Goal: Information Seeking & Learning: Learn about a topic

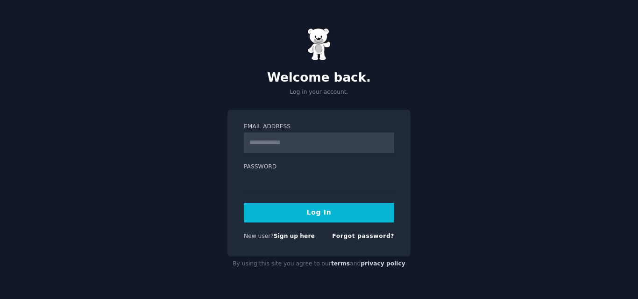
click at [394, 140] on input "Email Address" at bounding box center [319, 143] width 150 height 21
click at [390, 142] on input "Email Address" at bounding box center [319, 143] width 150 height 21
click at [387, 140] on input "Email Address" at bounding box center [319, 143] width 150 height 21
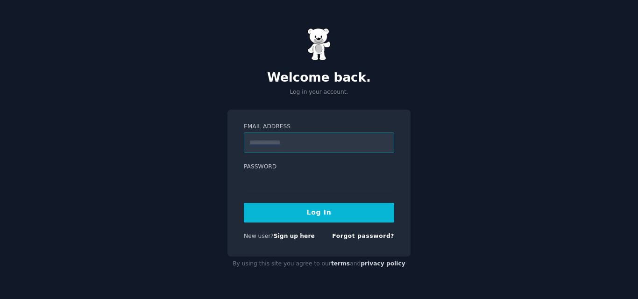
type input "**********"
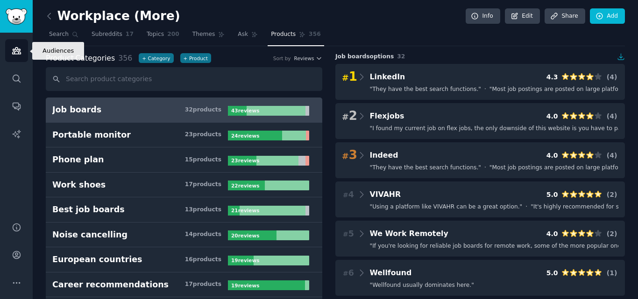
click at [22, 55] on link "Audiences" at bounding box center [16, 50] width 23 height 23
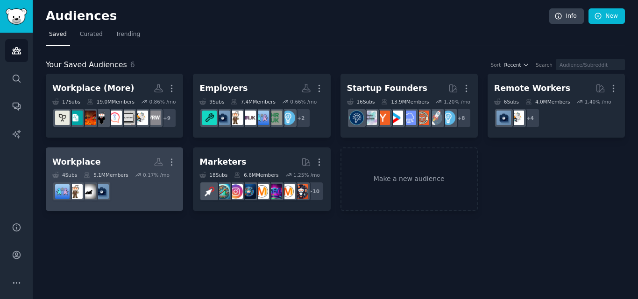
click at [125, 162] on h2 "Workplace More" at bounding box center [114, 162] width 124 height 16
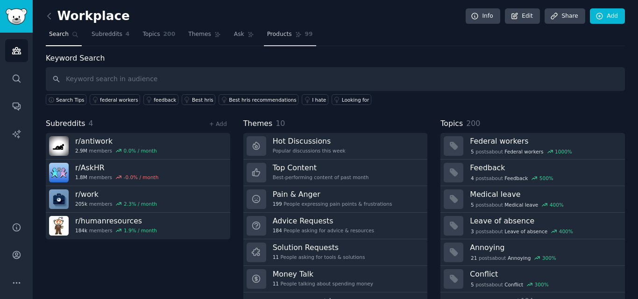
click at [267, 32] on span "Products" at bounding box center [279, 34] width 25 height 8
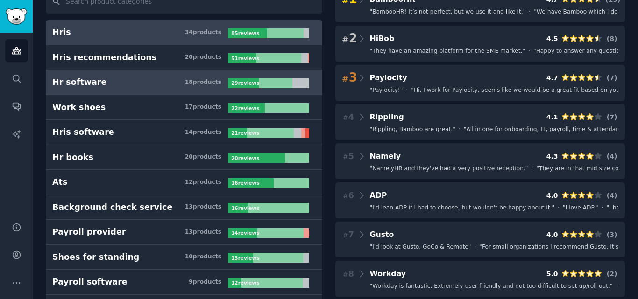
scroll to position [93, 0]
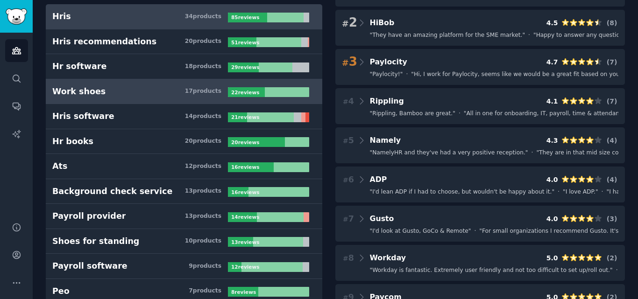
click at [111, 92] on h3 "Work shoes 17 product s" at bounding box center [140, 92] width 176 height 12
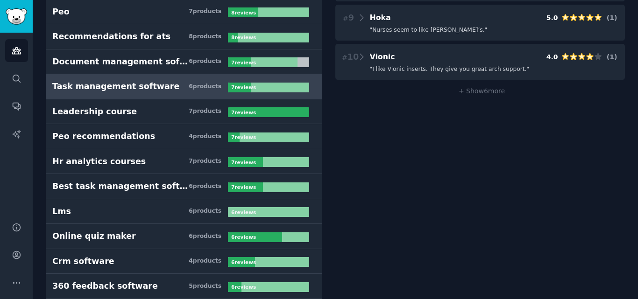
scroll to position [374, 0]
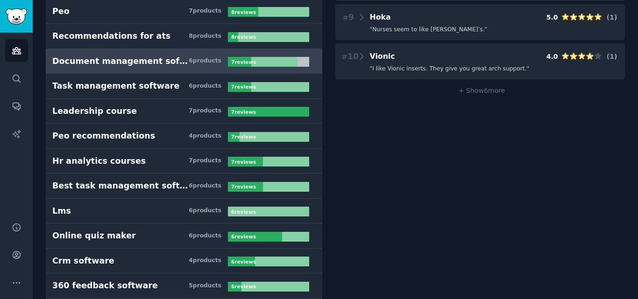
click at [143, 71] on link "Document management software 6 product s 7 review s" at bounding box center [184, 61] width 277 height 25
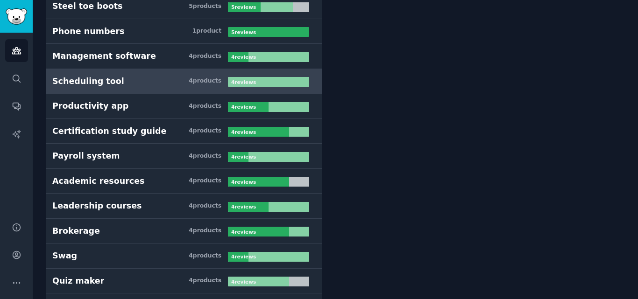
scroll to position [800, 0]
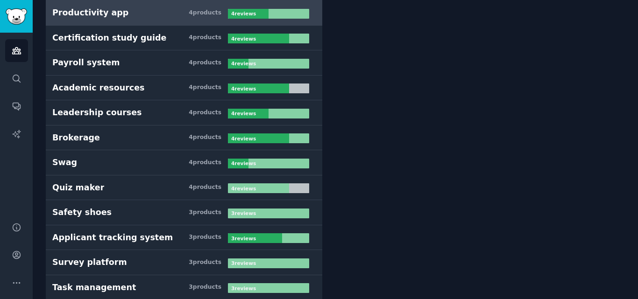
click at [130, 20] on link "Productivity app 4 product s 4 review s" at bounding box center [184, 12] width 277 height 25
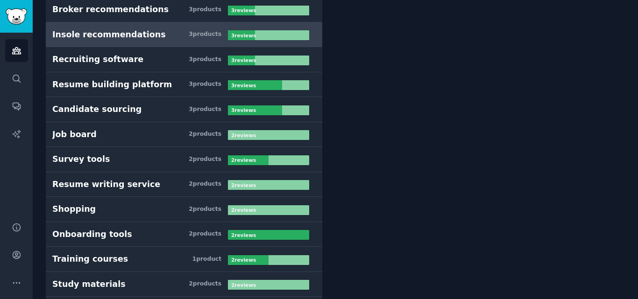
scroll to position [1214, 0]
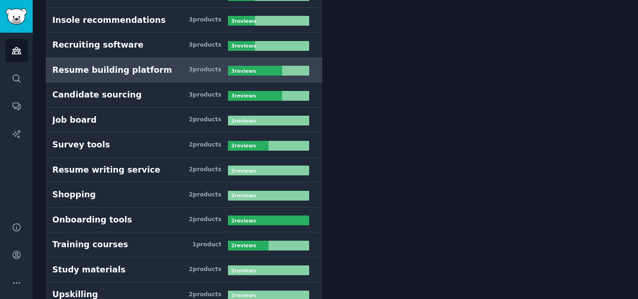
click at [155, 71] on h3 "Resume building platform 3 product s" at bounding box center [140, 70] width 176 height 12
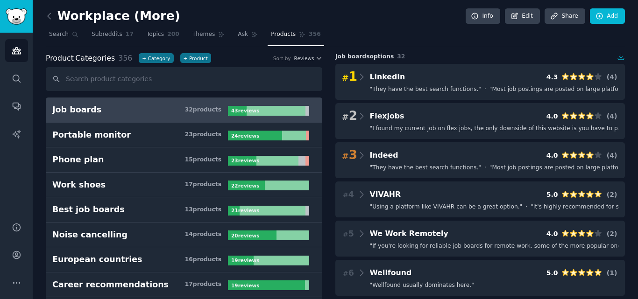
click at [138, 109] on h3 "Job boards 32 product s" at bounding box center [140, 110] width 176 height 12
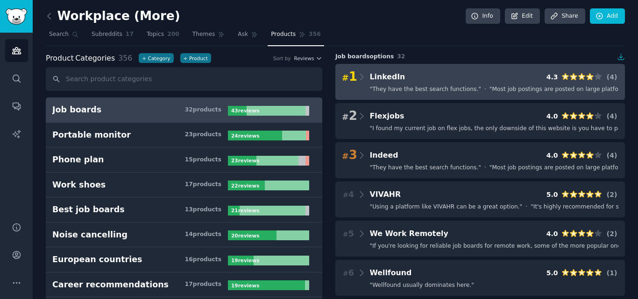
click at [461, 86] on span "" They have the best search functions. "" at bounding box center [425, 89] width 111 height 8
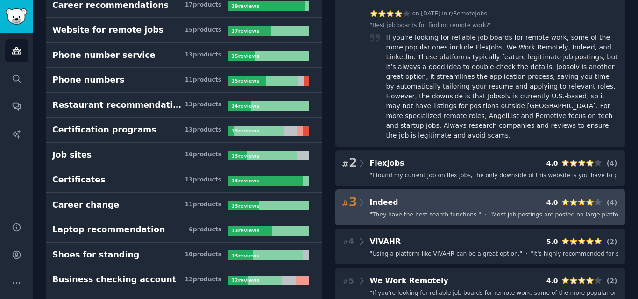
scroll to position [280, 0]
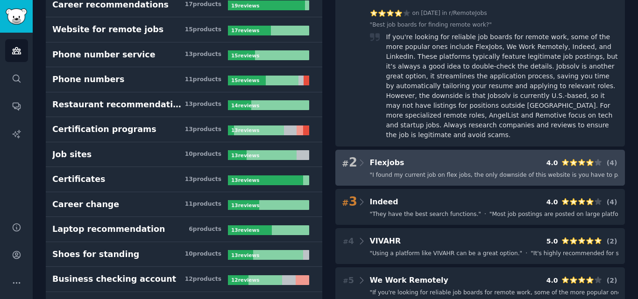
click at [413, 171] on span "" I found my current job on flex jobs, the only downside of this website is you…" at bounding box center [525, 175] width 311 height 8
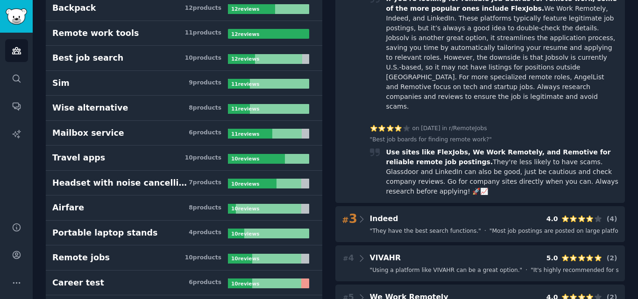
scroll to position [607, 0]
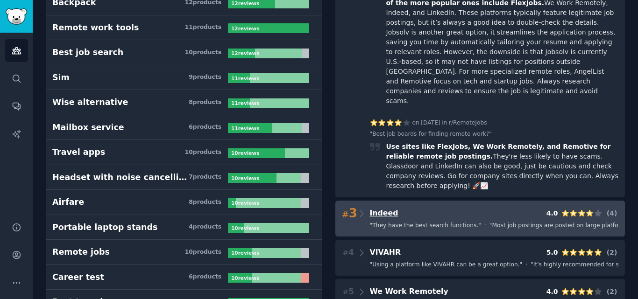
click at [390, 209] on span "Indeed" at bounding box center [384, 213] width 28 height 9
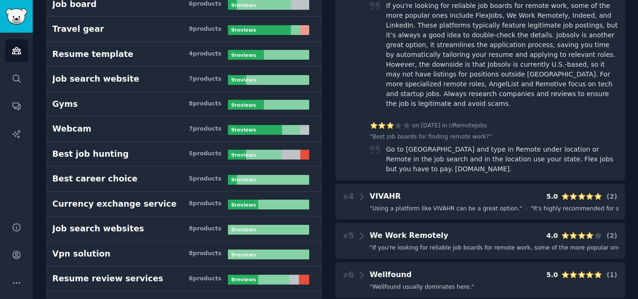
scroll to position [981, 0]
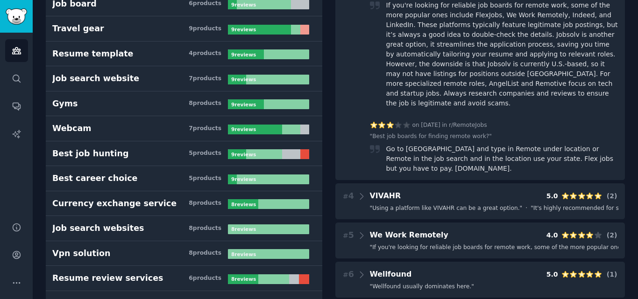
click at [390, 184] on div "# 4 VIVAHR 5.0 ( 2 ) " Using a platform like VIVAHR can be a great option. " · …" at bounding box center [480, 202] width 290 height 36
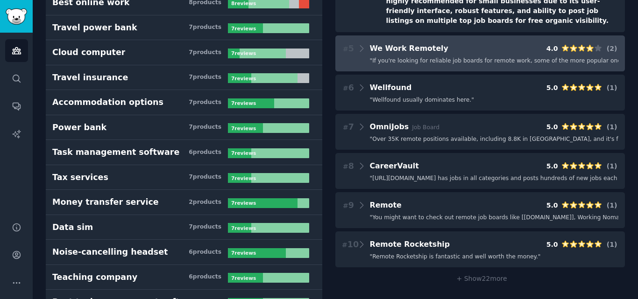
scroll to position [1308, 0]
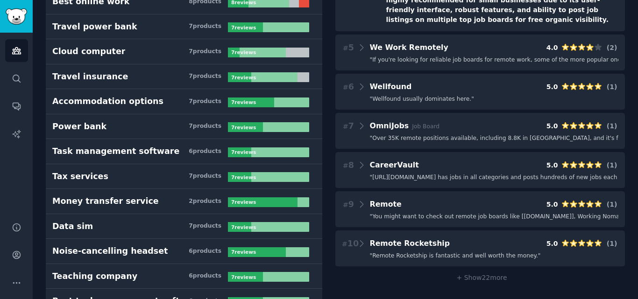
drag, startPoint x: 432, startPoint y: 234, endPoint x: 432, endPoint y: 228, distance: 5.6
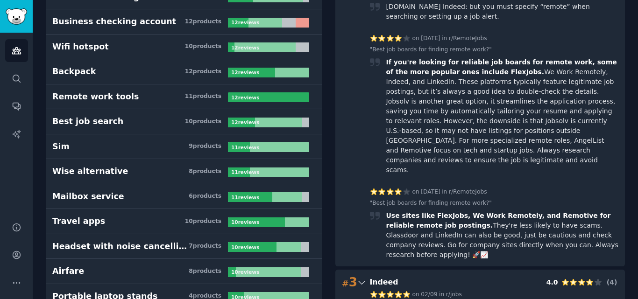
scroll to position [0, 0]
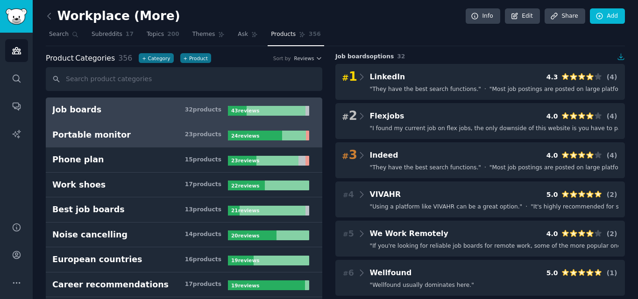
click at [135, 133] on h3 "Portable monitor 23 product s" at bounding box center [140, 135] width 176 height 12
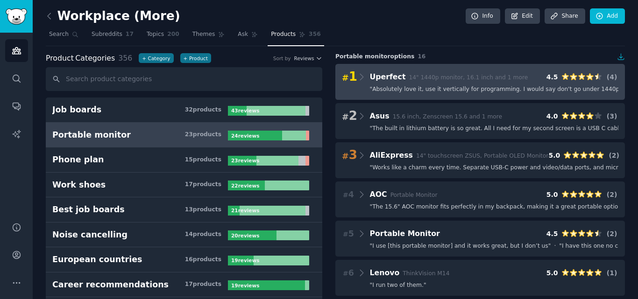
click at [431, 75] on span "14" 1440p monitor, 16.1 inch and 1 more" at bounding box center [468, 77] width 119 height 7
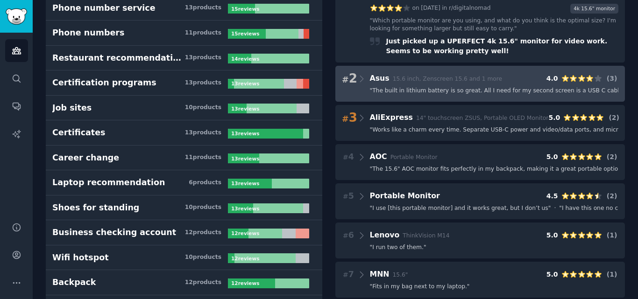
click at [456, 87] on span "" The built in lithium battery is so great. All I need for my second screen is …" at bounding box center [535, 91] width 330 height 8
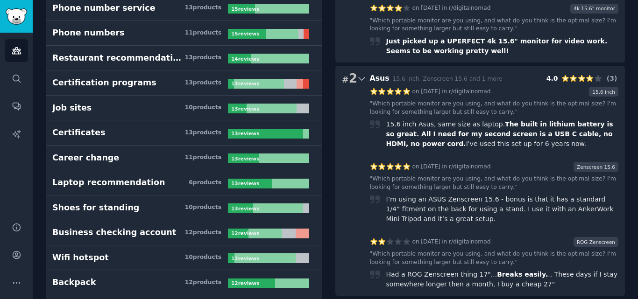
scroll to position [654, 0]
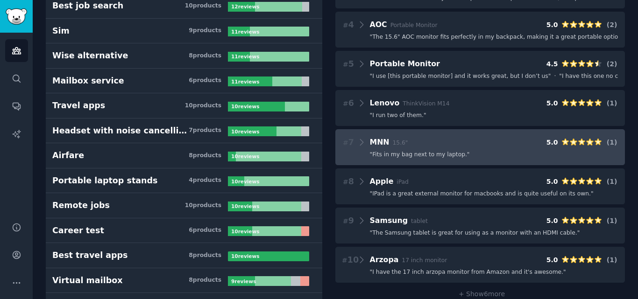
click at [447, 136] on div "# 7 MNN 15.6" 5.0 ( 1 )" at bounding box center [480, 142] width 277 height 13
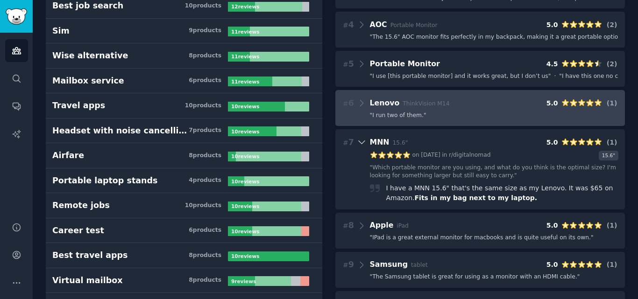
click at [450, 97] on div "# 6 Lenovo ThinkVision M14 5.0 ( 1 )" at bounding box center [480, 103] width 277 height 13
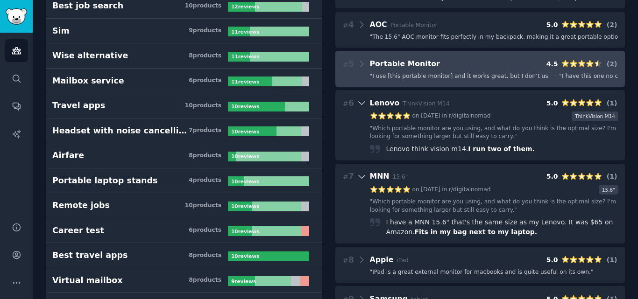
click at [451, 72] on span "" I use [this portable monitor] and it works great, but I don’t us "" at bounding box center [460, 76] width 181 height 8
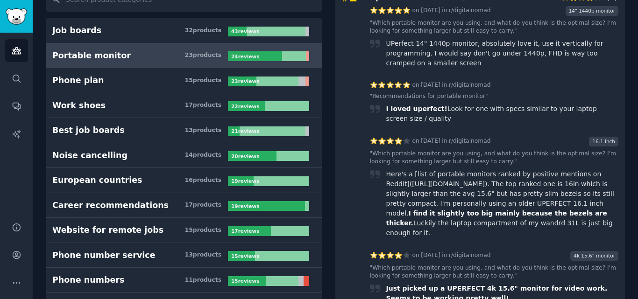
scroll to position [0, 0]
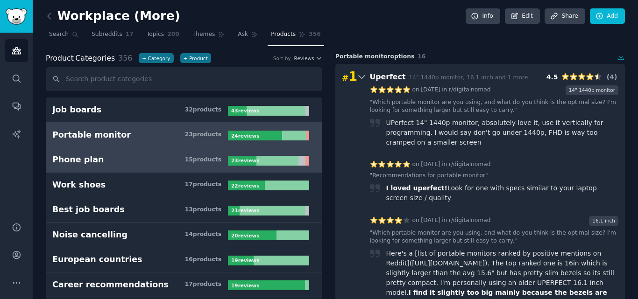
click at [119, 161] on h3 "Phone plan 15 product s" at bounding box center [140, 160] width 176 height 12
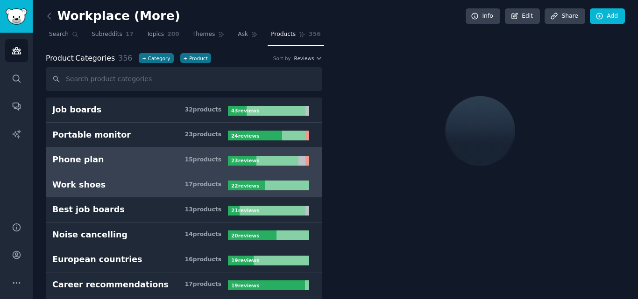
click at [121, 194] on link "Work shoes 17 product s 22 review s" at bounding box center [184, 185] width 277 height 25
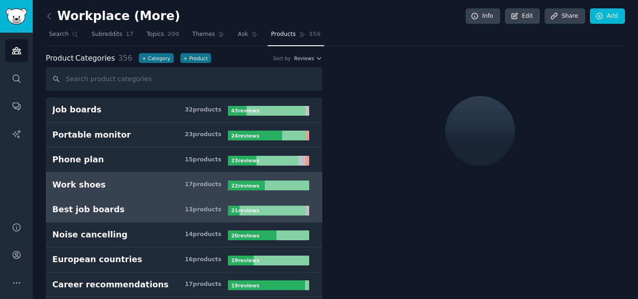
click at [132, 209] on h3 "Best job boards 13 product s" at bounding box center [140, 210] width 176 height 12
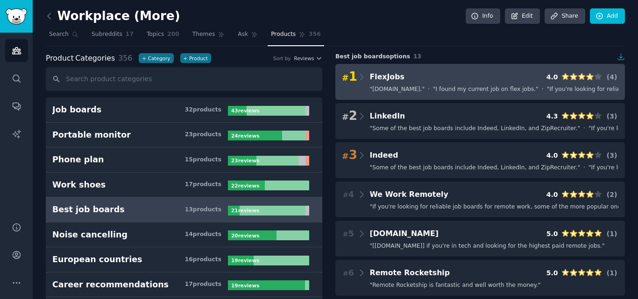
click at [451, 78] on div "# 1 FlexJobs 4.0 ( 4 )" at bounding box center [480, 77] width 277 height 13
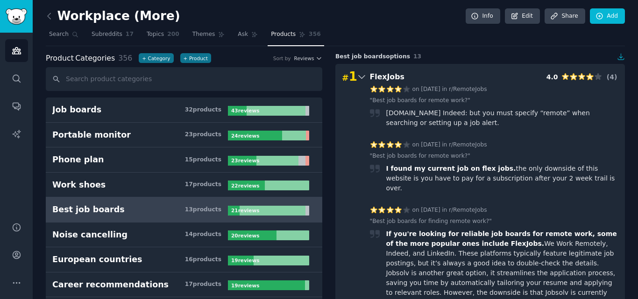
scroll to position [280, 0]
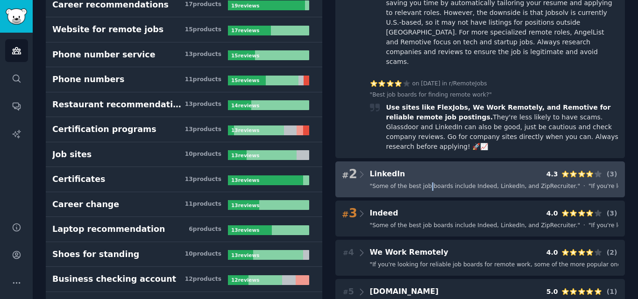
click at [424, 183] on span "" Some of the best job boards include Indeed, LinkedIn, and ZipRecruiter. "" at bounding box center [475, 187] width 211 height 8
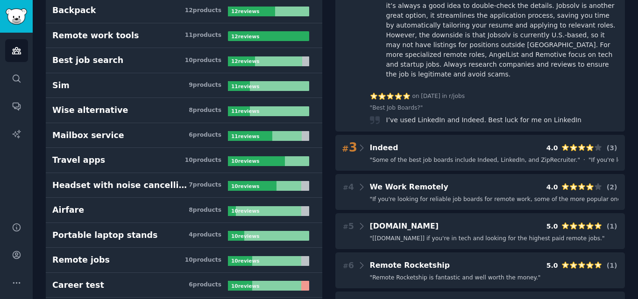
scroll to position [701, 0]
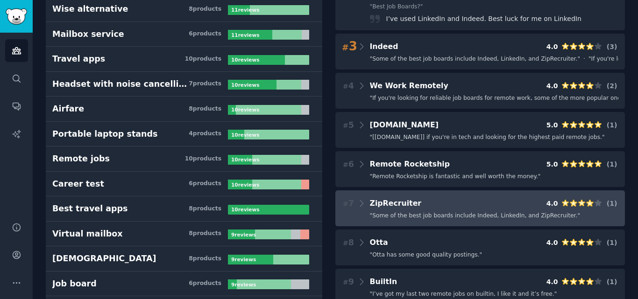
click at [433, 191] on div "# 7 ZipRecruiter 4.0 ( 1 ) " Some of the best job boards include Indeed, Linked…" at bounding box center [480, 209] width 290 height 36
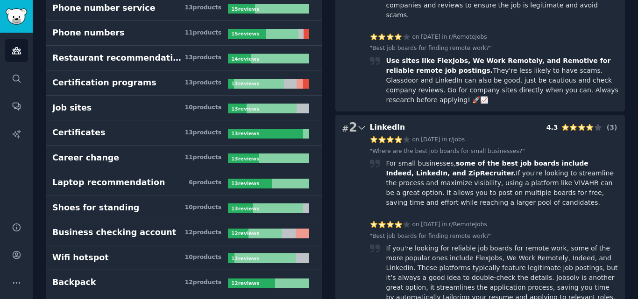
scroll to position [47, 0]
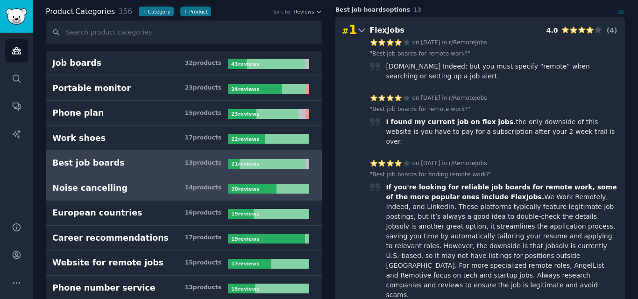
click at [97, 195] on link "Noise cancelling 14 product s 20 review s" at bounding box center [184, 188] width 277 height 25
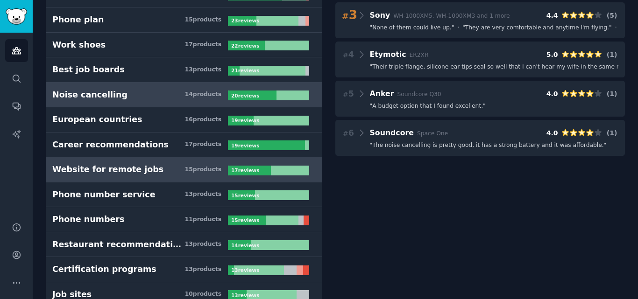
scroll to position [187, 0]
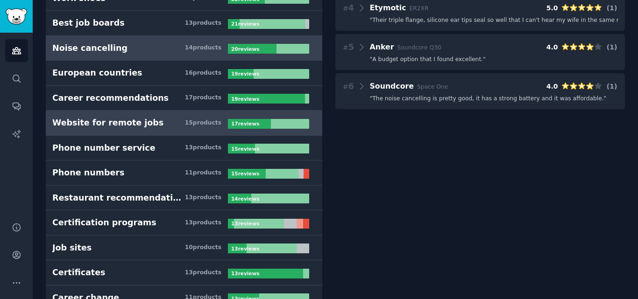
click at [160, 135] on link "Website for remote jobs 15 product s 17 review s" at bounding box center [184, 123] width 277 height 25
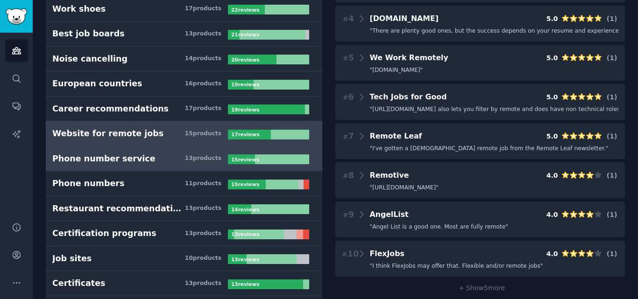
scroll to position [234, 0]
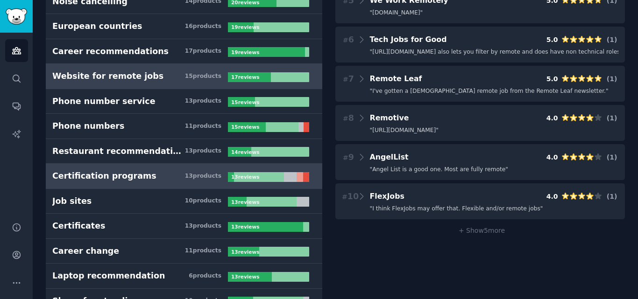
click at [147, 177] on h3 "Certification programs 13 product s" at bounding box center [140, 176] width 176 height 12
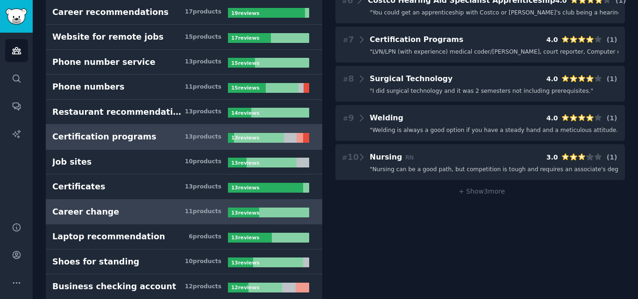
scroll to position [286, 0]
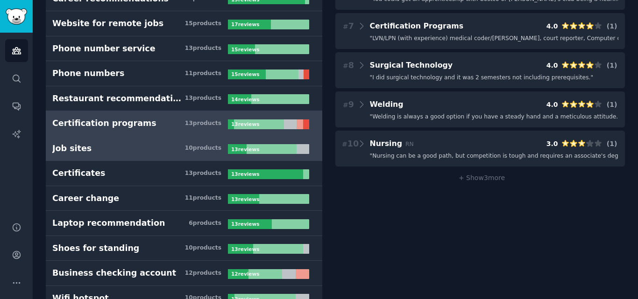
click at [119, 150] on h3 "Job sites 10 product s" at bounding box center [140, 149] width 176 height 12
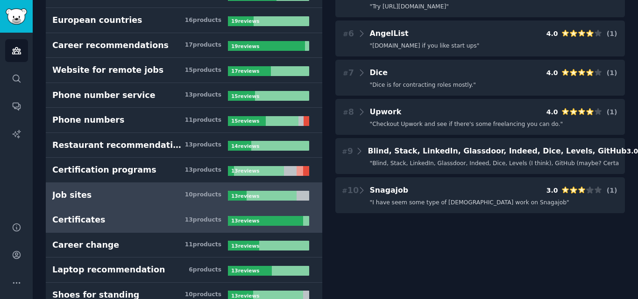
scroll to position [333, 0]
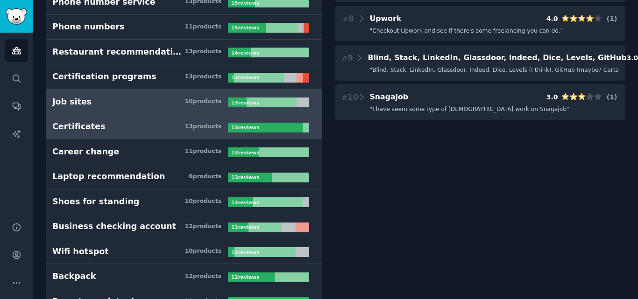
click at [91, 132] on div "Certificates" at bounding box center [78, 127] width 53 height 12
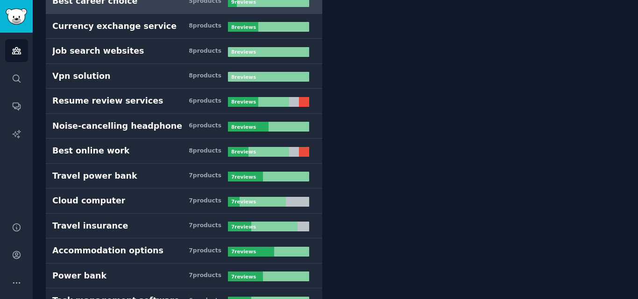
scroll to position [1168, 0]
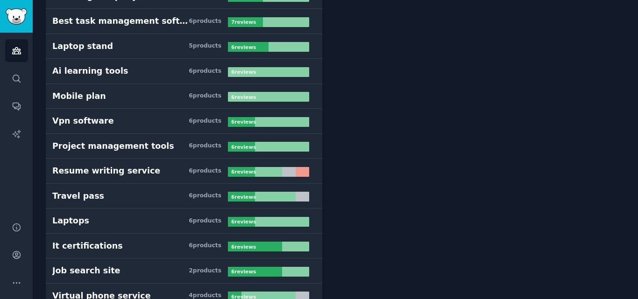
drag, startPoint x: 360, startPoint y: 228, endPoint x: 359, endPoint y: 192, distance: 36.5
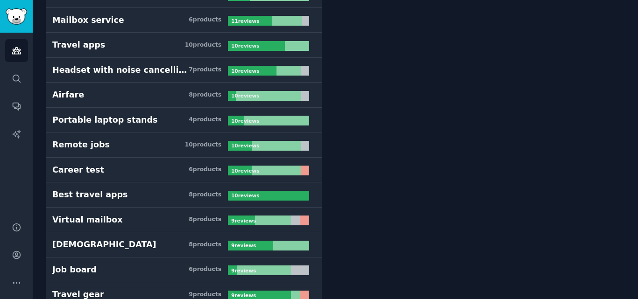
scroll to position [0, 0]
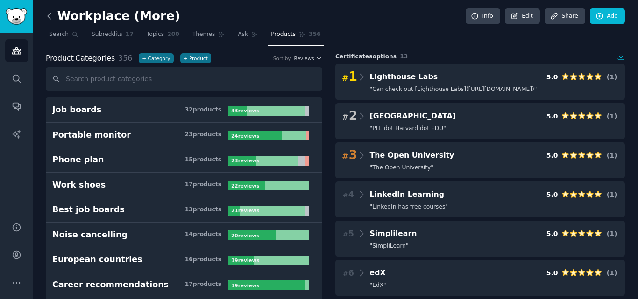
click at [48, 13] on icon at bounding box center [49, 16] width 10 height 10
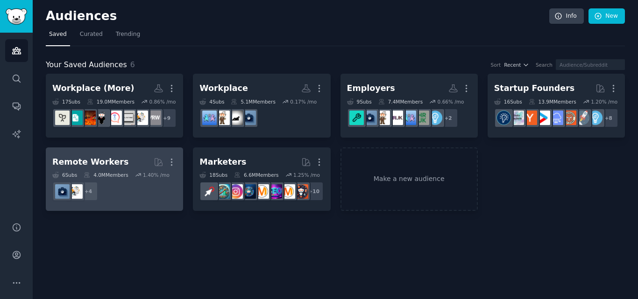
click at [143, 156] on h2 "Remote Workers More" at bounding box center [114, 162] width 124 height 16
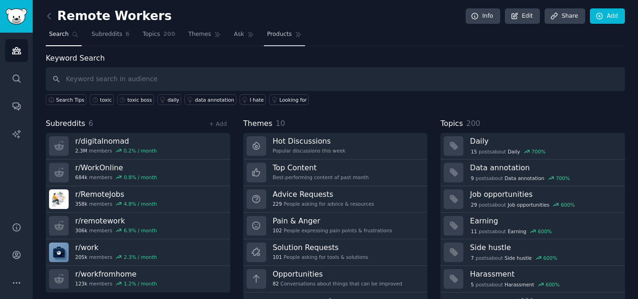
click at [267, 36] on span "Products" at bounding box center [279, 34] width 25 height 8
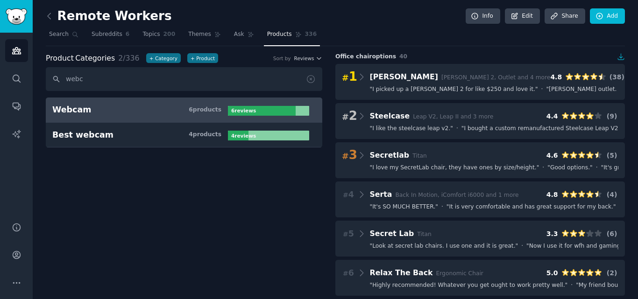
click at [174, 111] on h3 "Webcam 6 product s" at bounding box center [140, 110] width 176 height 12
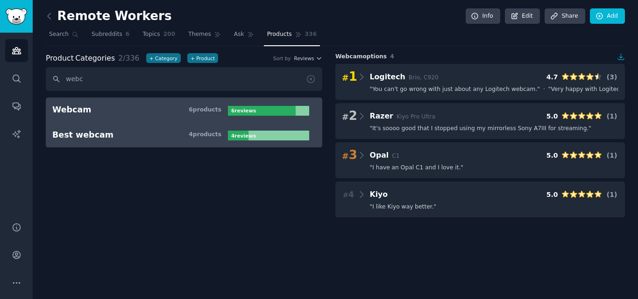
click at [104, 131] on h3 "Best webcam 4 product s" at bounding box center [140, 135] width 176 height 12
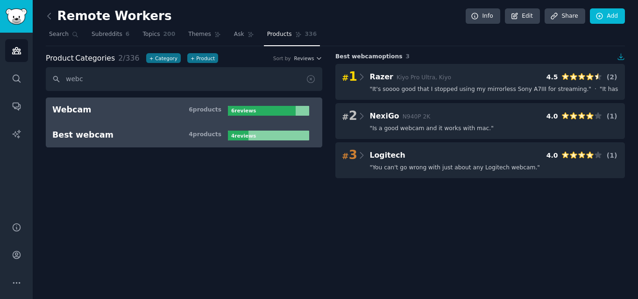
click at [153, 105] on h3 "Webcam 6 product s" at bounding box center [140, 110] width 176 height 12
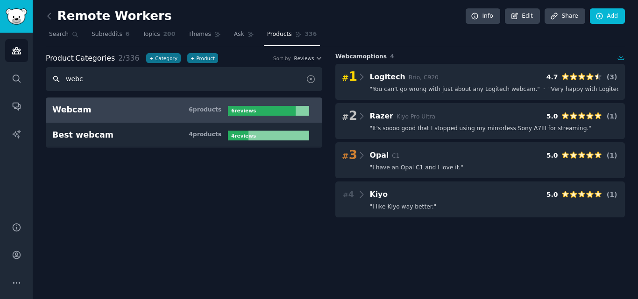
click at [163, 74] on input "webc" at bounding box center [184, 79] width 277 height 24
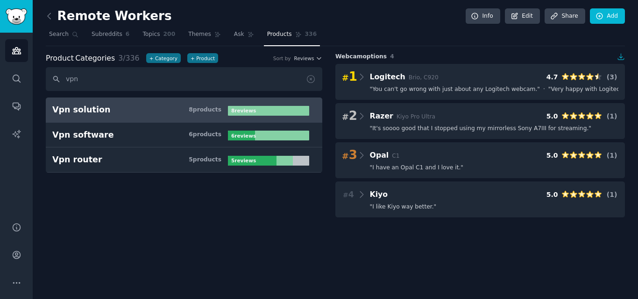
click at [148, 117] on link "Vpn solution 8 product s 8 review s" at bounding box center [184, 110] width 277 height 25
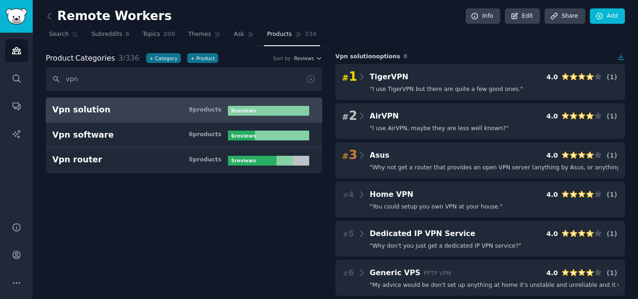
click at [130, 67] on div "Product Categories 3 / 336 + Category + Product Sort by Reviews vpn Vpn solutio…" at bounding box center [191, 214] width 290 height 322
click at [133, 82] on input "vpn" at bounding box center [184, 79] width 277 height 24
click at [133, 83] on input "vpn" at bounding box center [184, 79] width 277 height 24
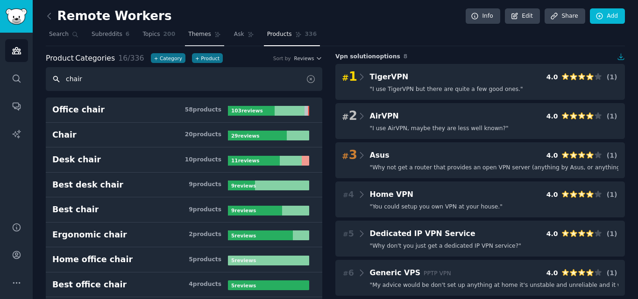
type input "chair"
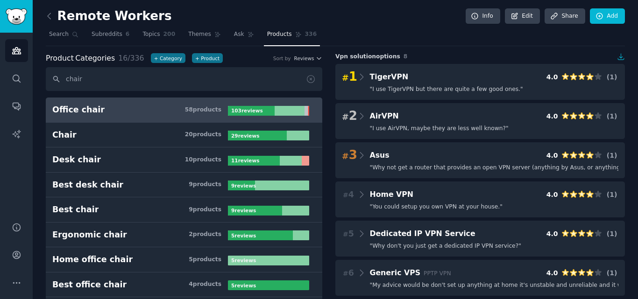
click at [131, 106] on h3 "Office chair 58 product s" at bounding box center [140, 110] width 176 height 12
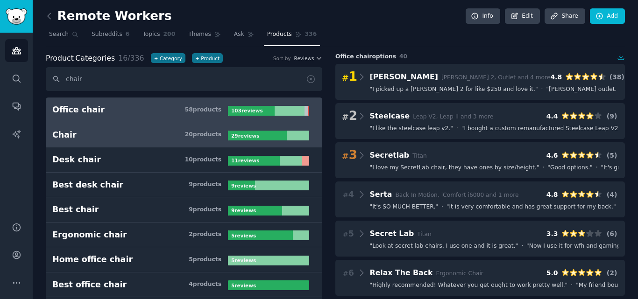
click at [146, 133] on h3 "Chair 20 product s" at bounding box center [140, 135] width 176 height 12
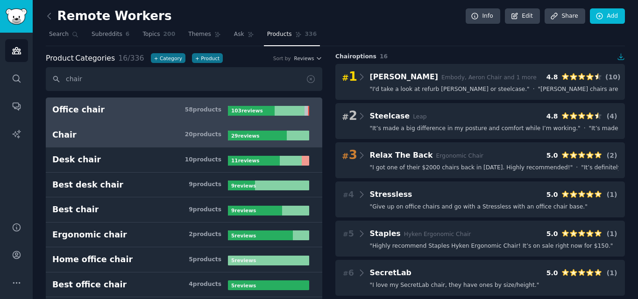
click at [159, 114] on h3 "Office chair 58 product s" at bounding box center [140, 110] width 176 height 12
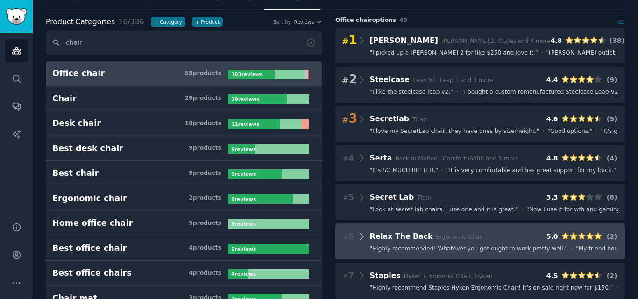
scroll to position [47, 0]
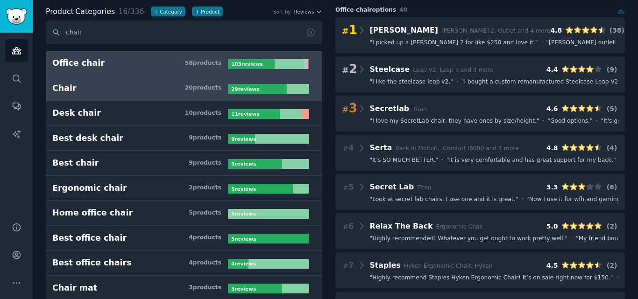
click at [248, 85] on div "29 review s" at bounding box center [246, 89] width 36 height 10
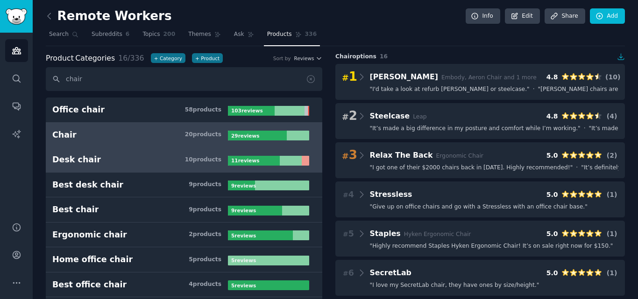
click at [111, 158] on h3 "Desk chair 10 product s" at bounding box center [140, 160] width 176 height 12
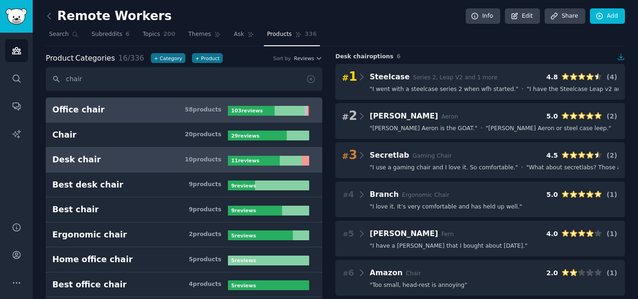
click at [137, 112] on h3 "Office chair 58 product s" at bounding box center [140, 110] width 176 height 12
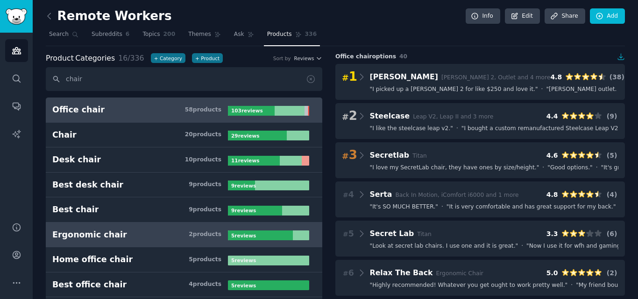
click at [133, 231] on h3 "Ergonomic chair 2 product s" at bounding box center [140, 235] width 176 height 12
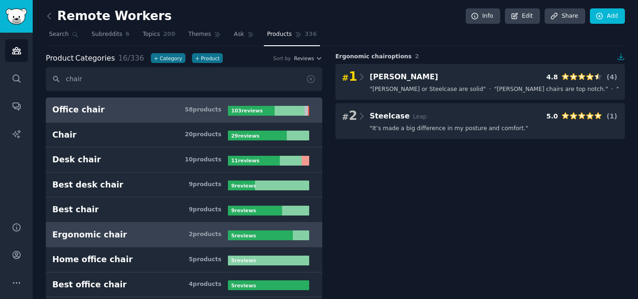
click at [142, 117] on link "Office chair 58 product s 103 review s" at bounding box center [184, 110] width 277 height 25
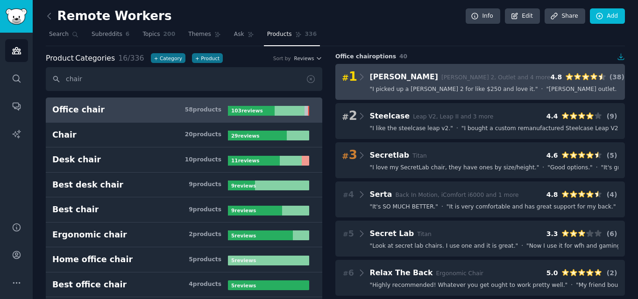
click at [429, 91] on span "" I picked up a Herman Miller Mirra 2 for like $250 and love it. "" at bounding box center [454, 89] width 168 height 8
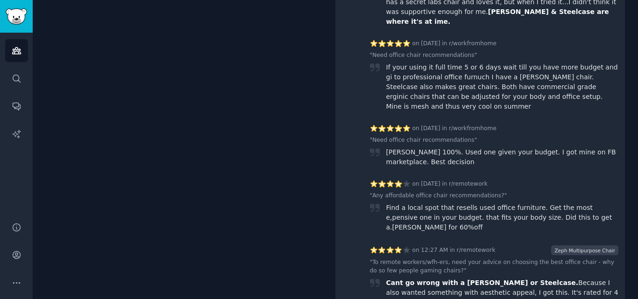
scroll to position [2989, 0]
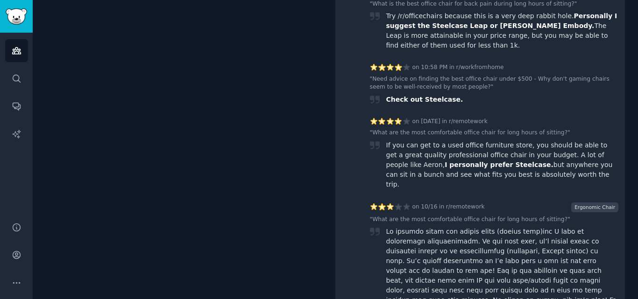
scroll to position [3830, 0]
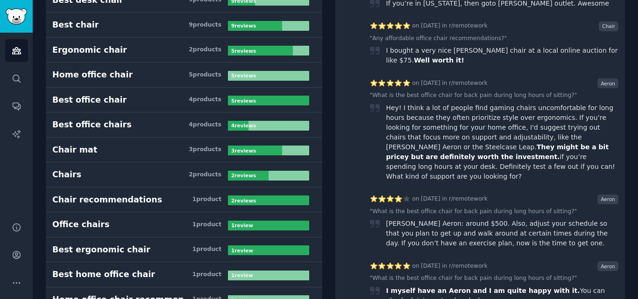
scroll to position [280, 0]
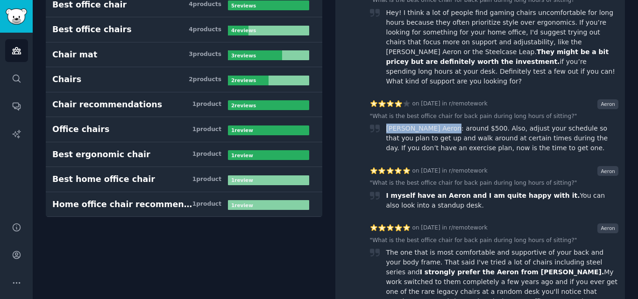
drag, startPoint x: 385, startPoint y: 121, endPoint x: 444, endPoint y: 121, distance: 59.3
click at [444, 124] on div "Herman Miller Aeron: around $500. Also, adjust your schedule so that you plan t…" at bounding box center [502, 138] width 233 height 29
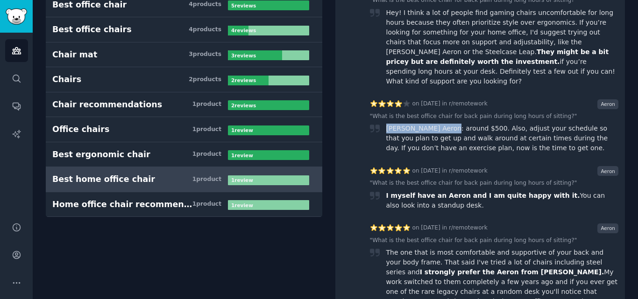
copy div "Herman Miller Aeron"
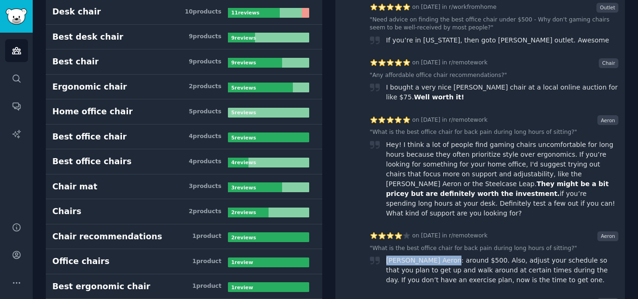
scroll to position [0, 0]
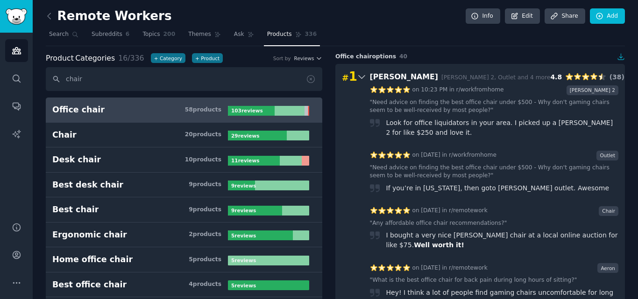
click at [497, 72] on div "# 1 Herman Miller Mirra 2, Outlet and 4 more 4.8 ( 38 )" at bounding box center [480, 77] width 277 height 13
click at [510, 78] on div "# 1 Herman Miller Mirra 2, Outlet and 4 more 4.8 ( 38 )" at bounding box center [480, 77] width 277 height 13
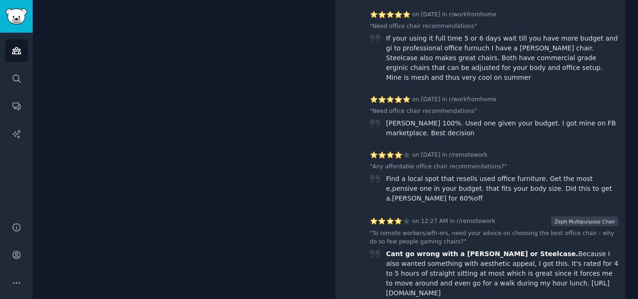
scroll to position [3130, 0]
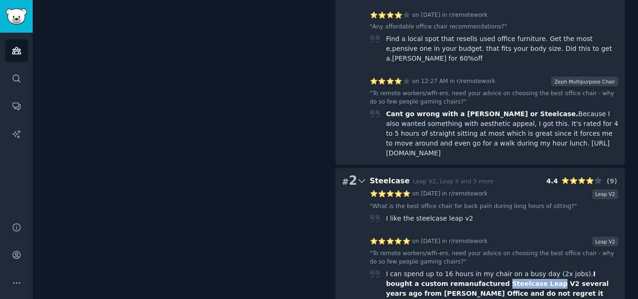
drag, startPoint x: 501, startPoint y: 111, endPoint x: 457, endPoint y: 111, distance: 43.9
click at [457, 270] on span "I bought a custom remanufactured Steelcase Leap V2 several years ago from Crand…" at bounding box center [497, 288] width 223 height 37
copy span "Steelcase Leap"
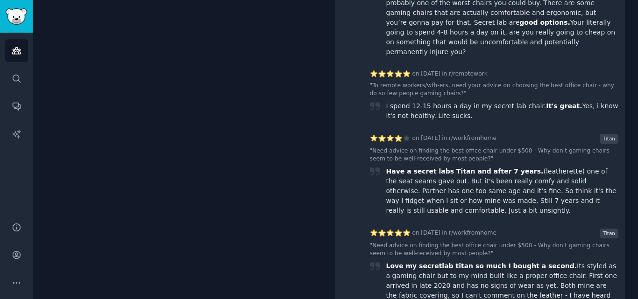
scroll to position [4344, 0]
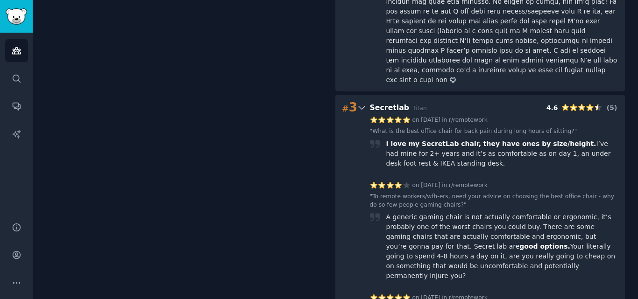
scroll to position [4199, 0]
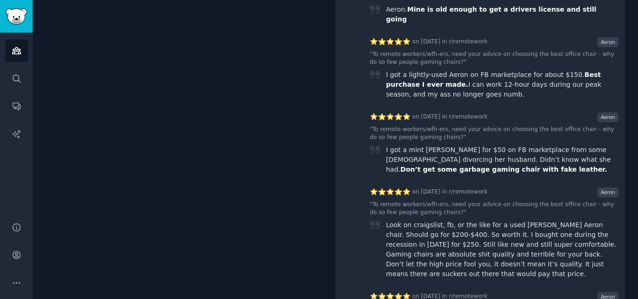
scroll to position [1308, 0]
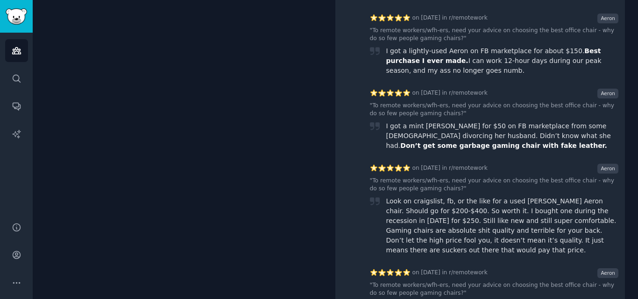
drag, startPoint x: 269, startPoint y: 123, endPoint x: 255, endPoint y: 8, distance: 115.7
drag, startPoint x: 303, startPoint y: 277, endPoint x: 302, endPoint y: 185, distance: 92.0
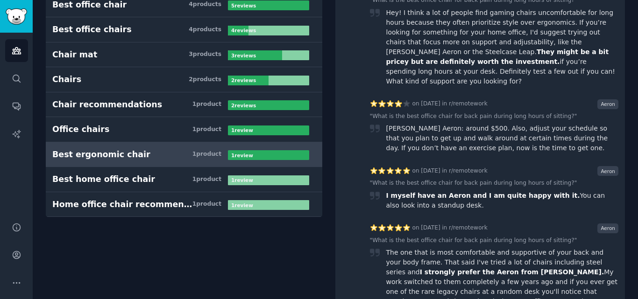
scroll to position [0, 0]
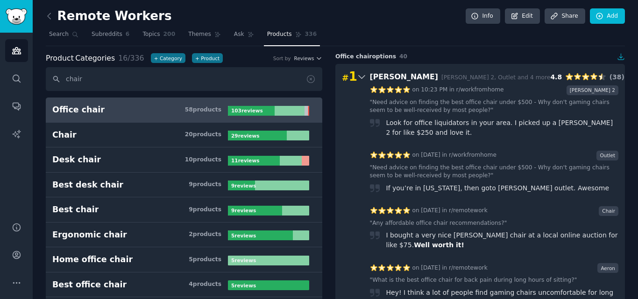
click at [57, 12] on link at bounding box center [52, 16] width 12 height 15
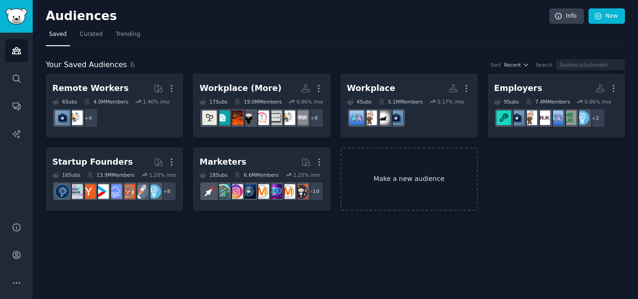
click at [446, 190] on link "Make a new audience" at bounding box center [409, 180] width 137 height 64
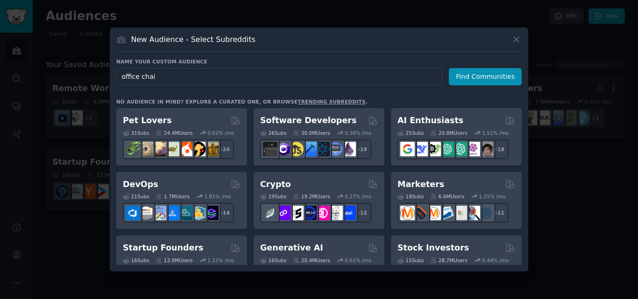
type input "office chair"
click button "Find Communities" at bounding box center [485, 76] width 73 height 17
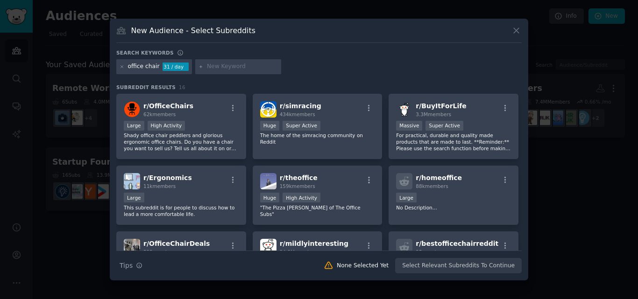
click at [188, 131] on div "Large High Activity" at bounding box center [181, 127] width 115 height 12
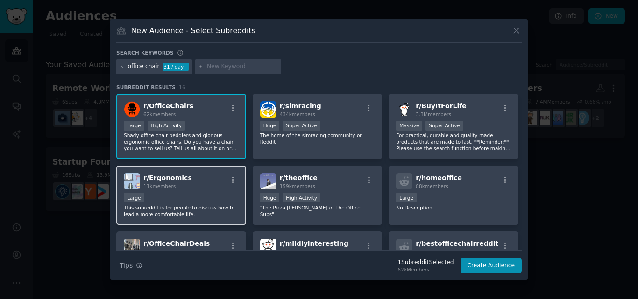
click at [199, 193] on div "Large" at bounding box center [181, 199] width 115 height 12
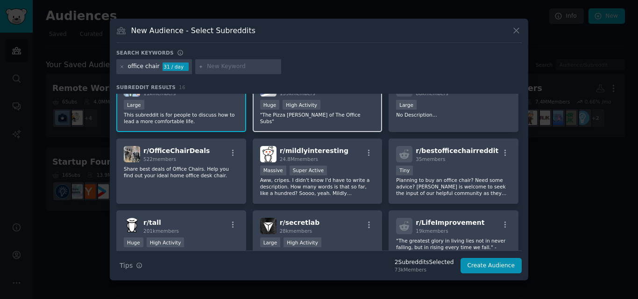
scroll to position [93, 0]
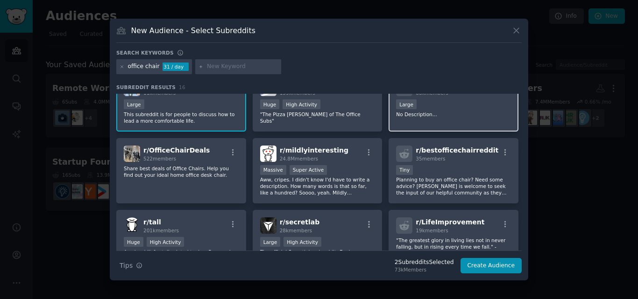
click at [484, 110] on div "10,000 - 100,000 members Large" at bounding box center [453, 105] width 115 height 12
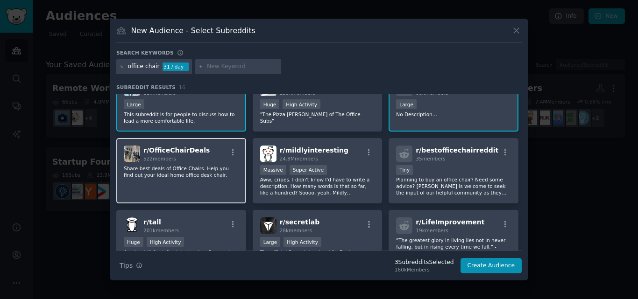
scroll to position [140, 0]
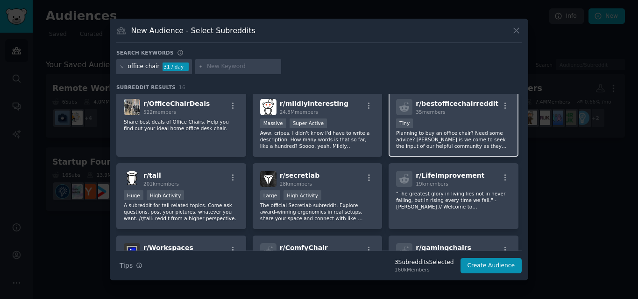
click at [432, 153] on div "r/ bestofficechairreddit 35 members Tiny Planning to buy an office chair? Need …" at bounding box center [454, 125] width 130 height 66
click at [438, 133] on p "Planning to buy an office chair? Need some advice? nyone is welcome to seek the…" at bounding box center [453, 140] width 115 height 20
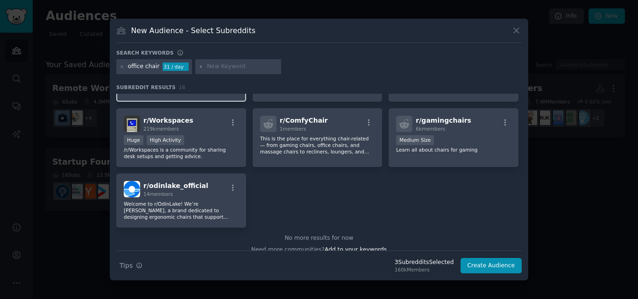
scroll to position [277, 0]
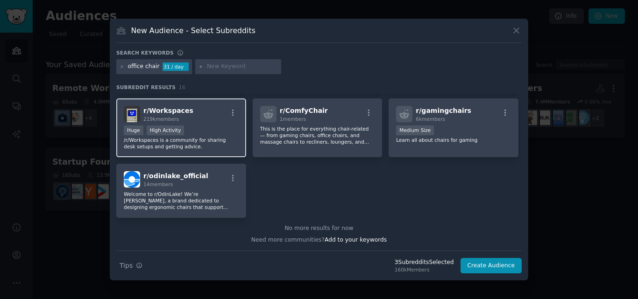
click at [229, 143] on p "/r/Workspaces is a community for sharing desk setups and getting advice." at bounding box center [181, 143] width 115 height 13
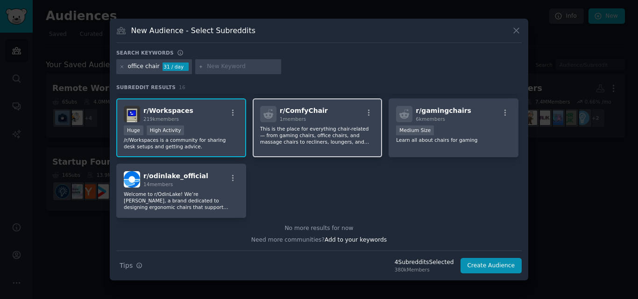
click at [316, 144] on p "This is the place for everything chair-related — from gaming chairs, office cha…" at bounding box center [317, 136] width 115 height 20
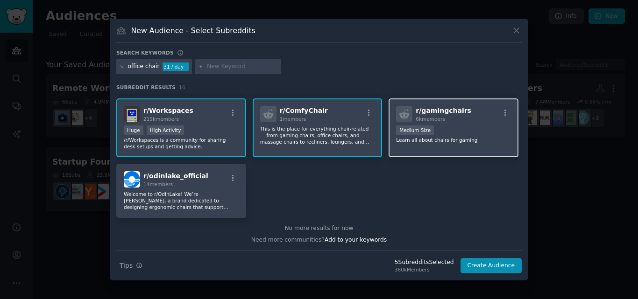
click at [460, 148] on div "r/ gamingchairs 6k members 1000 - 10,000 members Medium Size Learn all about ch…" at bounding box center [454, 128] width 130 height 59
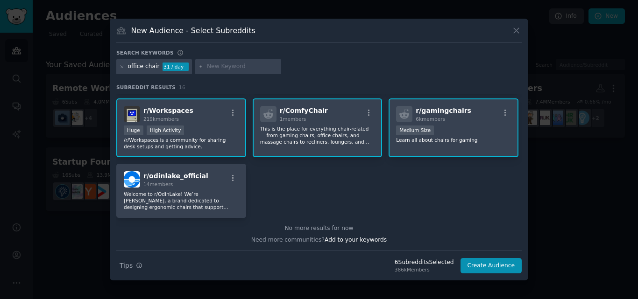
scroll to position [184, 0]
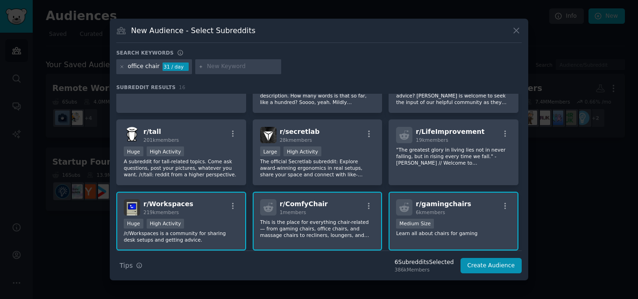
click at [465, 216] on div "r/ gamingchairs 6k members 1000 - 10,000 members Medium Size Learn all about ch…" at bounding box center [454, 221] width 130 height 59
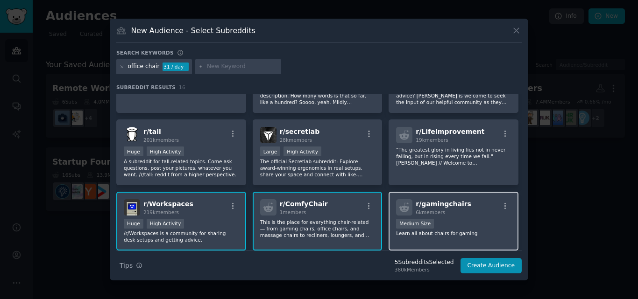
click at [458, 228] on div "1000 - 10,000 members Medium Size" at bounding box center [453, 225] width 115 height 12
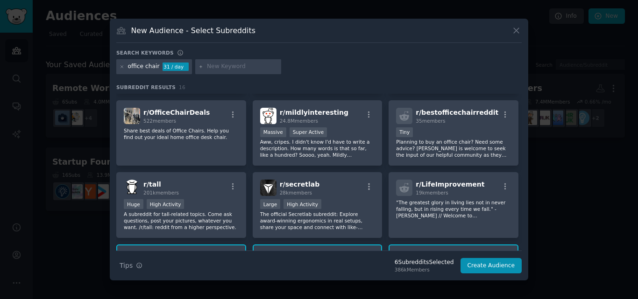
scroll to position [0, 0]
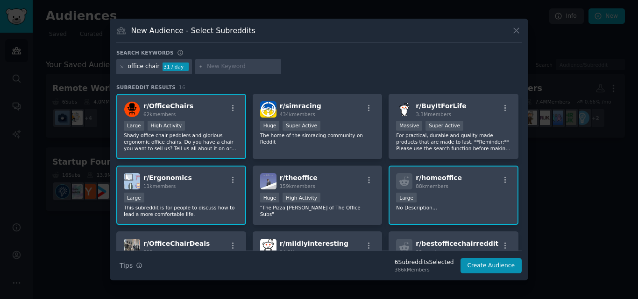
click at [230, 67] on input "text" at bounding box center [242, 67] width 71 height 8
type input "remote work"
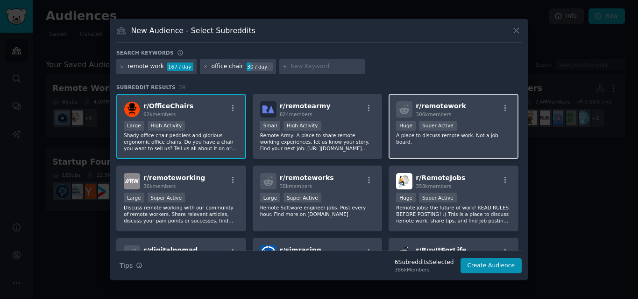
click at [457, 142] on div "r/ remotework 306k members Huge Super Active A place to discuss remote work. No…" at bounding box center [454, 127] width 130 height 66
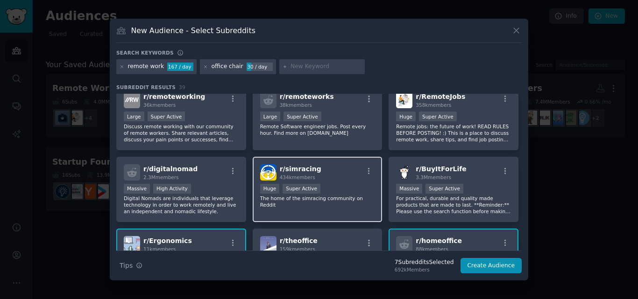
scroll to position [47, 0]
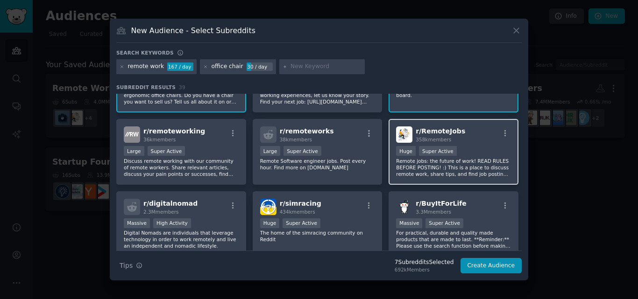
click at [466, 168] on p "Remote jobs: the future of work! READ RULES BEFORE POSTING! :) This is a place …" at bounding box center [453, 168] width 115 height 20
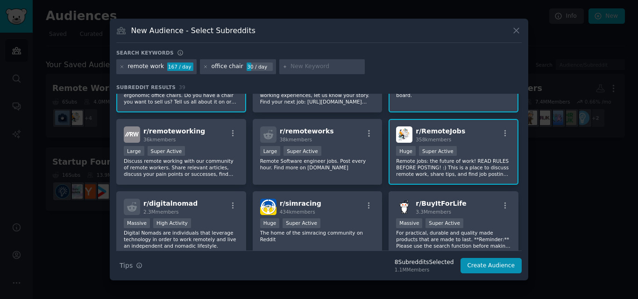
click at [458, 170] on p "Remote jobs: the future of work! READ RULES BEFORE POSTING! :) This is a place …" at bounding box center [453, 168] width 115 height 20
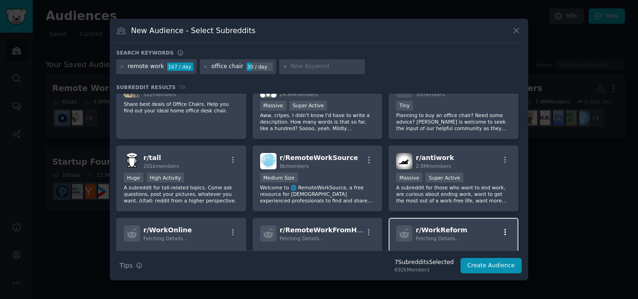
scroll to position [349, 0]
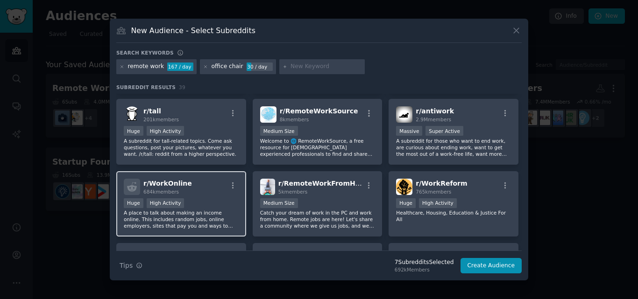
click at [156, 218] on p "A place to talk about making an income online. This includes random jobs, onlin…" at bounding box center [181, 220] width 115 height 20
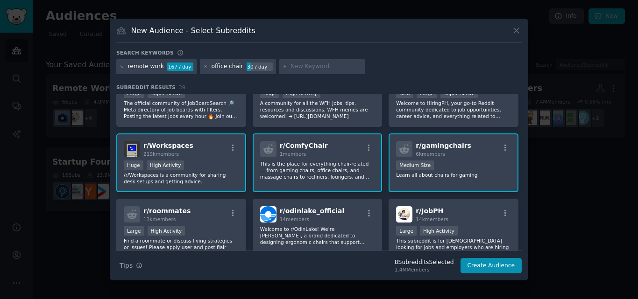
scroll to position [676, 0]
click at [487, 269] on button "Create Audience" at bounding box center [492, 266] width 62 height 16
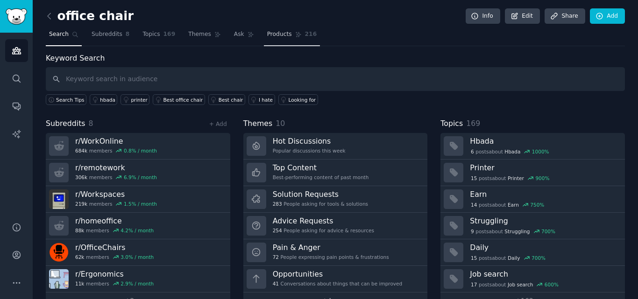
click at [280, 30] on link "Products 216" at bounding box center [292, 36] width 56 height 19
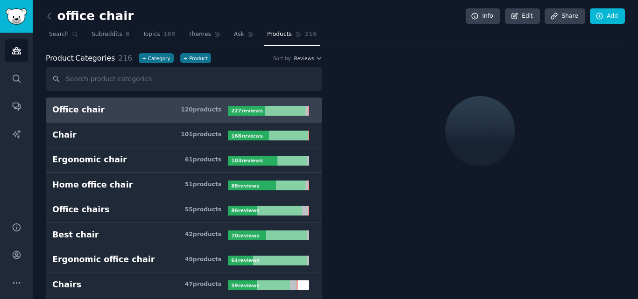
click at [119, 117] on link "Office chair 120 product s 227 review s" at bounding box center [184, 110] width 277 height 25
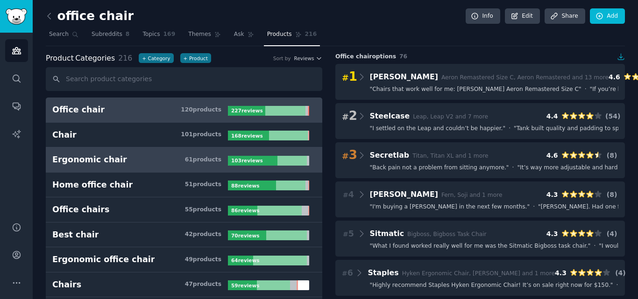
click at [146, 159] on h3 "Ergonomic chair 61 product s" at bounding box center [140, 160] width 176 height 12
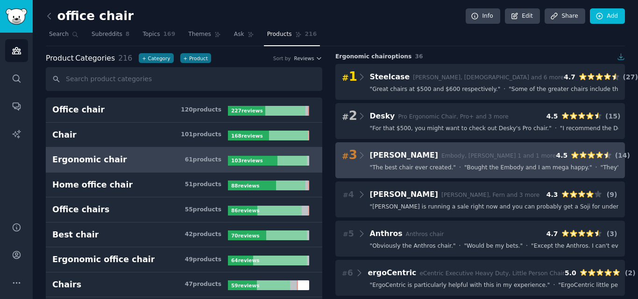
click at [388, 167] on span "" The best chair ever created. "" at bounding box center [413, 168] width 86 height 8
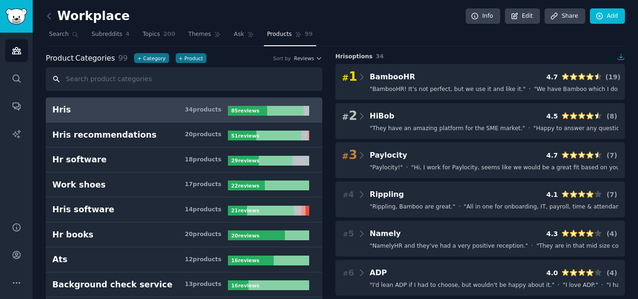
click at [156, 78] on input "text" at bounding box center [184, 79] width 277 height 24
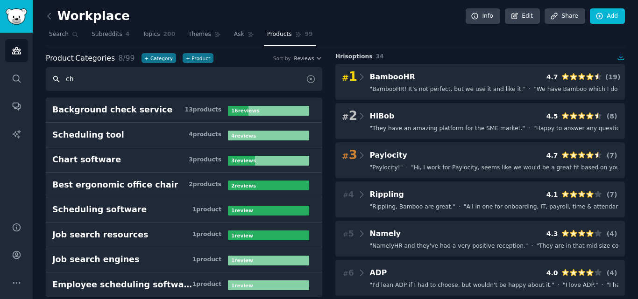
type input "ch"
click at [51, 10] on link at bounding box center [52, 16] width 12 height 15
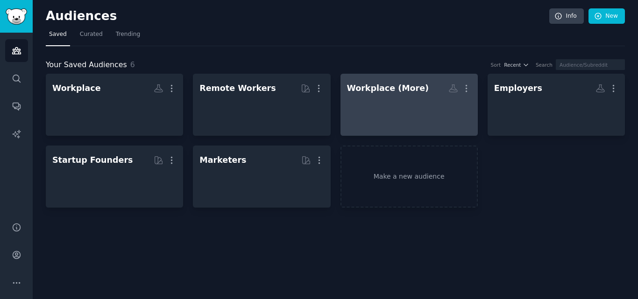
click at [407, 101] on div at bounding box center [409, 113] width 124 height 33
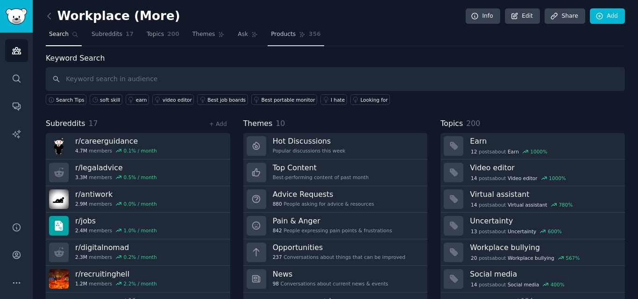
click at [284, 30] on link "Products 356" at bounding box center [296, 36] width 56 height 19
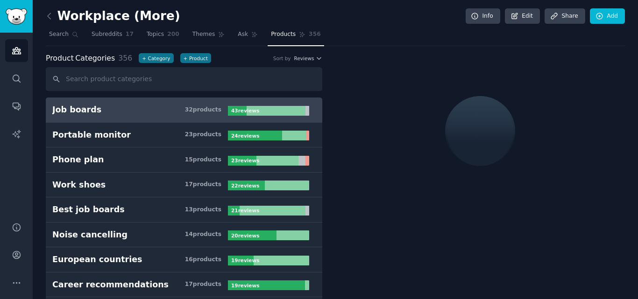
click at [114, 86] on input "text" at bounding box center [184, 79] width 277 height 24
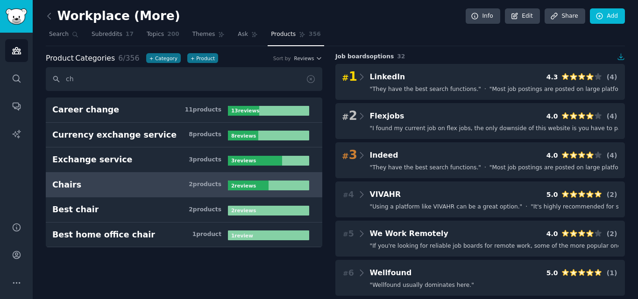
type input "c"
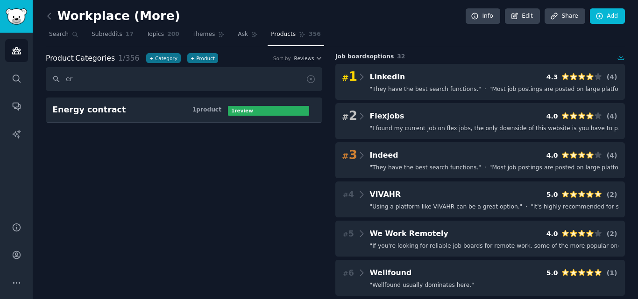
type input "e"
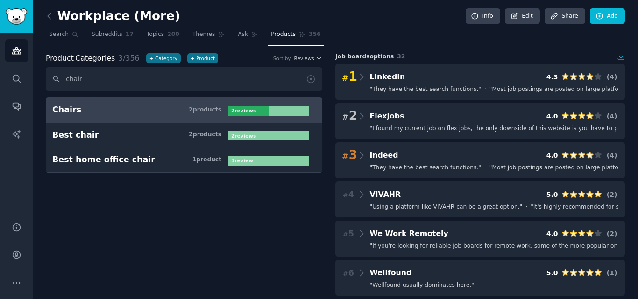
type input "chair"
click at [117, 98] on link "Chairs 2 product s 2 review s" at bounding box center [184, 110] width 277 height 25
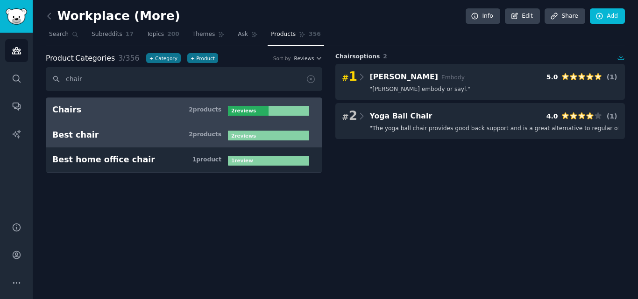
click at [127, 136] on h3 "Best chair 2 product s" at bounding box center [140, 135] width 176 height 12
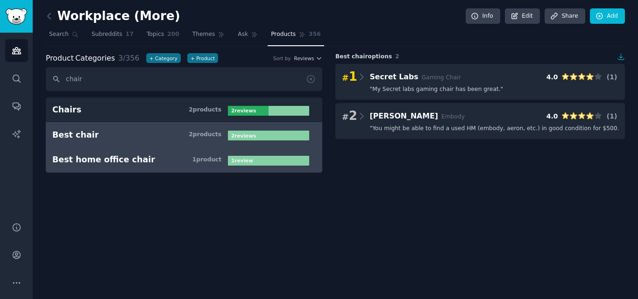
click at [129, 155] on div "Best home office chair" at bounding box center [103, 160] width 103 height 12
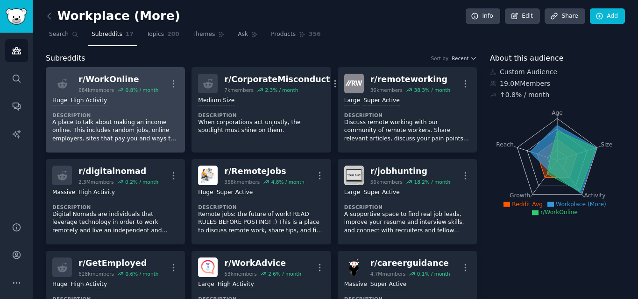
click at [133, 114] on dt "Description" at bounding box center [115, 115] width 126 height 7
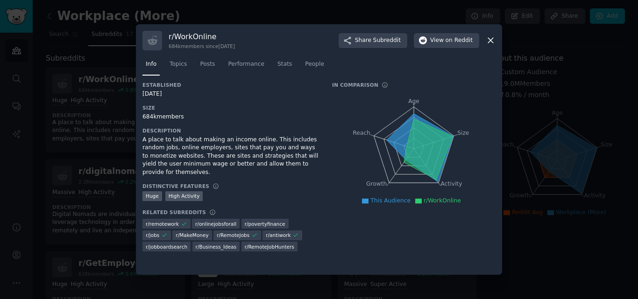
click at [192, 39] on h3 "r/ WorkOnline" at bounding box center [202, 37] width 66 height 10
copy h3 "r/ WorkOnline"
click at [490, 40] on icon at bounding box center [490, 40] width 5 height 5
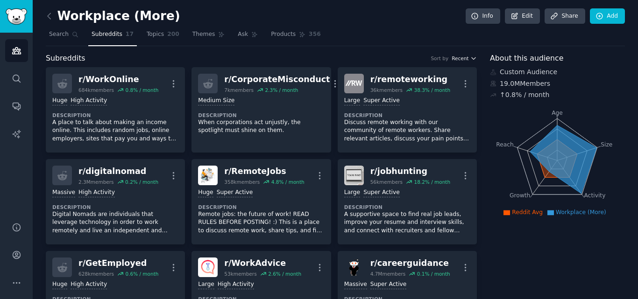
click at [456, 59] on span "Recent" at bounding box center [460, 58] width 17 height 7
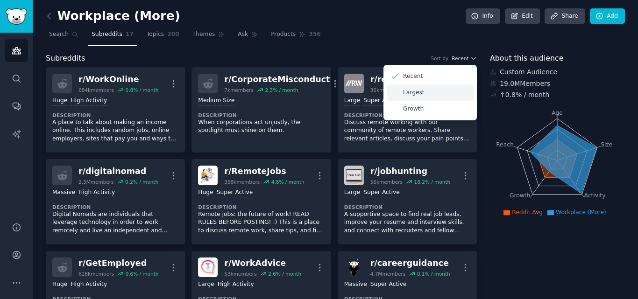
click at [431, 96] on div "Largest" at bounding box center [430, 93] width 87 height 16
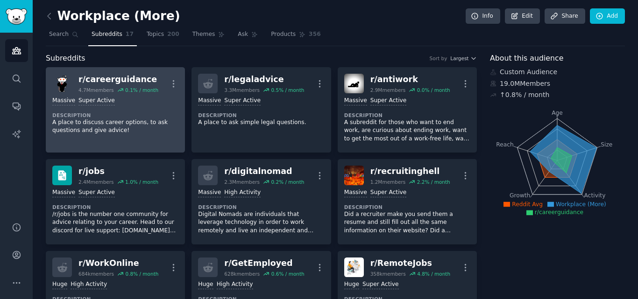
click at [147, 131] on p "A place to discuss career options, to ask questions and give advice!" at bounding box center [115, 127] width 126 height 16
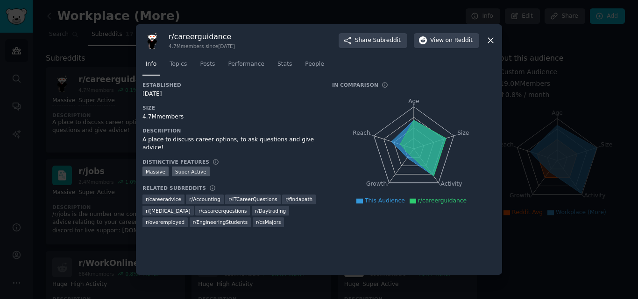
click at [207, 40] on h3 "r/ careerguidance" at bounding box center [202, 37] width 66 height 10
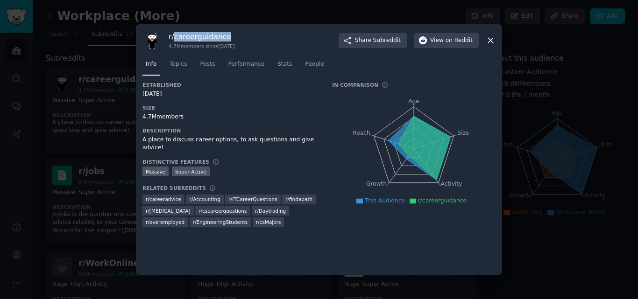
click at [207, 40] on h3 "r/ careerguidance" at bounding box center [202, 37] width 66 height 10
click at [206, 40] on h3 "r/ careerguidance" at bounding box center [202, 37] width 66 height 10
copy h3 "r/ careerguidance"
click at [152, 121] on div "4.7M members" at bounding box center [230, 117] width 177 height 8
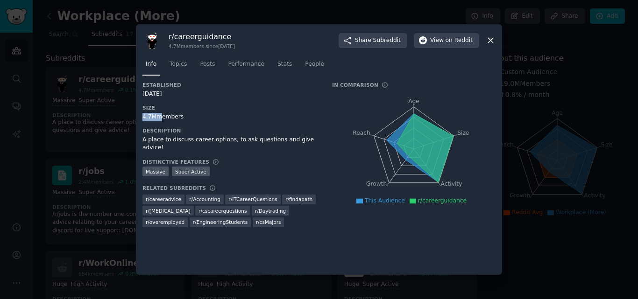
click at [152, 121] on div "4.7M members" at bounding box center [230, 117] width 177 height 8
copy div "4.7M members"
click at [490, 42] on icon at bounding box center [491, 40] width 10 height 10
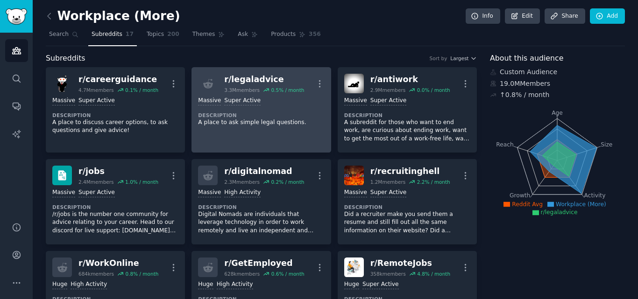
click at [311, 127] on div "Massive Super Active Description A place to ask simple legal questions." at bounding box center [261, 111] width 126 height 36
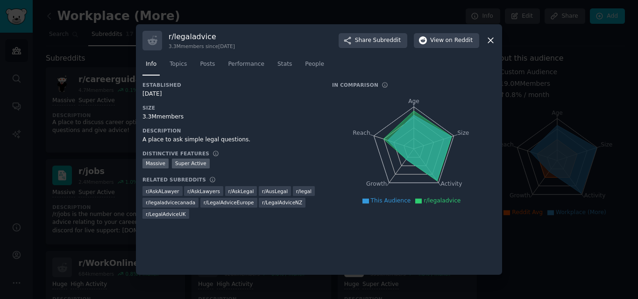
click at [195, 40] on h3 "r/ legaladvice" at bounding box center [202, 37] width 66 height 10
copy h3 "r/ legaladvice"
click at [149, 108] on h3 "Size" at bounding box center [230, 108] width 177 height 7
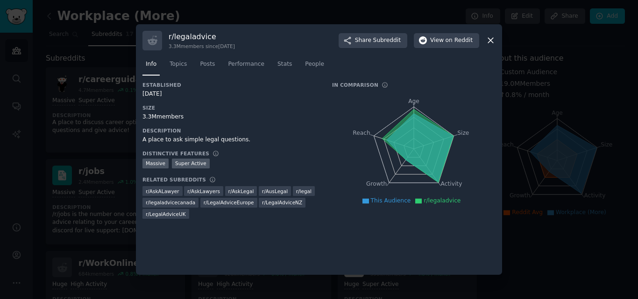
click at [155, 119] on div "3.3M members" at bounding box center [230, 117] width 177 height 8
copy div "3.3M members"
click at [540, 106] on div at bounding box center [319, 149] width 638 height 299
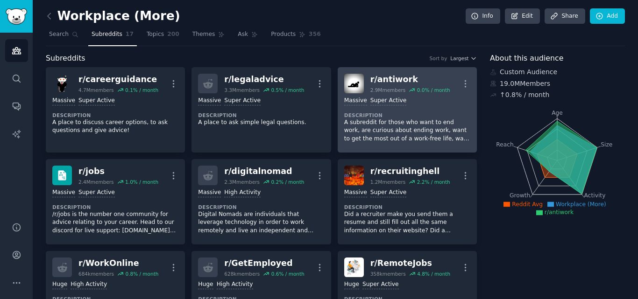
click at [403, 105] on div ">= 95th percentile for submissions / day Massive Super Active" at bounding box center [407, 101] width 126 height 9
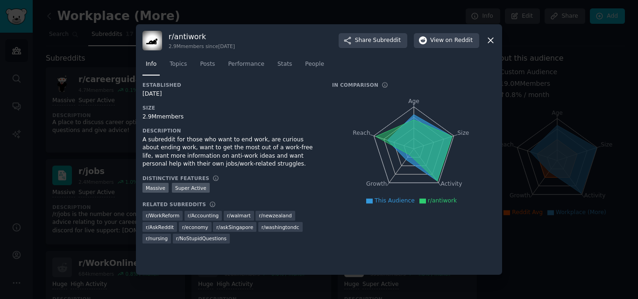
click at [188, 36] on h3 "r/ antiwork" at bounding box center [202, 37] width 66 height 10
copy h3 "r/ antiwork"
click at [163, 122] on div "Established 08/14/2013 Size 2.9M members Description A subreddit for those who …" at bounding box center [230, 166] width 177 height 169
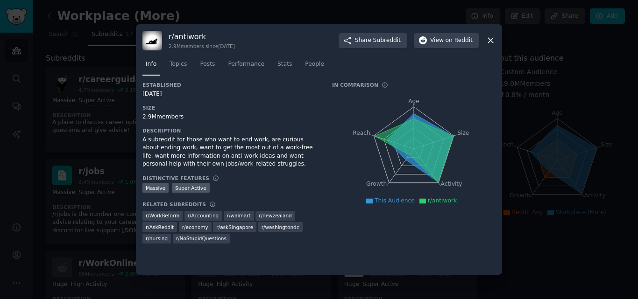
click at [153, 118] on div "2.9M members" at bounding box center [230, 117] width 177 height 8
drag, startPoint x: 154, startPoint y: 119, endPoint x: 136, endPoint y: 118, distance: 17.3
click at [136, 118] on div "r/ antiwork 2.9M members since 08/14/2013 Share Subreddit View on Reddit Info T…" at bounding box center [319, 149] width 366 height 251
copy div "2.9M"
click at [117, 114] on div at bounding box center [319, 149] width 638 height 299
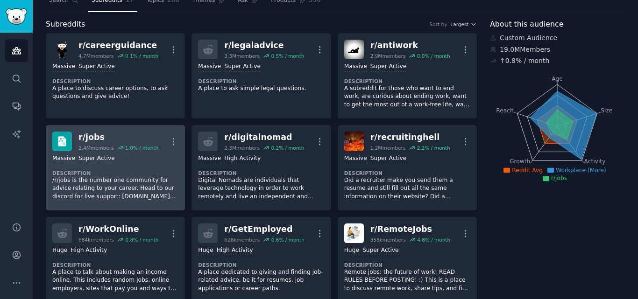
scroll to position [47, 0]
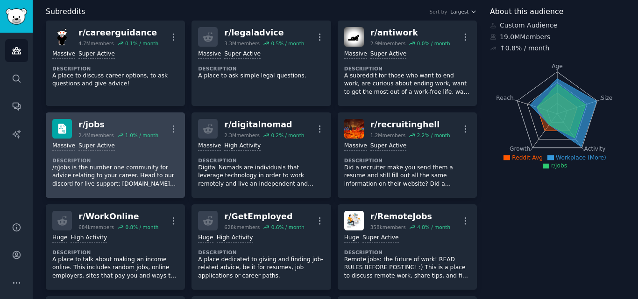
click at [141, 141] on div "Massive Super Active Description /r/jobs is the number one community for advice…" at bounding box center [115, 165] width 126 height 53
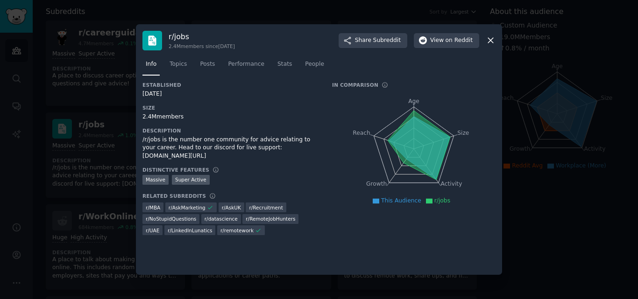
click at [169, 41] on h3 "r/ jobs" at bounding box center [202, 37] width 66 height 10
click at [182, 38] on h3 "r/ jobs" at bounding box center [202, 37] width 66 height 10
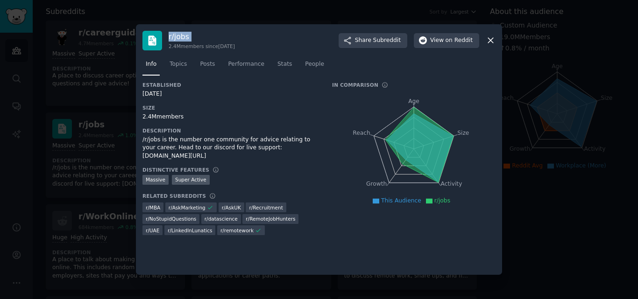
copy h3 "r/ jobs"
drag, startPoint x: 142, startPoint y: 115, endPoint x: 154, endPoint y: 116, distance: 12.2
click at [154, 116] on div "r/ jobs 2.4M members since 03/25/2008 Share Subreddit View on Reddit Info Topic…" at bounding box center [319, 149] width 366 height 251
copy div "2.4M"
click at [110, 125] on div at bounding box center [319, 149] width 638 height 299
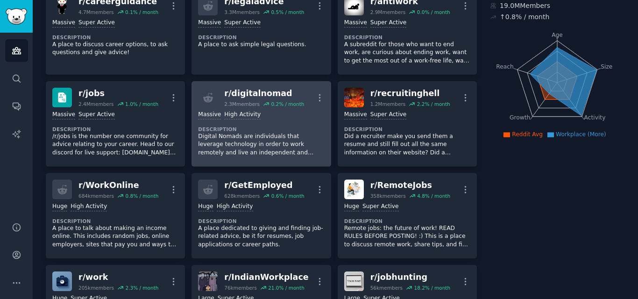
scroll to position [93, 0]
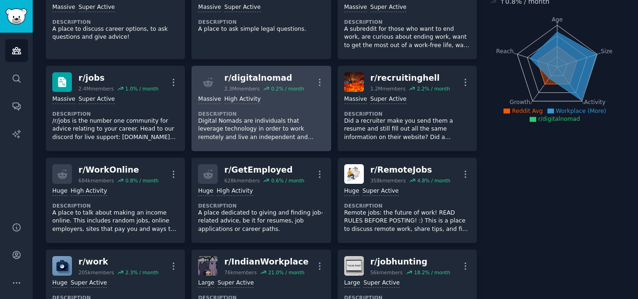
click at [261, 135] on p "Digital Nomads are individuals that leverage technology in order to work remote…" at bounding box center [261, 129] width 126 height 25
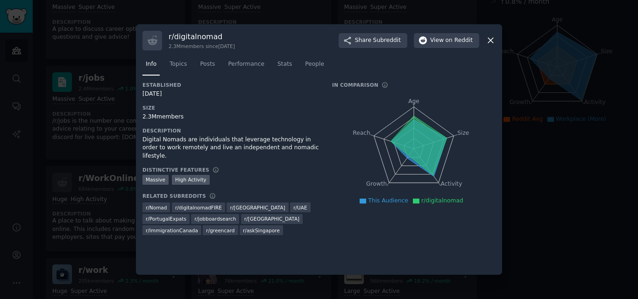
click at [193, 37] on h3 "r/ digitalnomad" at bounding box center [202, 37] width 66 height 10
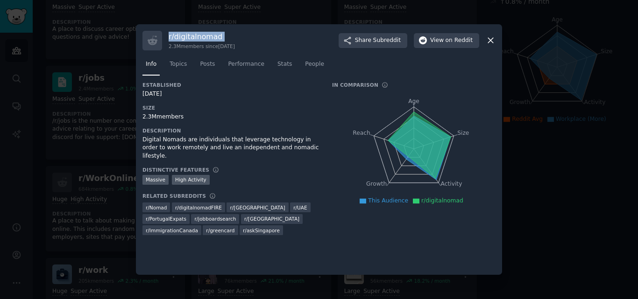
click at [193, 37] on h3 "r/ digitalnomad" at bounding box center [202, 37] width 66 height 10
copy h3 "r/ digitalnomad"
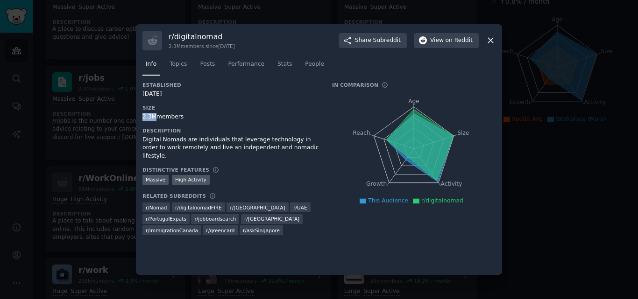
drag, startPoint x: 144, startPoint y: 117, endPoint x: 153, endPoint y: 119, distance: 9.4
click at [153, 119] on div "2.3M members" at bounding box center [230, 117] width 177 height 8
click at [93, 94] on div at bounding box center [319, 149] width 638 height 299
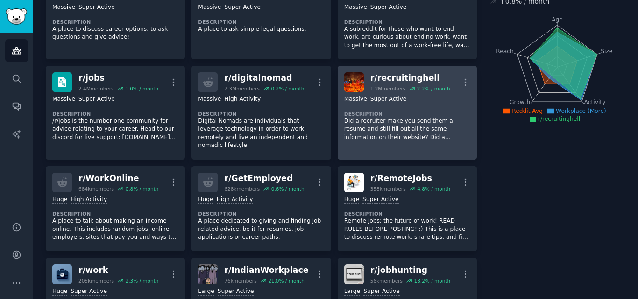
scroll to position [140, 0]
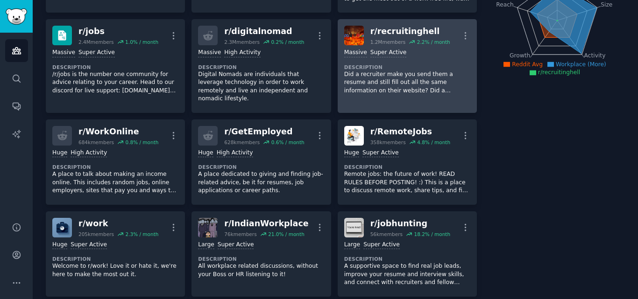
click at [417, 74] on p "Did a recruiter make you send them a resume and still fill out all the same inf…" at bounding box center [407, 83] width 126 height 25
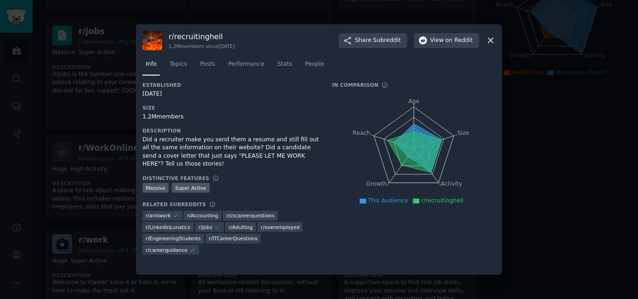
click at [193, 36] on h3 "r/ recruitinghell" at bounding box center [202, 37] width 66 height 10
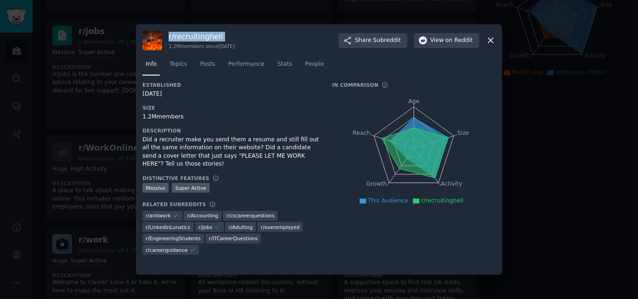
click at [193, 36] on h3 "r/ recruitinghell" at bounding box center [202, 37] width 66 height 10
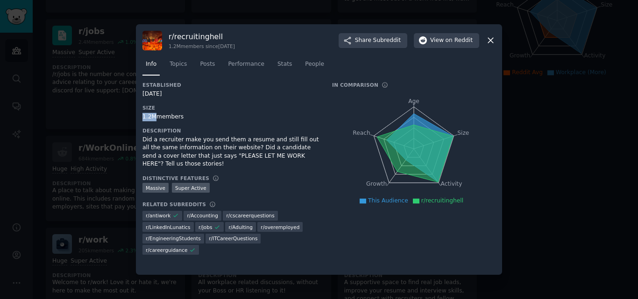
drag, startPoint x: 154, startPoint y: 119, endPoint x: 138, endPoint y: 114, distance: 16.0
click at [138, 114] on div "r/ recruitinghell 1.2M members since 01/15/2016 Share Subreddit View on Reddit …" at bounding box center [319, 149] width 366 height 251
click at [91, 164] on div at bounding box center [319, 149] width 638 height 299
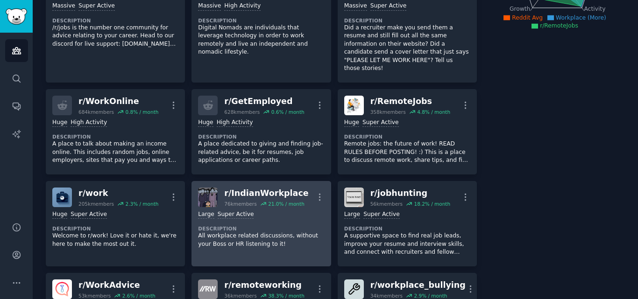
scroll to position [280, 0]
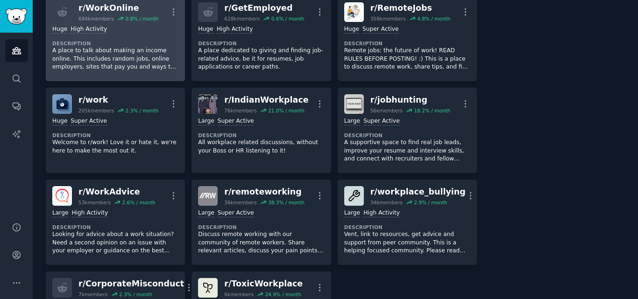
click at [172, 47] on p "A place to talk about making an income online. This includes random jobs, onlin…" at bounding box center [115, 59] width 126 height 25
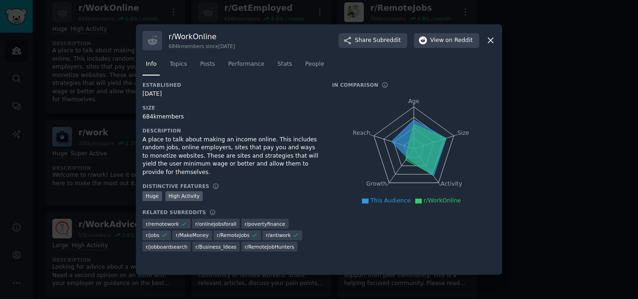
click at [201, 36] on h3 "r/ WorkOnline" at bounding box center [202, 37] width 66 height 10
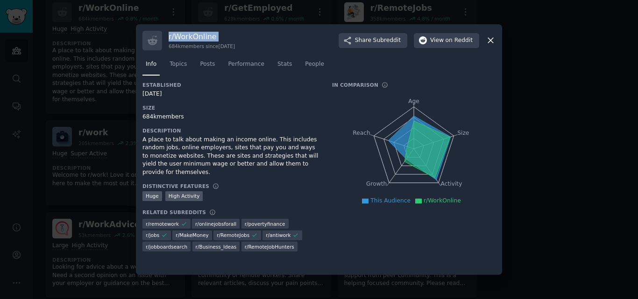
click at [201, 36] on h3 "r/ WorkOnline" at bounding box center [202, 37] width 66 height 10
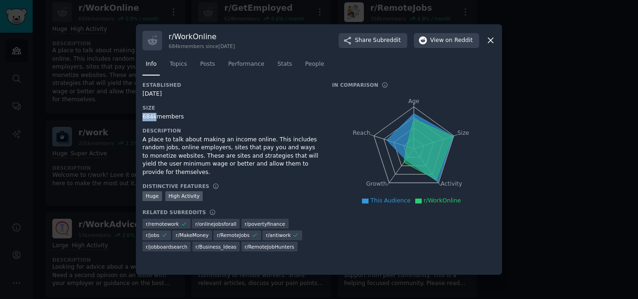
drag, startPoint x: 155, startPoint y: 117, endPoint x: 140, endPoint y: 115, distance: 14.5
click at [140, 115] on div "r/ WorkOnline 684k members since 07/29/2013 Share Subreddit View on Reddit Info…" at bounding box center [319, 149] width 366 height 251
click at [24, 174] on div at bounding box center [319, 149] width 638 height 299
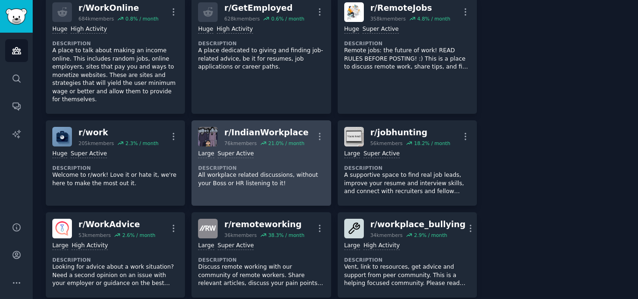
scroll to position [234, 0]
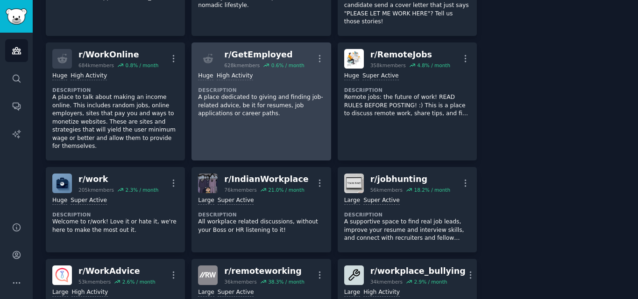
click at [260, 98] on p "A place dedicated to giving and finding job-related advice, be it for resumes, …" at bounding box center [261, 105] width 126 height 25
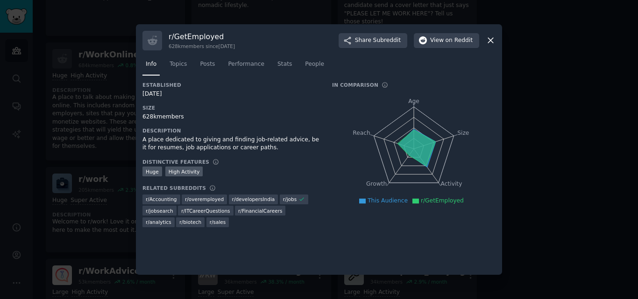
click at [194, 39] on h3 "r/ GetEmployed" at bounding box center [202, 37] width 66 height 10
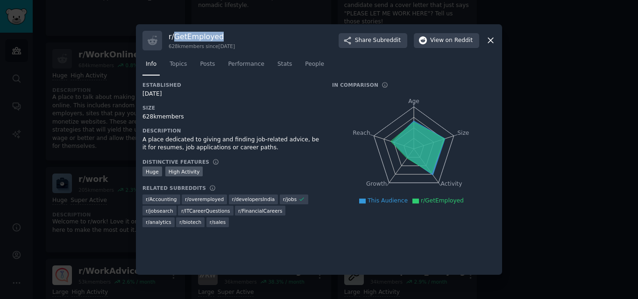
click at [194, 39] on h3 "r/ GetEmployed" at bounding box center [202, 37] width 66 height 10
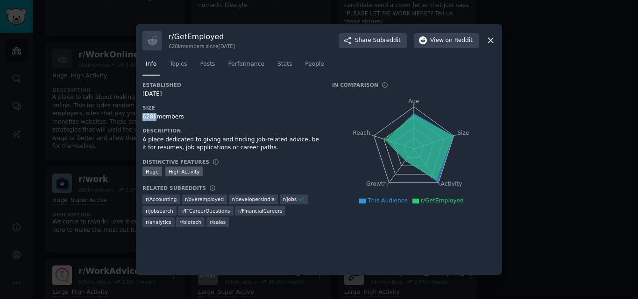
drag, startPoint x: 154, startPoint y: 114, endPoint x: 139, endPoint y: 114, distance: 14.5
click at [139, 114] on div "r/ GetEmployed 628k members since 06/13/2012 Share Subreddit View on Reddit Inf…" at bounding box center [319, 149] width 366 height 251
click at [96, 121] on div at bounding box center [319, 149] width 638 height 299
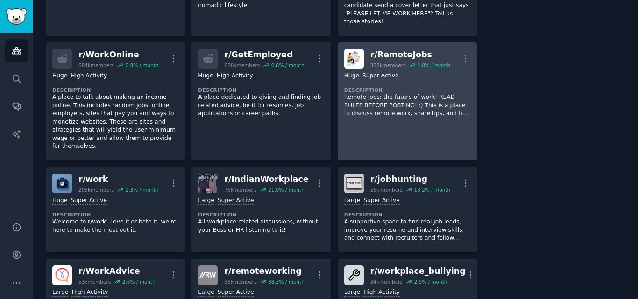
click at [418, 104] on p "Remote jobs: the future of work! READ RULES BEFORE POSTING! :) This is a place …" at bounding box center [407, 105] width 126 height 25
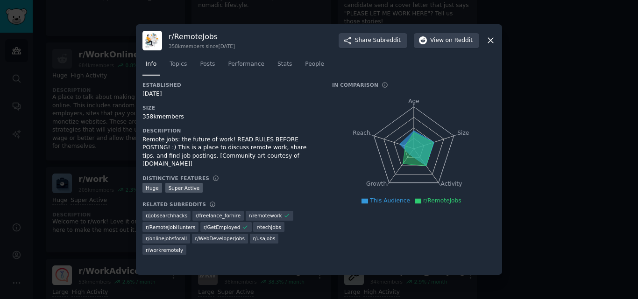
click at [192, 42] on div "r/ RemoteJobs 358k members since 12/12/2012" at bounding box center [202, 41] width 66 height 18
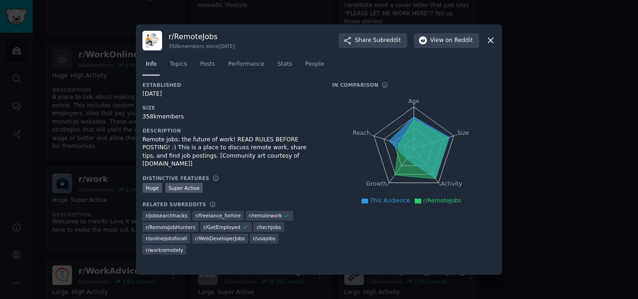
click at [195, 36] on h3 "r/ RemoteJobs" at bounding box center [202, 37] width 66 height 10
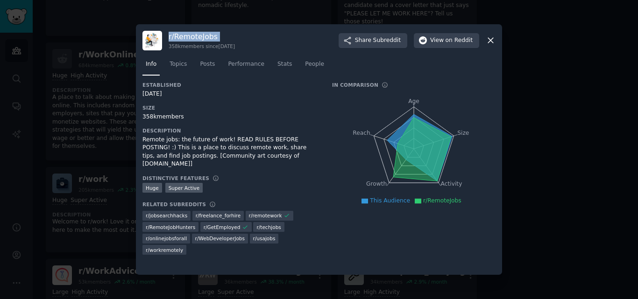
click at [195, 36] on h3 "r/ RemoteJobs" at bounding box center [202, 37] width 66 height 10
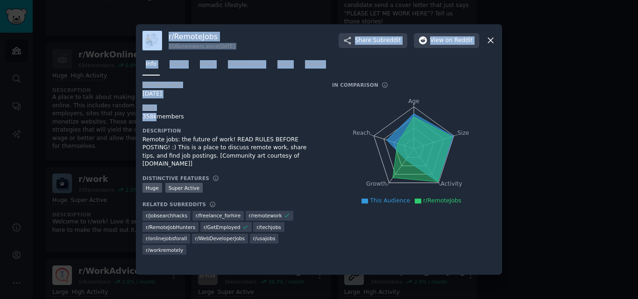
drag, startPoint x: 154, startPoint y: 117, endPoint x: 135, endPoint y: 114, distance: 18.8
click at [135, 114] on div "​ r/ RemoteJobs 358k members since 12/12/2012 Share Subreddit View on Reddit In…" at bounding box center [319, 149] width 632 height 299
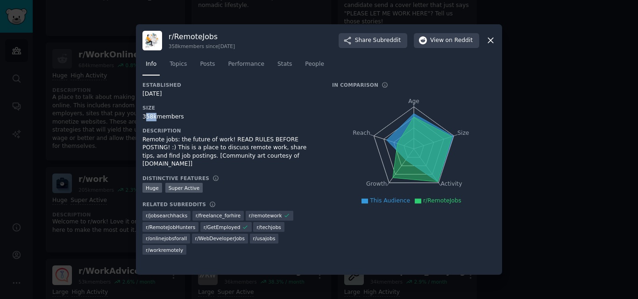
click at [146, 114] on div "358k members" at bounding box center [230, 117] width 177 height 8
click at [144, 115] on div "358k members" at bounding box center [230, 117] width 177 height 8
click at [95, 128] on div at bounding box center [319, 149] width 638 height 299
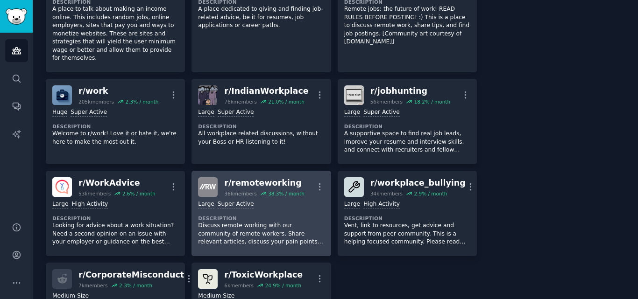
scroll to position [327, 0]
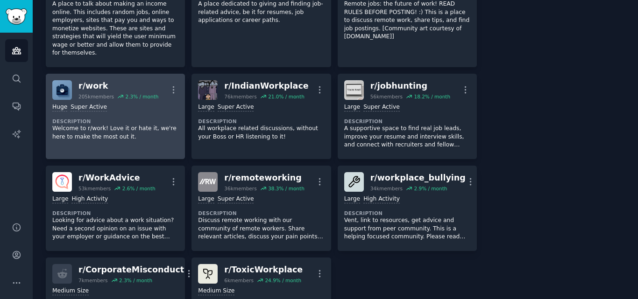
click at [103, 125] on p "Welcome to r/work! Love it or hate it, we're here to make the most out it." at bounding box center [115, 133] width 126 height 16
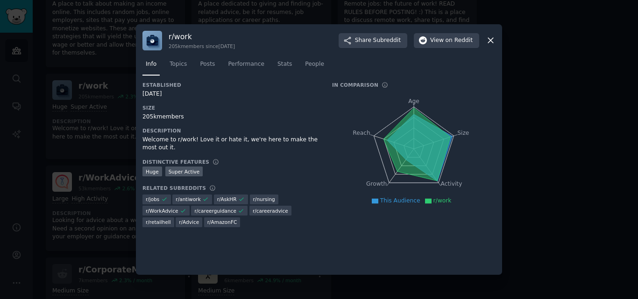
click at [184, 36] on h3 "r/ work" at bounding box center [202, 37] width 66 height 10
click at [183, 37] on h3 "r/ work" at bounding box center [202, 37] width 66 height 10
click at [147, 120] on div "205k members" at bounding box center [230, 117] width 177 height 8
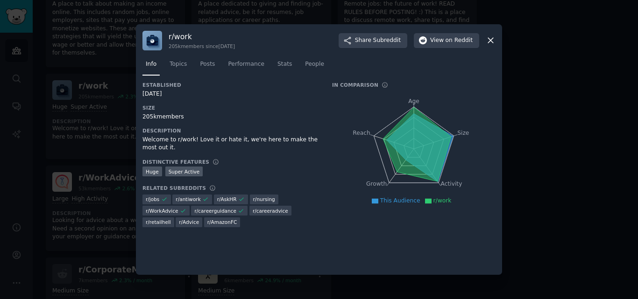
click at [79, 128] on div at bounding box center [319, 149] width 638 height 299
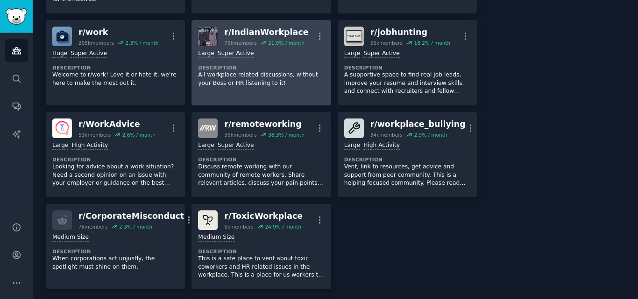
scroll to position [327, 0]
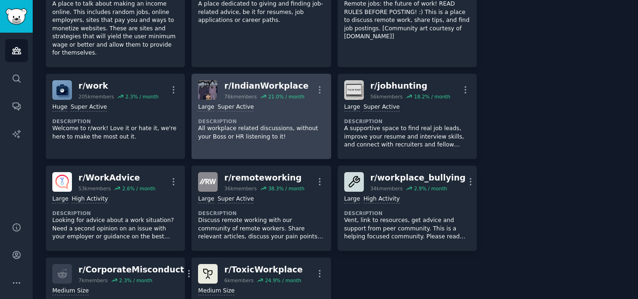
click at [269, 125] on p "All workplace related discussions, without your Boss or HR listening to it!" at bounding box center [261, 133] width 126 height 16
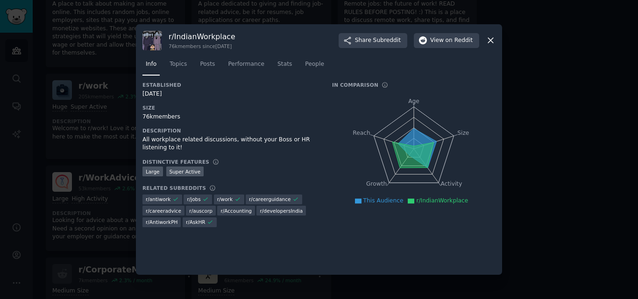
click at [202, 39] on h3 "r/ IndianWorkplace" at bounding box center [202, 37] width 67 height 10
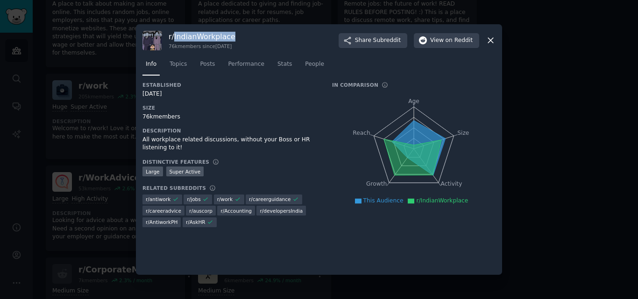
click at [202, 39] on h3 "r/ IndianWorkplace" at bounding box center [202, 37] width 67 height 10
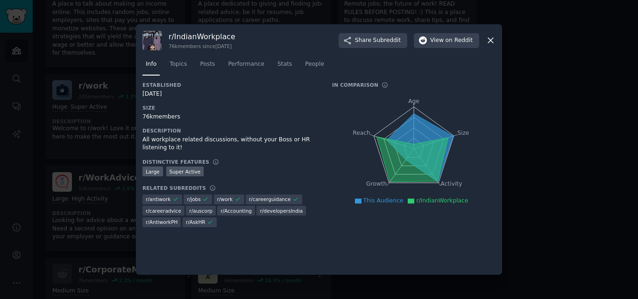
click at [143, 114] on div "76k members" at bounding box center [230, 117] width 177 height 8
click at [108, 126] on div at bounding box center [319, 149] width 638 height 299
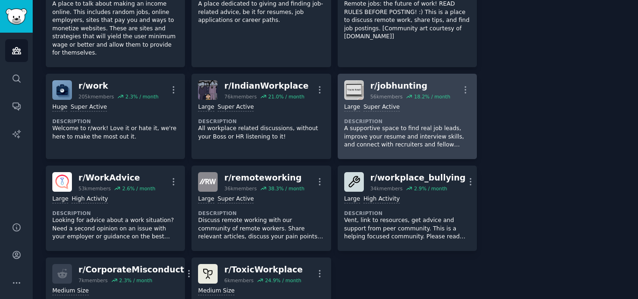
click at [418, 125] on p "A supportive space to find real job leads, improve your resume and interview sk…" at bounding box center [407, 137] width 126 height 25
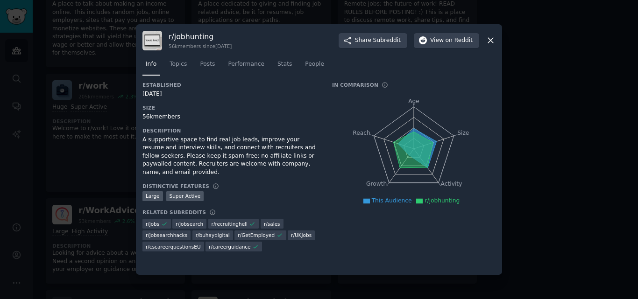
click at [187, 32] on h3 "r/ jobhunting" at bounding box center [200, 37] width 63 height 10
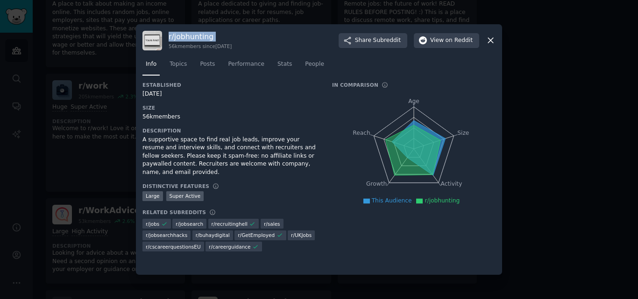
click at [187, 32] on h3 "r/ jobhunting" at bounding box center [200, 37] width 63 height 10
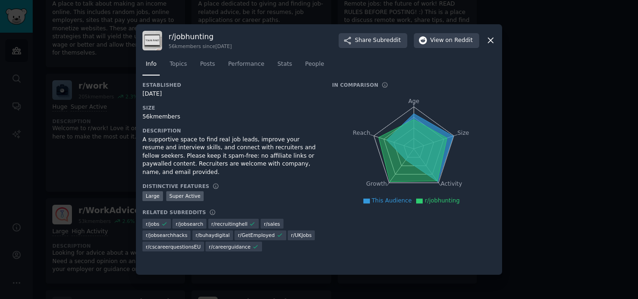
click at [142, 115] on div "56k members" at bounding box center [230, 117] width 177 height 8
click at [17, 179] on div at bounding box center [319, 149] width 638 height 299
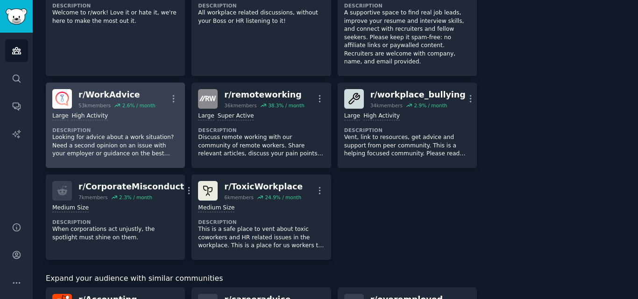
scroll to position [467, 0]
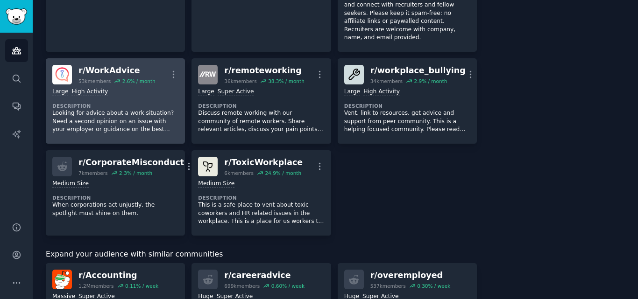
click at [135, 109] on p "Looking for advice about a work situation? Need a second opinion on an issue wi…" at bounding box center [115, 121] width 126 height 25
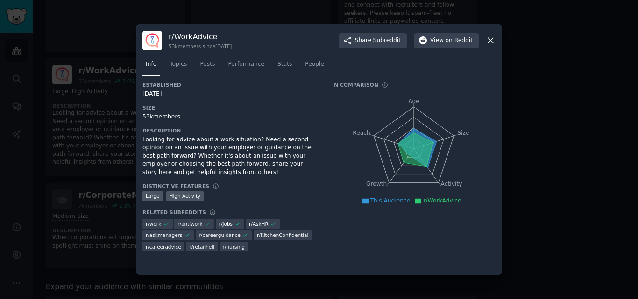
click at [172, 32] on h3 "r/ WorkAdvice" at bounding box center [200, 37] width 63 height 10
click at [173, 32] on h3 "r/ WorkAdvice" at bounding box center [200, 37] width 63 height 10
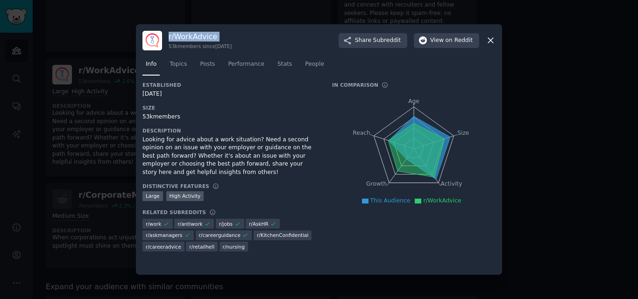
click at [173, 32] on h3 "r/ WorkAdvice" at bounding box center [200, 37] width 63 height 10
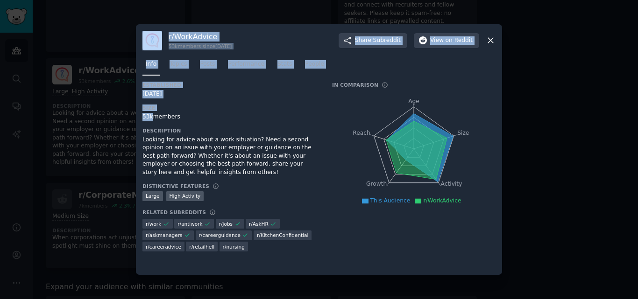
drag, startPoint x: 151, startPoint y: 119, endPoint x: 133, endPoint y: 119, distance: 18.2
click at [133, 119] on div "​ r/ WorkAdvice 53k members since 06/08/2014 Share Subreddit View on Reddit Inf…" at bounding box center [319, 149] width 632 height 299
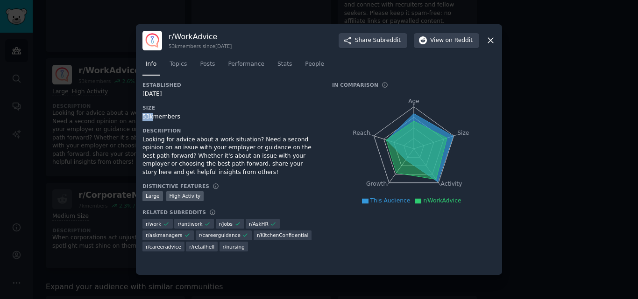
click at [142, 114] on div "r/ WorkAdvice 53k members since 06/08/2014 Share Subreddit View on Reddit Info …" at bounding box center [319, 149] width 366 height 251
click at [68, 147] on div at bounding box center [319, 149] width 638 height 299
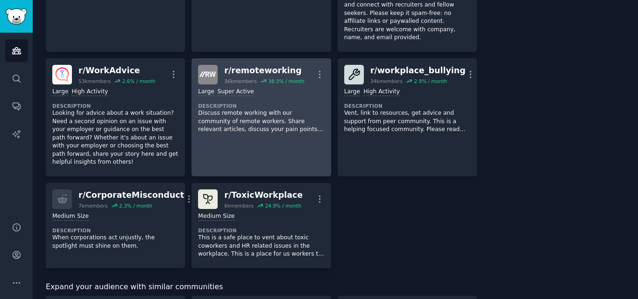
click at [242, 109] on p "Discuss remote working with our community of remote workers. Share relevant art…" at bounding box center [261, 121] width 126 height 25
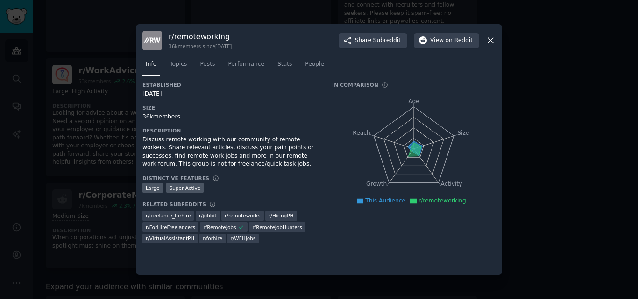
click at [196, 37] on h3 "r/ remoteworking" at bounding box center [200, 37] width 63 height 10
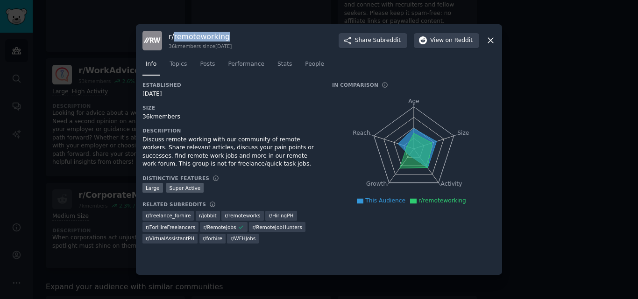
click at [196, 37] on h3 "r/ remoteworking" at bounding box center [200, 37] width 63 height 10
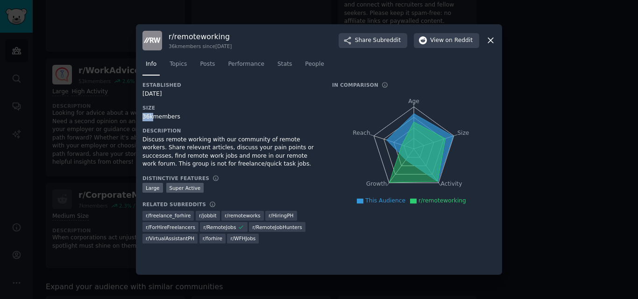
drag, startPoint x: 152, startPoint y: 118, endPoint x: 138, endPoint y: 117, distance: 14.0
click at [138, 117] on div "r/ remoteworking 36k members since 09/24/2014 Share Subreddit View on Reddit In…" at bounding box center [319, 149] width 366 height 251
click at [51, 109] on div at bounding box center [319, 149] width 638 height 299
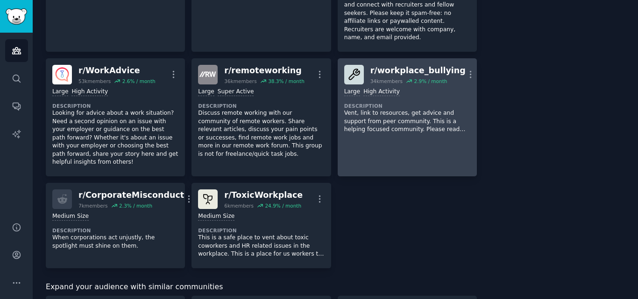
click at [398, 109] on p "Vent, link to resources, get advice and support from peer community. This is a …" at bounding box center [407, 121] width 126 height 25
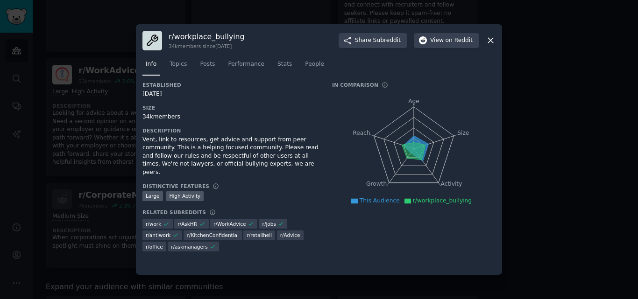
click at [201, 41] on h3 "r/ workplace_bullying" at bounding box center [207, 37] width 76 height 10
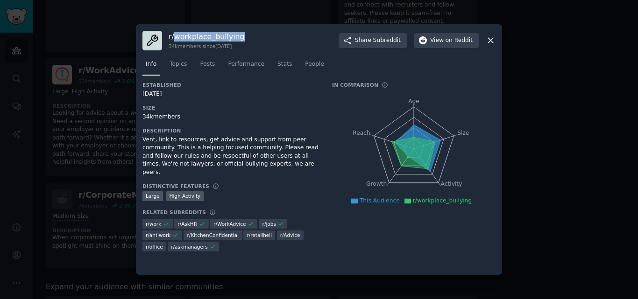
click at [201, 41] on h3 "r/ workplace_bullying" at bounding box center [207, 37] width 76 height 10
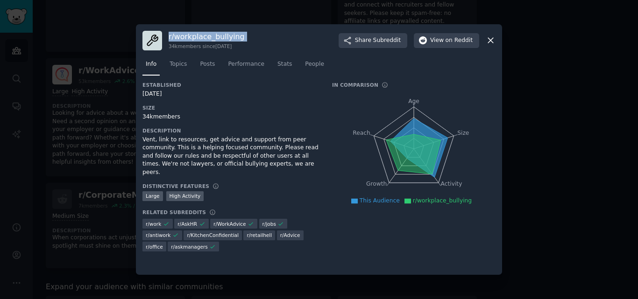
click at [201, 41] on h3 "r/ workplace_bullying" at bounding box center [207, 37] width 76 height 10
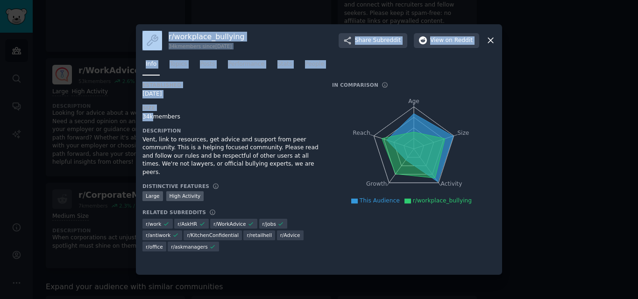
click at [135, 119] on div "​ r/ workplace_bullying 34k members since 08/29/2019 Share Subreddit View on Re…" at bounding box center [319, 149] width 632 height 299
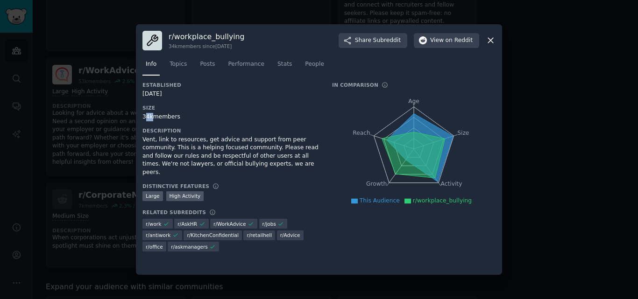
click at [145, 118] on div "34k members" at bounding box center [230, 117] width 177 height 8
click at [141, 119] on div "r/ workplace_bullying 34k members since 08/29/2019 Share Subreddit View on Redd…" at bounding box center [319, 149] width 366 height 251
click at [99, 144] on div at bounding box center [319, 149] width 638 height 299
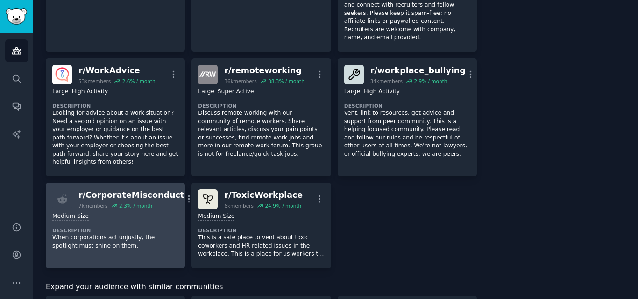
click at [120, 227] on dt "Description" at bounding box center [115, 230] width 126 height 7
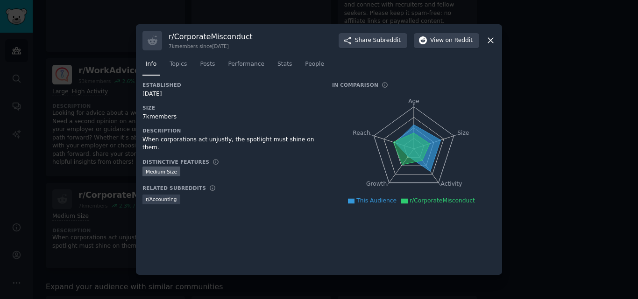
click at [219, 34] on h3 "r/ CorporateMisconduct" at bounding box center [211, 37] width 84 height 10
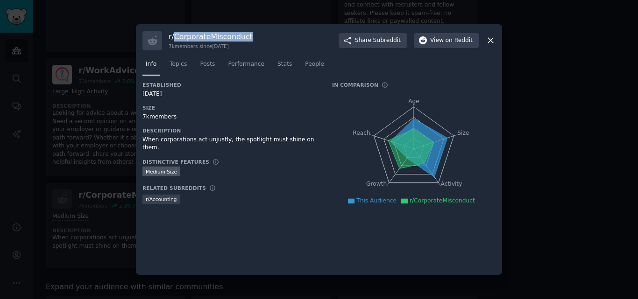
click at [219, 34] on h3 "r/ CorporateMisconduct" at bounding box center [211, 37] width 84 height 10
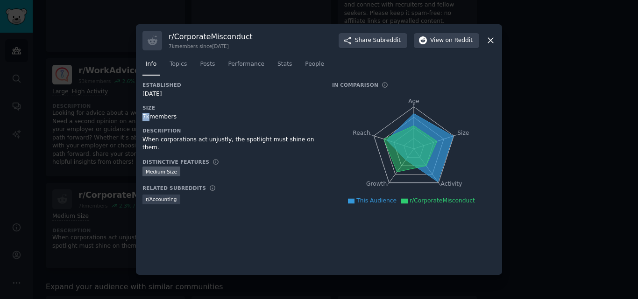
drag, startPoint x: 149, startPoint y: 118, endPoint x: 143, endPoint y: 118, distance: 5.1
click at [143, 118] on div "7k members" at bounding box center [230, 117] width 177 height 8
click at [121, 109] on div at bounding box center [319, 149] width 638 height 299
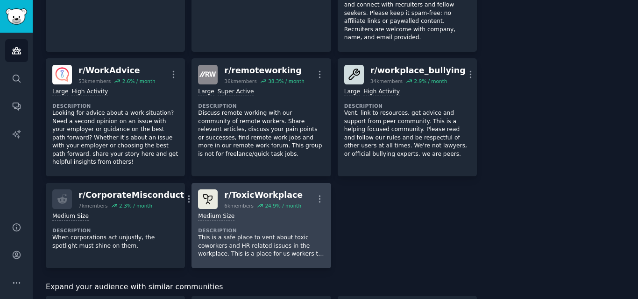
click at [257, 209] on div "Medium Size Description This is a safe place to vent about toxic coworkers and …" at bounding box center [261, 235] width 126 height 53
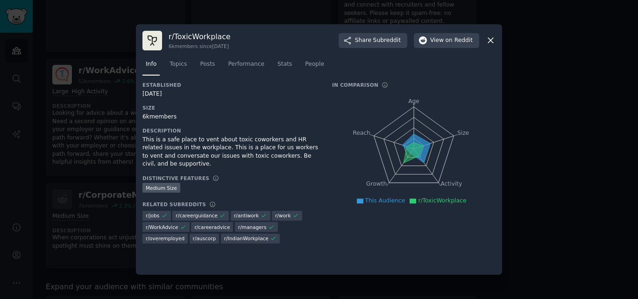
click at [197, 40] on h3 "r/ ToxicWorkplace" at bounding box center [200, 37] width 62 height 10
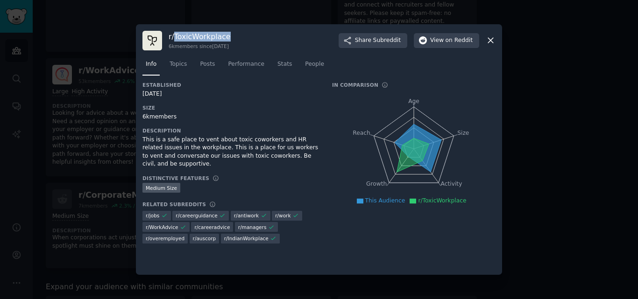
click at [197, 40] on h3 "r/ ToxicWorkplace" at bounding box center [200, 37] width 62 height 10
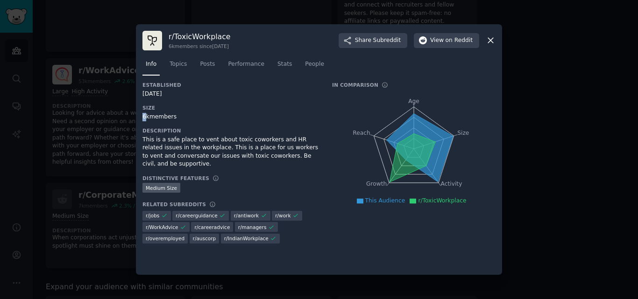
click at [143, 117] on div "6k members" at bounding box center [230, 117] width 177 height 8
click at [149, 119] on div "6k members" at bounding box center [230, 117] width 177 height 8
drag, startPoint x: 148, startPoint y: 119, endPoint x: 141, endPoint y: 118, distance: 7.1
click at [141, 118] on div "r/ ToxicWorkplace 6k members since 05/25/2020 Share Subreddit View on Reddit In…" at bounding box center [319, 149] width 366 height 251
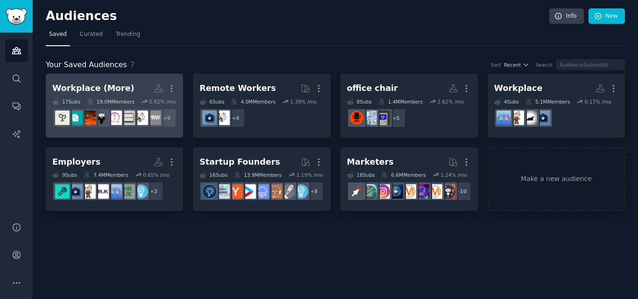
click at [125, 92] on h2 "Workplace (More) Custom Audience More" at bounding box center [114, 88] width 124 height 16
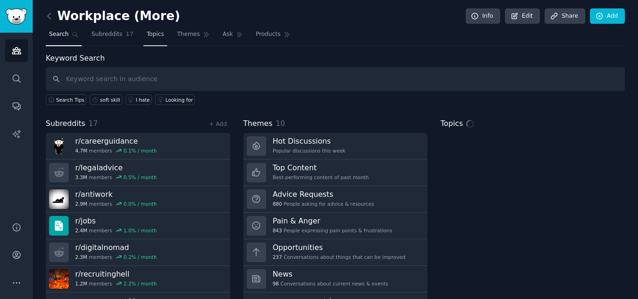
click at [147, 36] on span "Topics" at bounding box center [155, 34] width 17 height 8
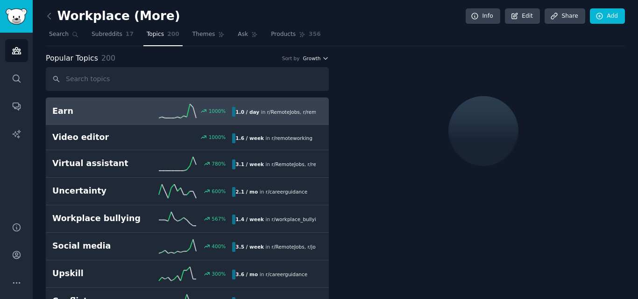
click at [320, 61] on button "Growth" at bounding box center [316, 58] width 26 height 7
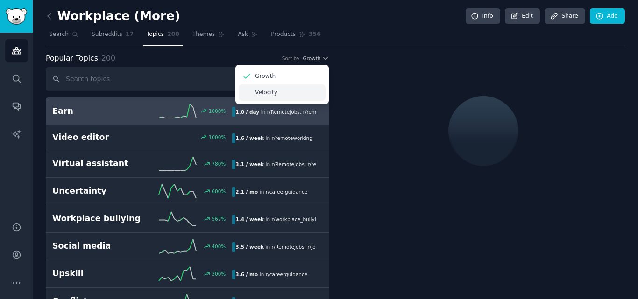
click at [298, 94] on div "Velocity" at bounding box center [282, 93] width 87 height 16
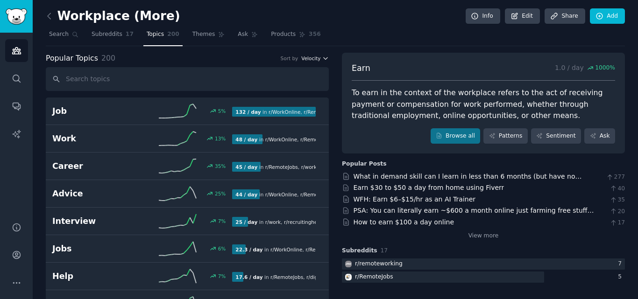
click at [310, 60] on span "Velocity" at bounding box center [310, 58] width 19 height 7
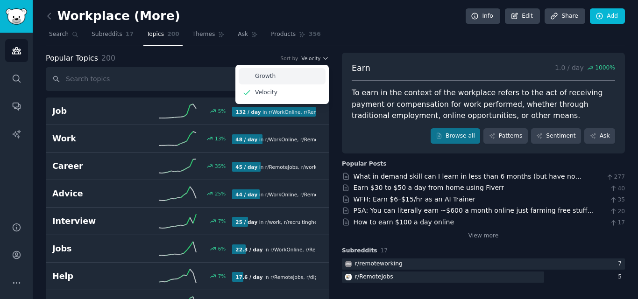
click at [302, 81] on div "Growth" at bounding box center [282, 76] width 87 height 16
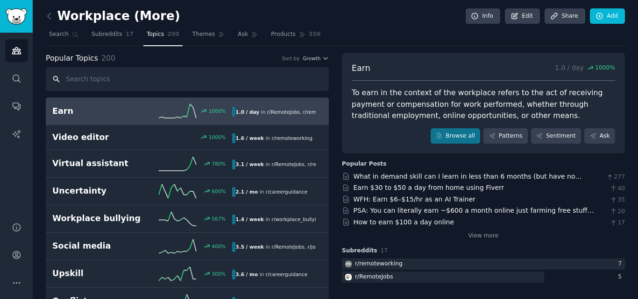
click at [99, 85] on input "text" at bounding box center [187, 79] width 283 height 24
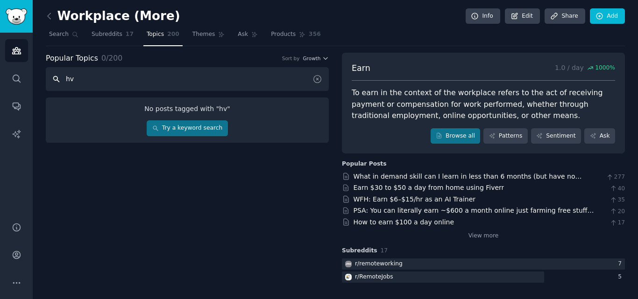
type input "h"
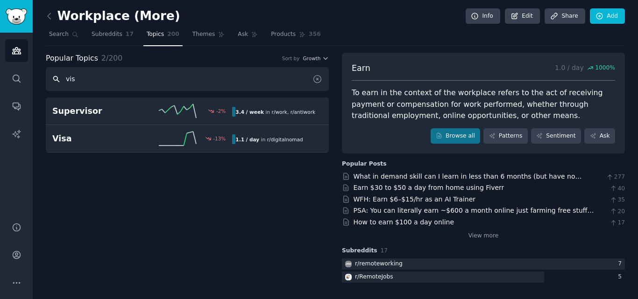
click at [99, 85] on input "vis" at bounding box center [187, 79] width 283 height 24
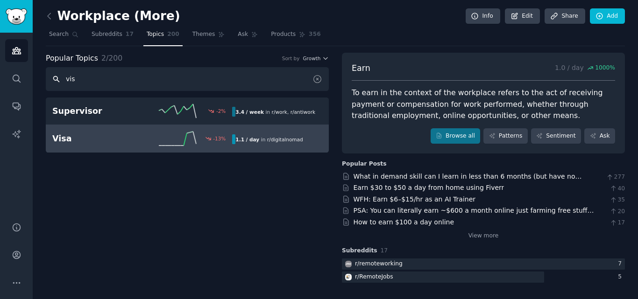
type input "vis"
click at [95, 132] on div "Visa -13 % 1.1 / day in r/ digitalnomad" at bounding box center [187, 139] width 270 height 14
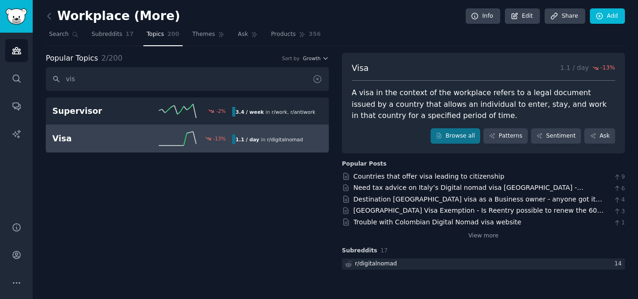
click at [323, 78] on div at bounding box center [320, 79] width 16 height 24
click at [243, 85] on input "vis" at bounding box center [187, 79] width 283 height 24
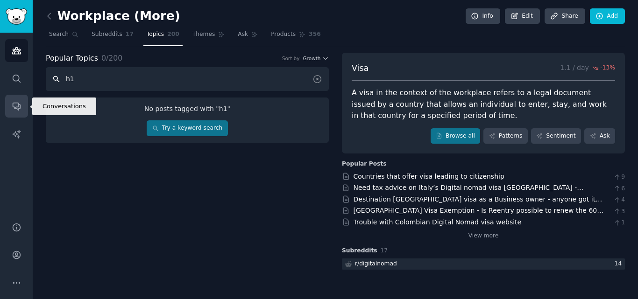
type input "h1"
click at [15, 102] on icon "Sidebar" at bounding box center [17, 106] width 10 height 10
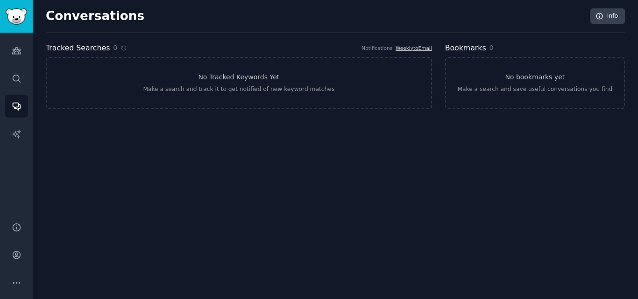
click at [0, 82] on div "Audiences Search Conversations AI Reports" at bounding box center [16, 122] width 33 height 178
click at [18, 75] on icon "Sidebar" at bounding box center [16, 78] width 7 height 7
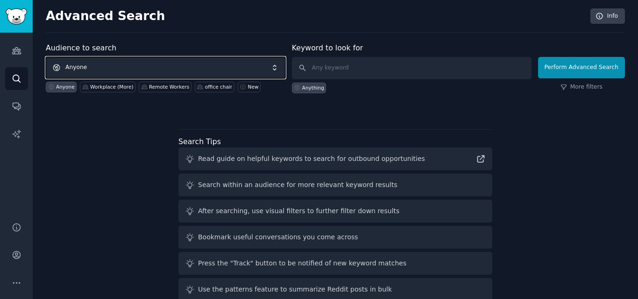
click at [149, 70] on span "Anyone" at bounding box center [166, 67] width 240 height 21
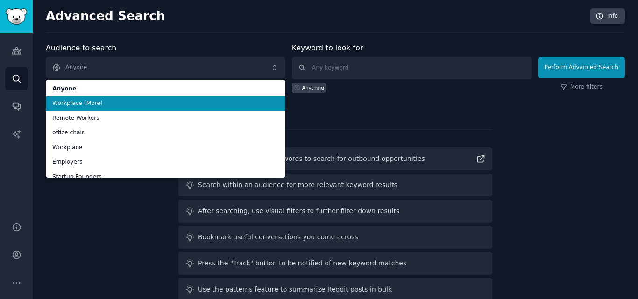
click at [107, 104] on span "Workplace (More)" at bounding box center [165, 103] width 227 height 8
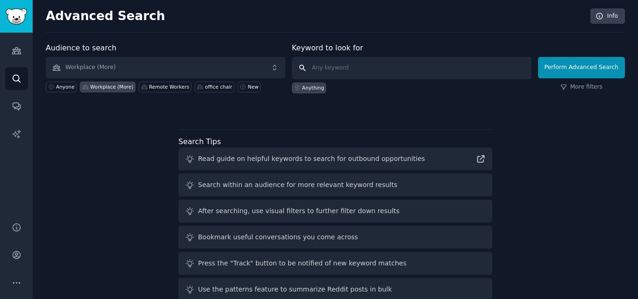
click at [384, 70] on input "text" at bounding box center [412, 68] width 240 height 22
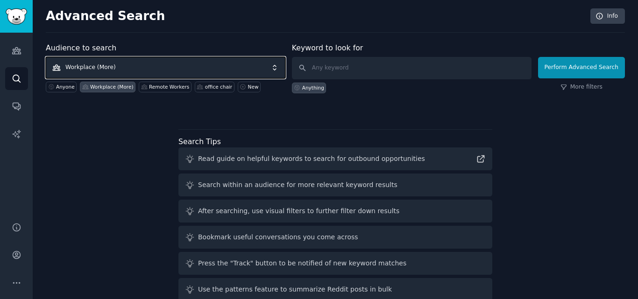
click at [234, 68] on span "Workplace (More)" at bounding box center [166, 67] width 240 height 21
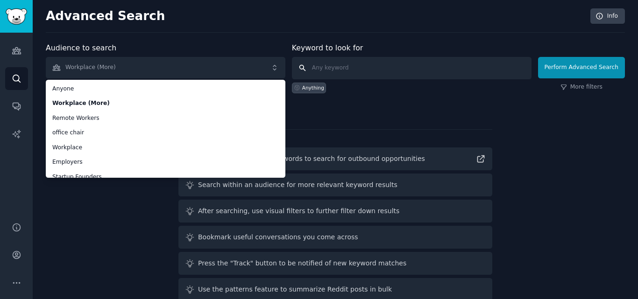
click at [452, 61] on input "text" at bounding box center [412, 68] width 240 height 22
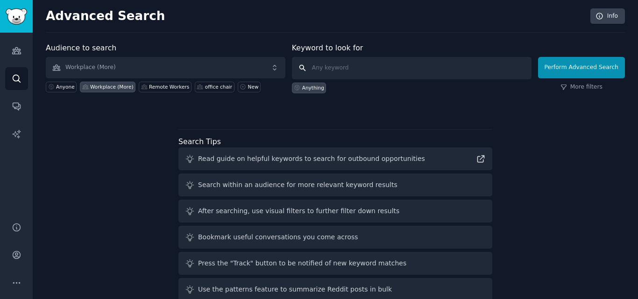
paste input "[DEMOGRAPHIC_DATA]"
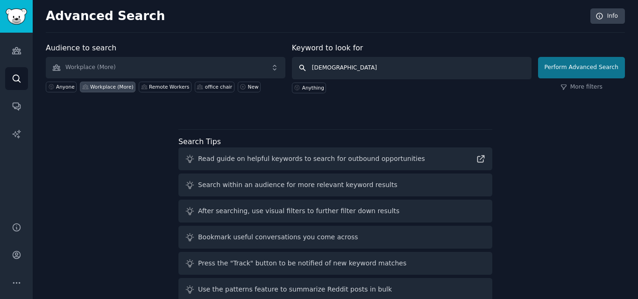
type input "[DEMOGRAPHIC_DATA]"
click at [614, 69] on button "Perform Advanced Search" at bounding box center [581, 67] width 87 height 21
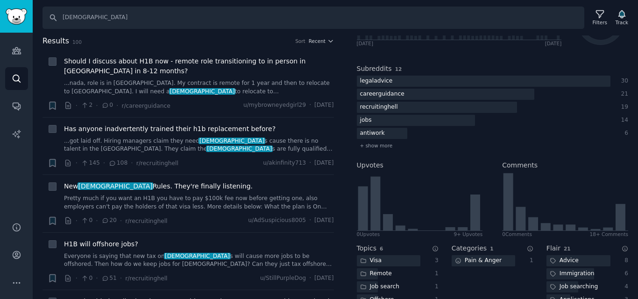
scroll to position [140, 0]
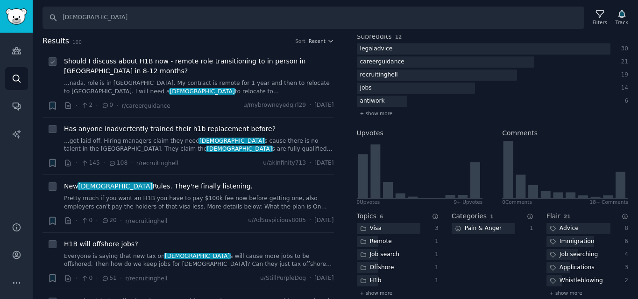
click at [134, 68] on span "Should I discuss about H1B now - remote role transitioning to in person in [GEO…" at bounding box center [199, 67] width 270 height 20
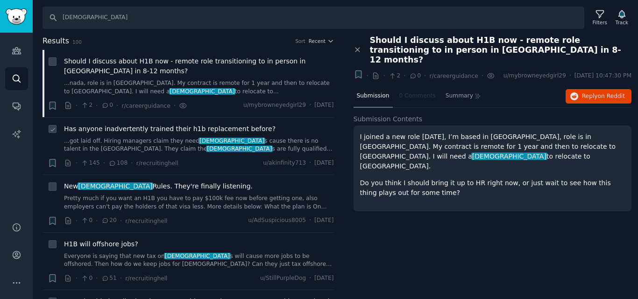
click at [143, 145] on link "...got laid off. Hiring managers claim they need [DEMOGRAPHIC_DATA] s cause the…" at bounding box center [199, 145] width 270 height 16
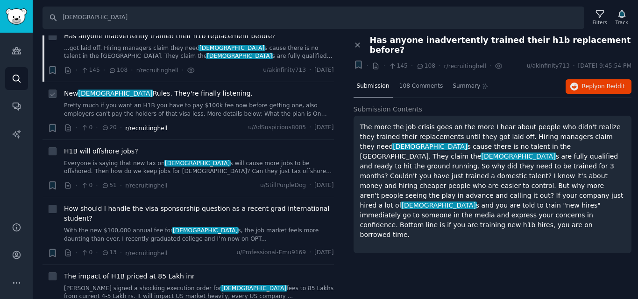
scroll to position [93, 0]
click at [153, 117] on link "Pretty much if you want an H1B you have to pay $100k fee now before getting one…" at bounding box center [199, 109] width 270 height 16
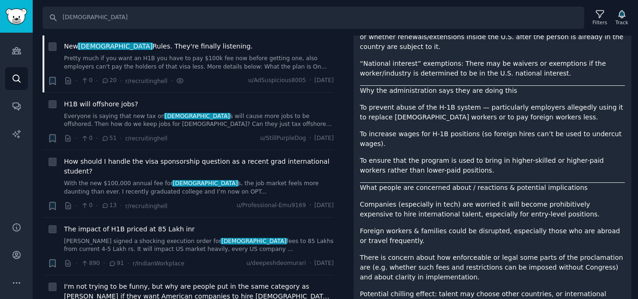
scroll to position [375, 0]
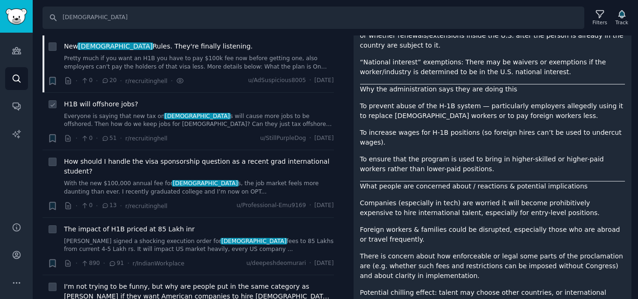
click at [101, 123] on link "Everyone is saying that new tax on [DEMOGRAPHIC_DATA] s will cause more jobs to…" at bounding box center [199, 121] width 270 height 16
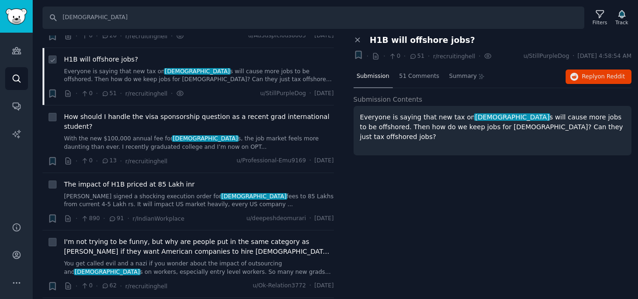
scroll to position [187, 0]
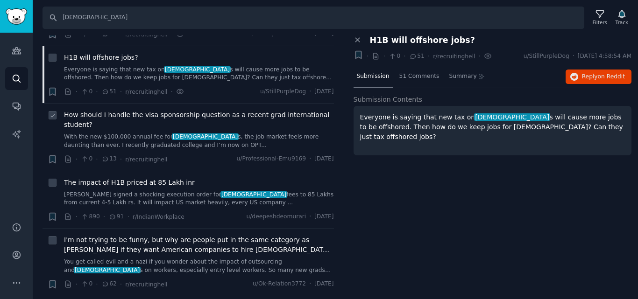
click at [206, 133] on link "With the new $100,000 annual fee for [DEMOGRAPHIC_DATA] s, the job market feels…" at bounding box center [199, 141] width 270 height 16
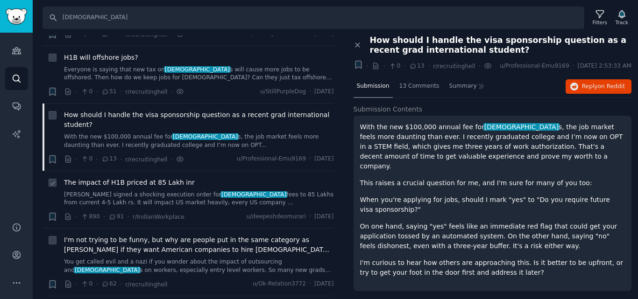
click at [221, 180] on div "The impact of H1B priced at 85 Lakh inr [PERSON_NAME] signed a shocking executi…" at bounding box center [199, 192] width 270 height 29
click at [218, 191] on link "[PERSON_NAME] signed a shocking execution order for [DEMOGRAPHIC_DATA] fees to …" at bounding box center [199, 199] width 270 height 16
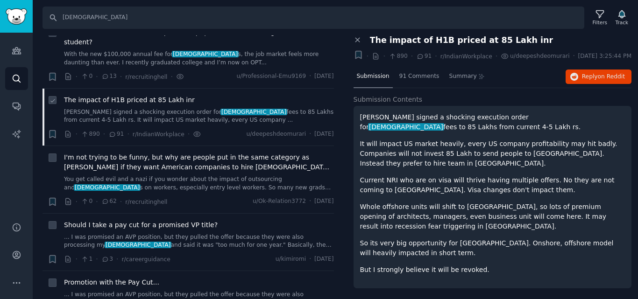
scroll to position [280, 0]
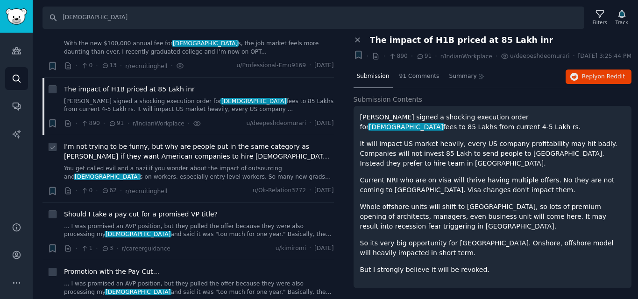
click at [151, 150] on span "I'm not trying to be funny, but why are people put in the same category as [PER…" at bounding box center [199, 152] width 270 height 20
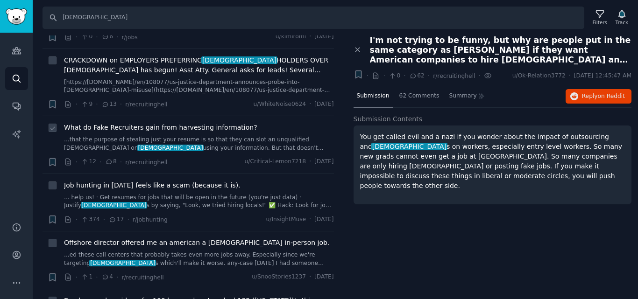
scroll to position [561, 0]
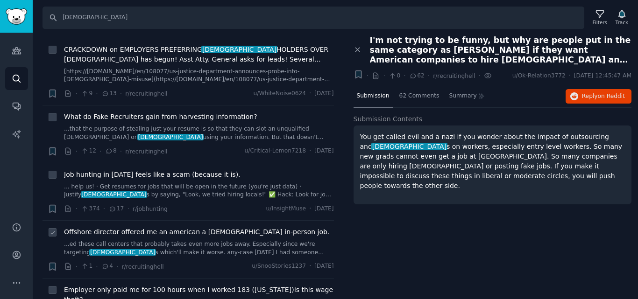
click at [183, 242] on link "...ed these call centers that probably takes even more jobs away. Especially si…" at bounding box center [199, 249] width 270 height 16
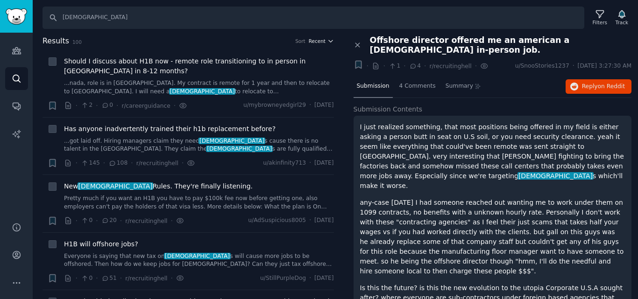
click at [321, 39] on span "Recent" at bounding box center [317, 41] width 17 height 7
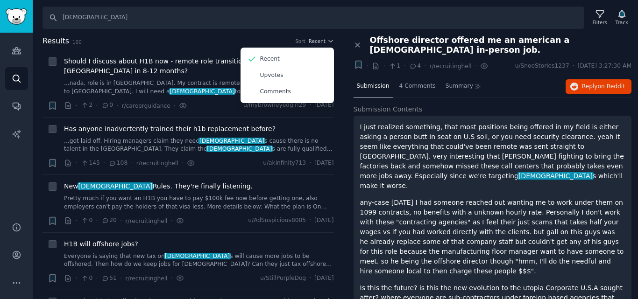
click at [168, 32] on div "Search [DEMOGRAPHIC_DATA] Filters Track Results 100 Sort Recent Recent Upvotes …" at bounding box center [335, 149] width 605 height 299
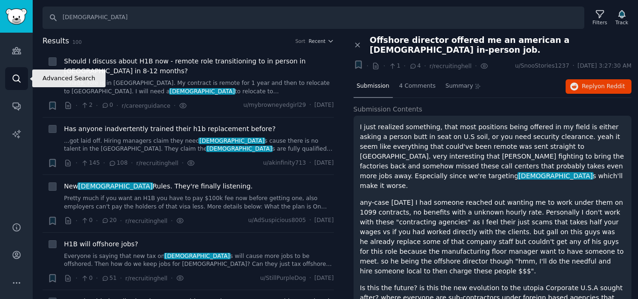
click at [11, 82] on link "Search" at bounding box center [16, 78] width 23 height 23
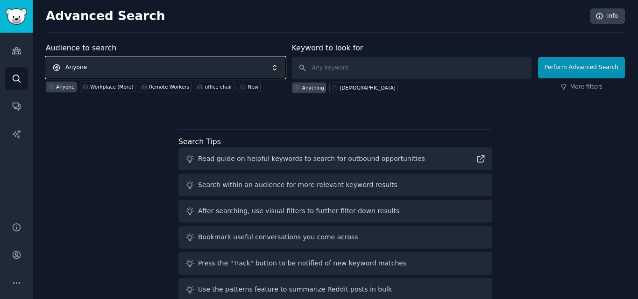
click at [75, 64] on span "Anyone" at bounding box center [166, 67] width 240 height 21
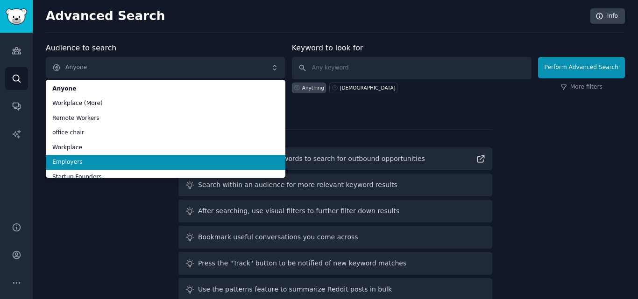
click at [91, 160] on span "Employers" at bounding box center [165, 162] width 227 height 8
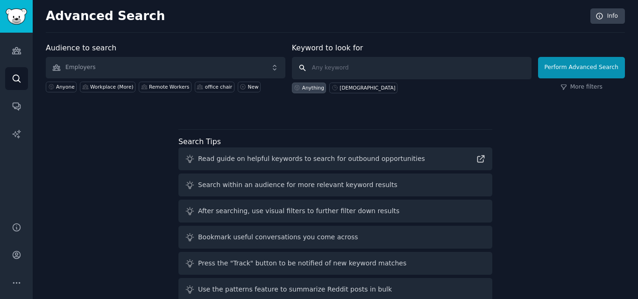
click at [392, 75] on input "text" at bounding box center [412, 68] width 240 height 22
paste input "[DEMOGRAPHIC_DATA]"
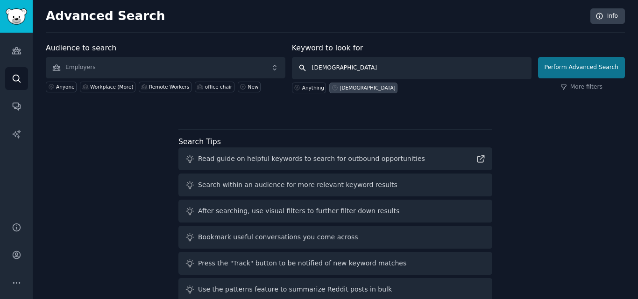
type input "[DEMOGRAPHIC_DATA]"
click at [574, 66] on button "Perform Advanced Search" at bounding box center [581, 67] width 87 height 21
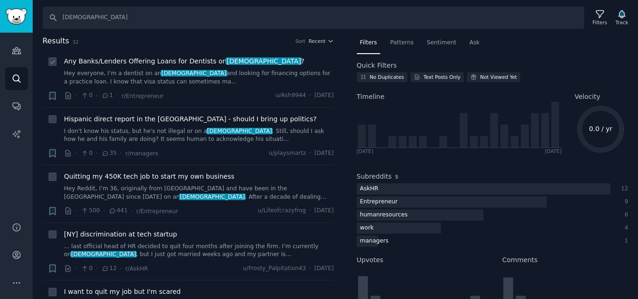
click at [180, 89] on div "Any Banks/Lenders Offering Loans for Dentists on [DEMOGRAPHIC_DATA] ? Hey every…" at bounding box center [199, 79] width 270 height 44
click at [188, 84] on link "Hey everyone, I’m a dentist on an [DEMOGRAPHIC_DATA] and looking for financing …" at bounding box center [199, 78] width 270 height 16
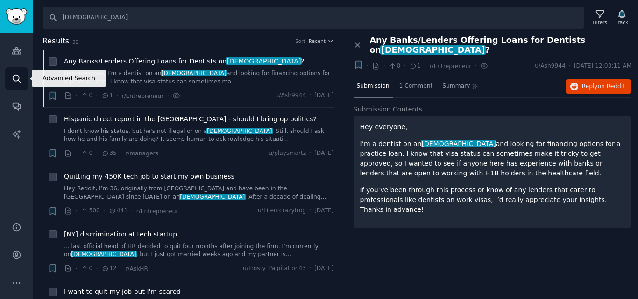
click at [17, 74] on icon "Sidebar" at bounding box center [17, 79] width 10 height 10
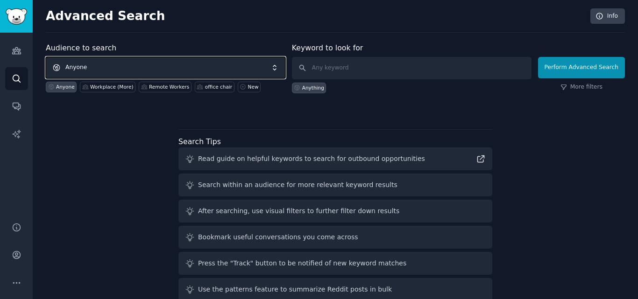
click at [189, 66] on span "Anyone" at bounding box center [166, 67] width 240 height 21
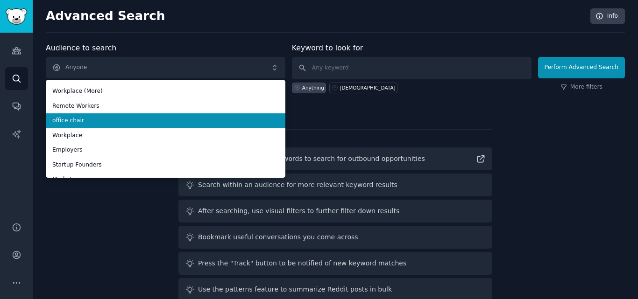
scroll to position [23, 0]
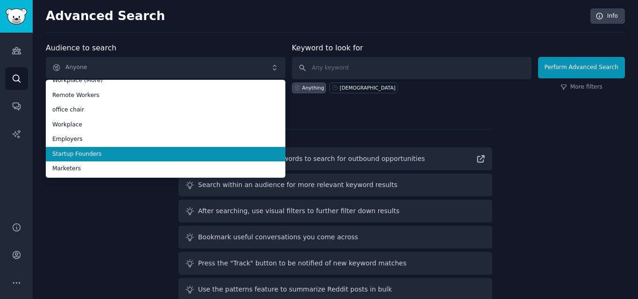
click at [97, 156] on span "Startup Founders" at bounding box center [165, 154] width 227 height 8
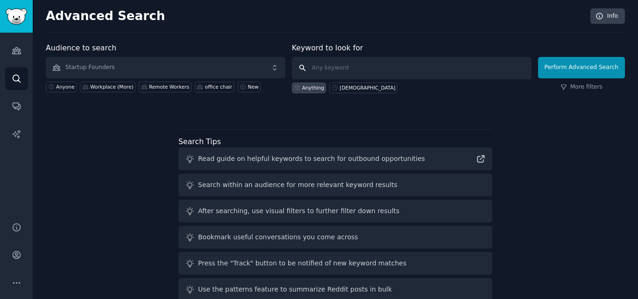
paste input "[DEMOGRAPHIC_DATA]"
type input "[DEMOGRAPHIC_DATA]"
click button "Perform Advanced Search" at bounding box center [581, 67] width 87 height 21
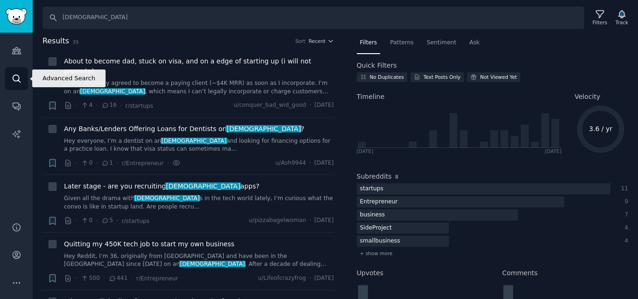
click at [19, 82] on icon "Sidebar" at bounding box center [17, 79] width 10 height 10
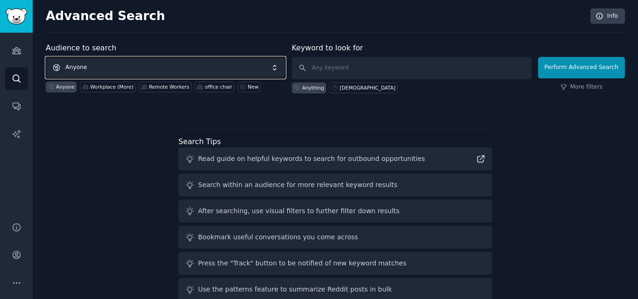
click at [196, 76] on span "Anyone" at bounding box center [166, 67] width 240 height 21
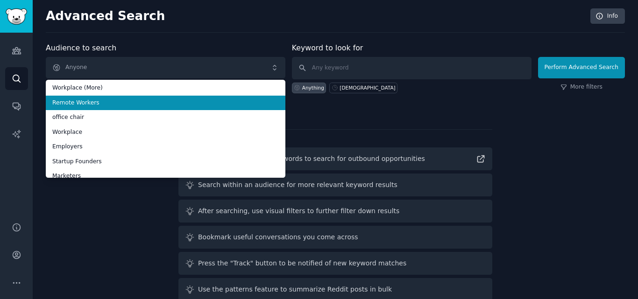
scroll to position [23, 0]
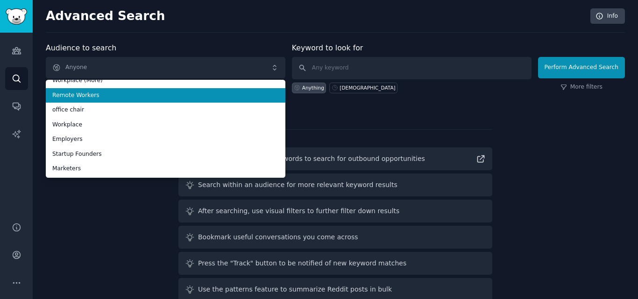
click at [106, 99] on li "Remote Workers" at bounding box center [166, 95] width 240 height 15
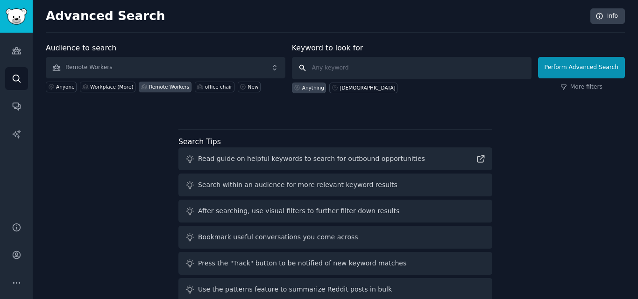
click at [337, 71] on input "text" at bounding box center [412, 68] width 240 height 22
paste input "[DEMOGRAPHIC_DATA]"
type input "[DEMOGRAPHIC_DATA]"
click button "Perform Advanced Search" at bounding box center [581, 67] width 87 height 21
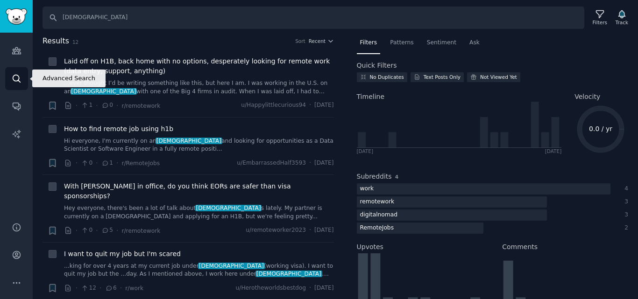
click at [15, 72] on link "Search" at bounding box center [16, 78] width 23 height 23
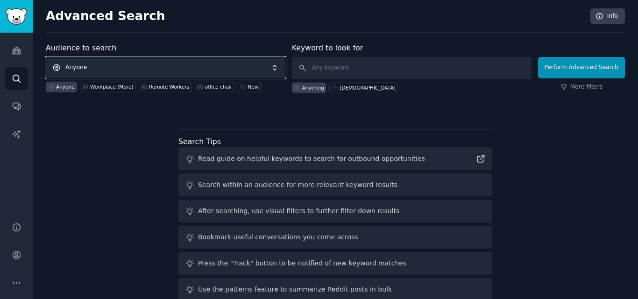
click at [133, 71] on span "Anyone" at bounding box center [166, 67] width 240 height 21
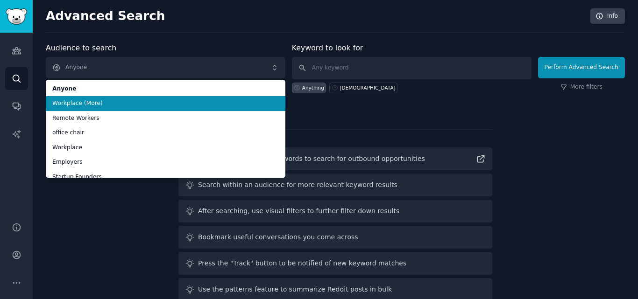
click at [107, 105] on span "Workplace (More)" at bounding box center [165, 103] width 227 height 8
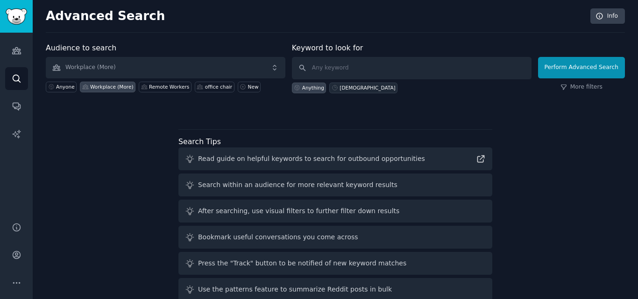
click at [339, 90] on div "[DEMOGRAPHIC_DATA]" at bounding box center [363, 88] width 68 height 11
type input "[DEMOGRAPHIC_DATA]"
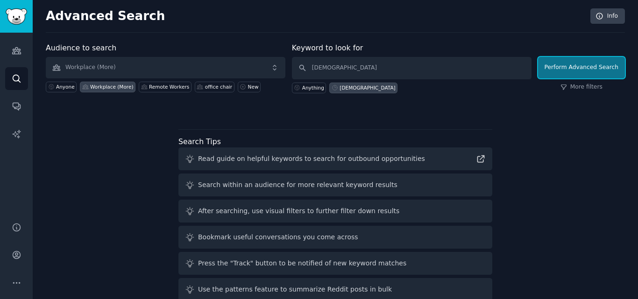
click at [591, 64] on button "Perform Advanced Search" at bounding box center [581, 67] width 87 height 21
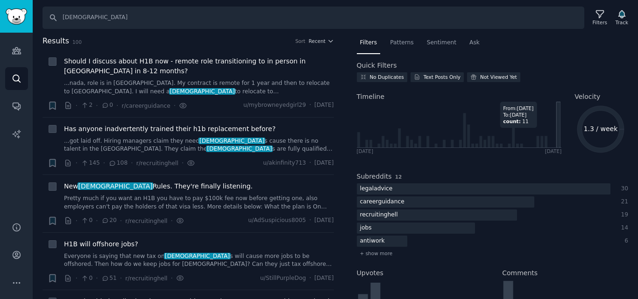
click at [559, 123] on icon at bounding box center [558, 127] width 3 height 42
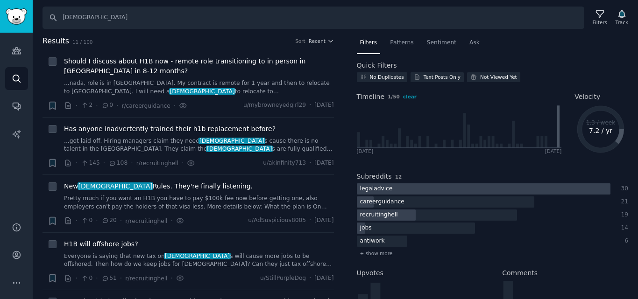
click at [426, 190] on div at bounding box center [484, 190] width 254 height 12
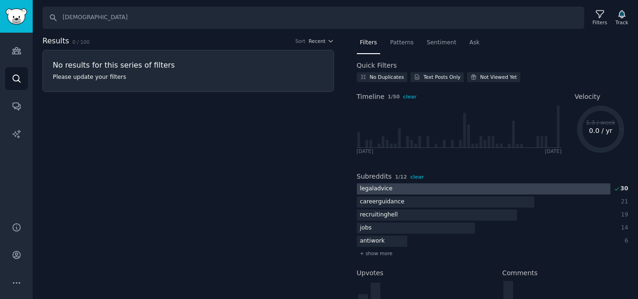
click at [547, 184] on div at bounding box center [484, 190] width 254 height 12
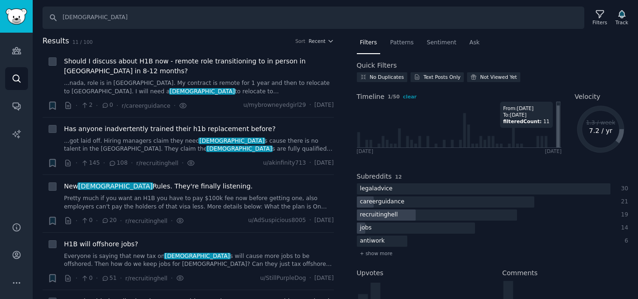
click at [559, 118] on icon at bounding box center [558, 127] width 3 height 42
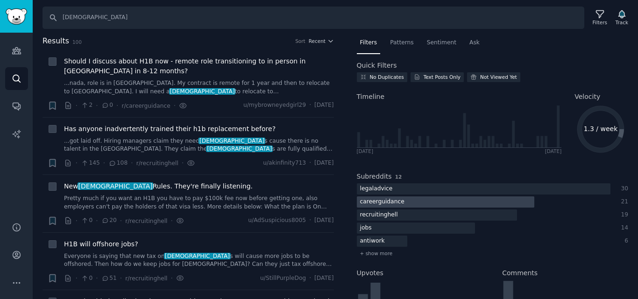
click at [489, 197] on div at bounding box center [445, 203] width 177 height 12
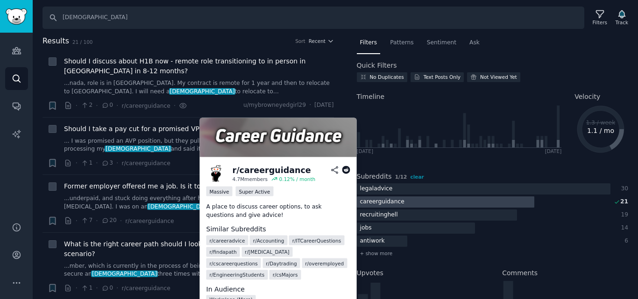
click at [483, 201] on div at bounding box center [445, 203] width 177 height 12
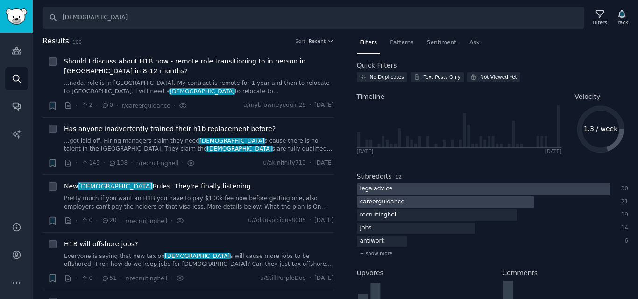
click at [503, 190] on div at bounding box center [484, 190] width 254 height 12
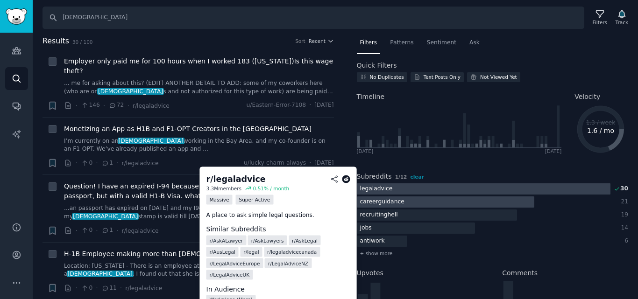
click at [503, 190] on div at bounding box center [484, 190] width 254 height 12
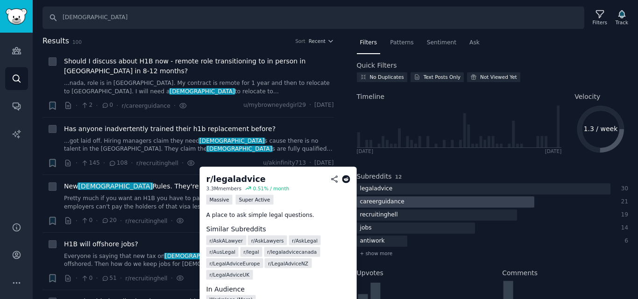
click at [488, 205] on div at bounding box center [445, 203] width 177 height 12
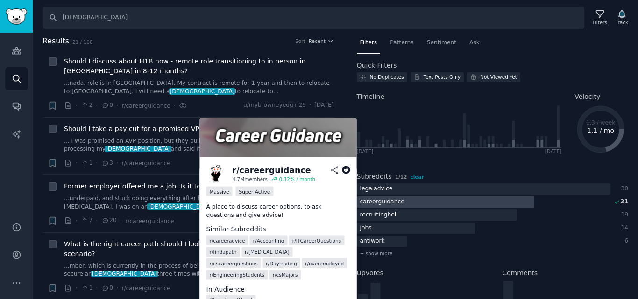
click at [488, 202] on div at bounding box center [445, 203] width 177 height 12
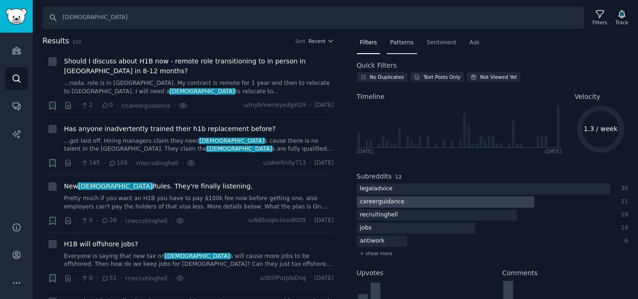
click at [403, 35] on div "Patterns" at bounding box center [402, 44] width 30 height 19
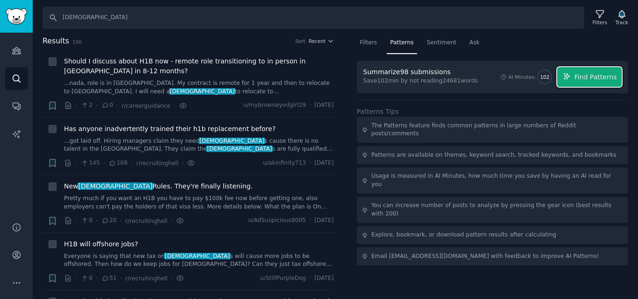
click at [597, 79] on span "Find Patterns" at bounding box center [596, 77] width 43 height 10
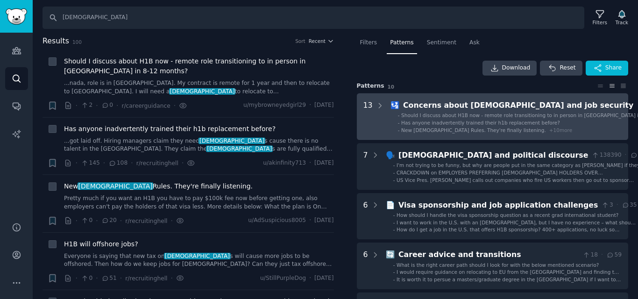
click at [471, 114] on span "Should I discuss about H1B now - remote role transitioning to in person in [GEO…" at bounding box center [539, 116] width 276 height 6
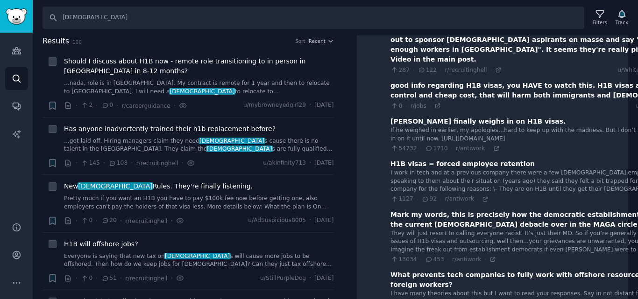
scroll to position [432, 0]
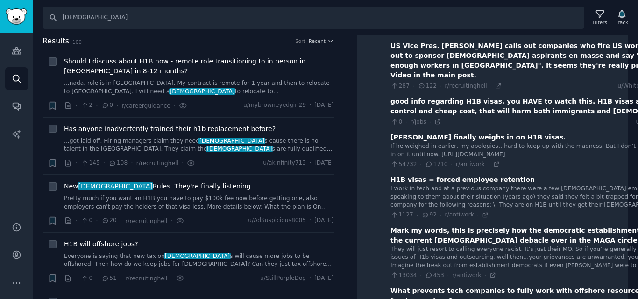
click at [500, 147] on div "If he weighed in earlier, my apologies…hard to keep up with the madness. But I …" at bounding box center [543, 150] width 307 height 16
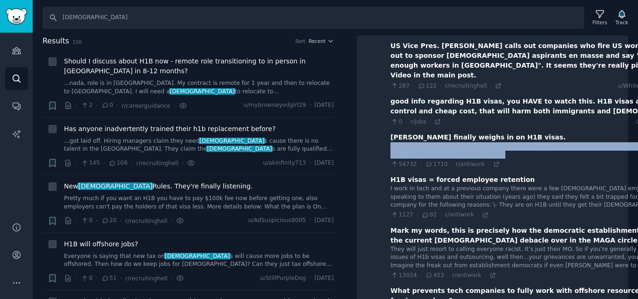
click at [499, 147] on div "If he weighed in earlier, my apologies…hard to keep up with the madness. But I …" at bounding box center [543, 150] width 307 height 16
click at [482, 144] on div "If he weighed in earlier, my apologies…hard to keep up with the madness. But I …" at bounding box center [543, 150] width 307 height 16
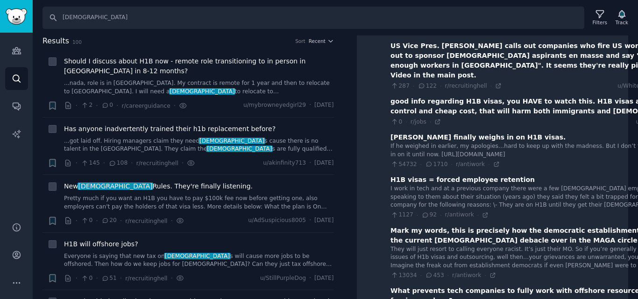
drag, startPoint x: 469, startPoint y: 144, endPoint x: 467, endPoint y: 153, distance: 8.7
click at [467, 153] on div "If he weighed in earlier, my apologies…hard to keep up with the madness. But I …" at bounding box center [543, 150] width 307 height 16
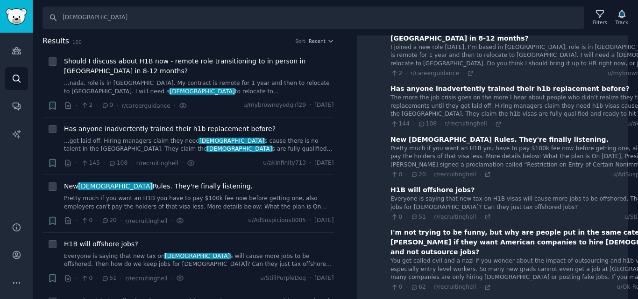
scroll to position [105, 0]
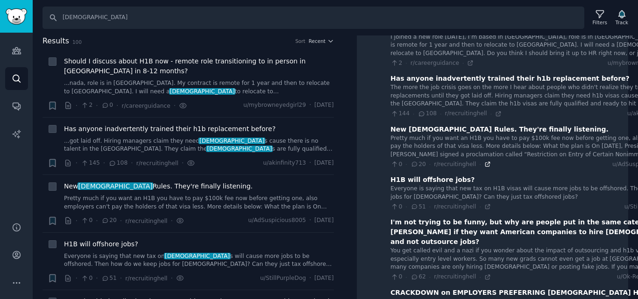
click at [484, 165] on icon at bounding box center [487, 164] width 7 height 7
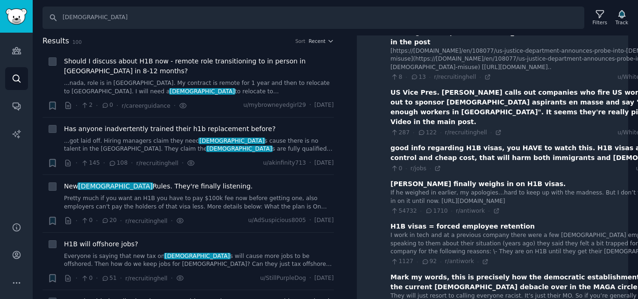
scroll to position [432, 0]
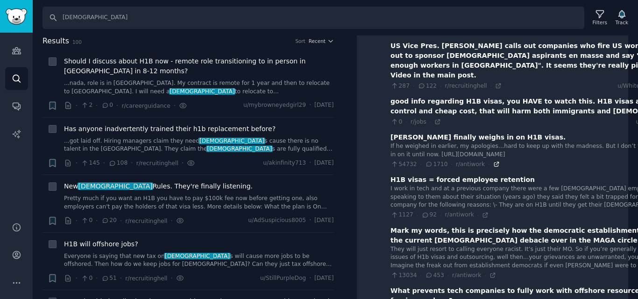
click at [493, 163] on icon at bounding box center [496, 164] width 7 height 7
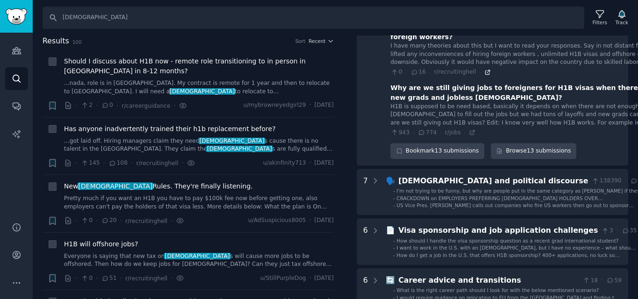
scroll to position [712, 0]
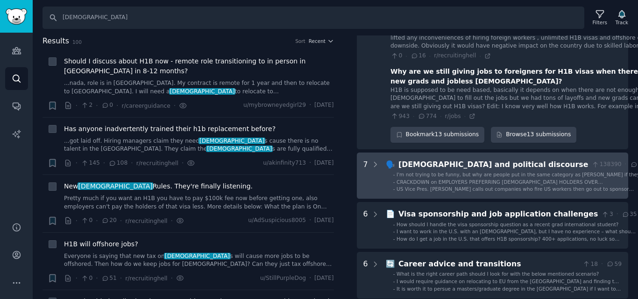
click at [470, 172] on span "I'm not trying to be funny, but why are people put in the same category as [PER…" at bounding box center [521, 178] width 248 height 12
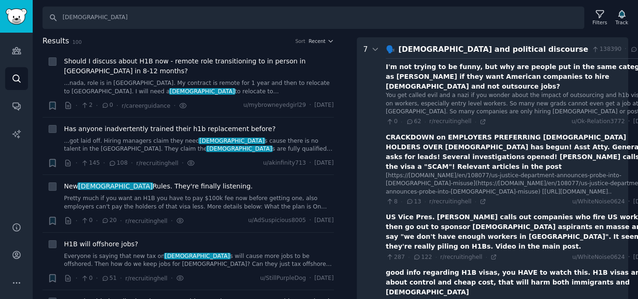
scroll to position [828, 0]
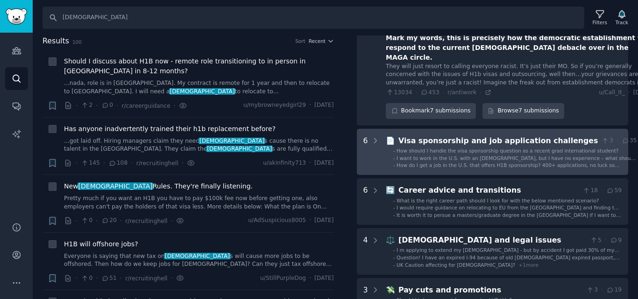
click at [452, 156] on span "I want to work in the U.S. with an [DEMOGRAPHIC_DATA], but I have no experience…" at bounding box center [516, 162] width 239 height 12
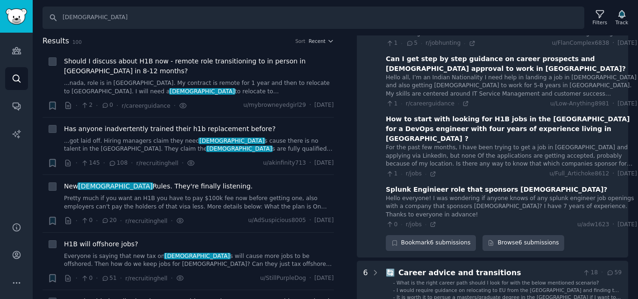
scroll to position [1506, 0]
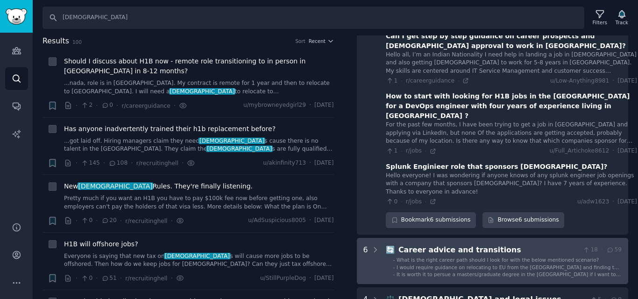
click at [466, 257] on span "What is the right career path should I look for with the below mentioned scenar…" at bounding box center [498, 260] width 202 height 6
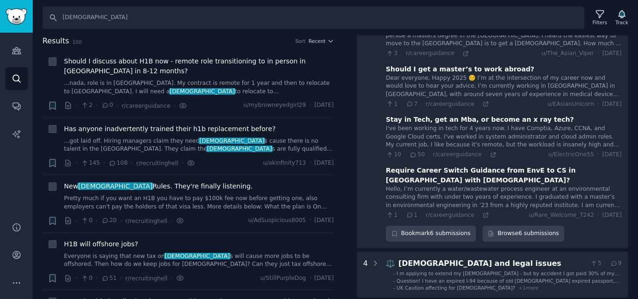
scroll to position [1910, 0]
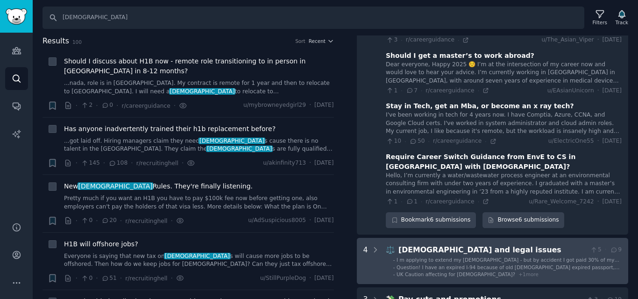
click at [459, 257] on span "I m applying to extend my [DEMOGRAPHIC_DATA] - but by accident I got paid 30% o…" at bounding box center [508, 263] width 223 height 12
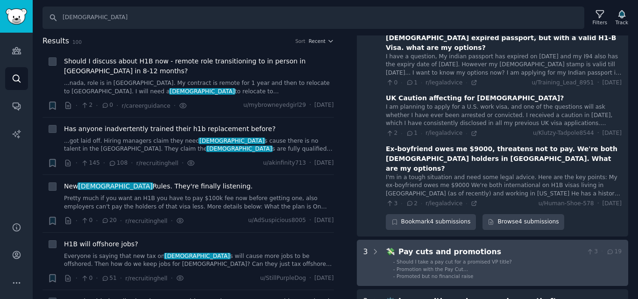
click at [464, 259] on span "Should I take a pay cut for a promised VP title?" at bounding box center [454, 262] width 115 height 6
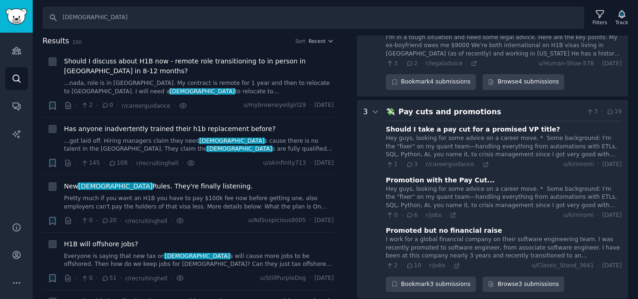
scroll to position [2352, 0]
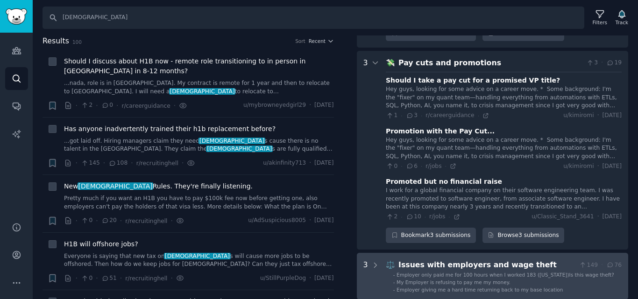
click at [526, 272] on span "Employer only paid me for 100 hours when I worked 183 ([US_STATE])Is this wage …" at bounding box center [506, 275] width 218 height 6
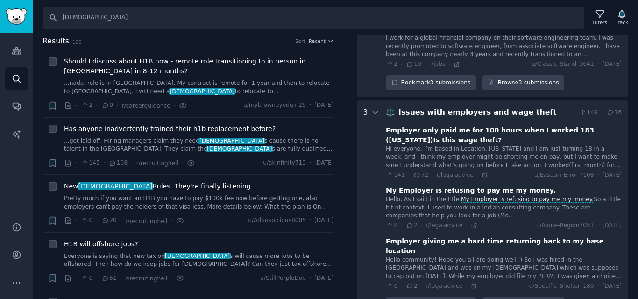
scroll to position [2555, 0]
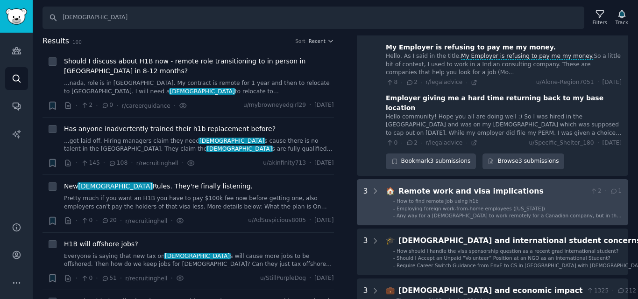
click at [527, 206] on li "- Employing foreign work-from-home employees ([US_STATE])" at bounding box center [507, 209] width 228 height 7
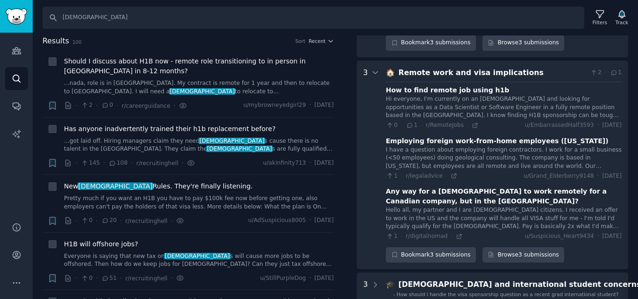
scroll to position [2767, 0]
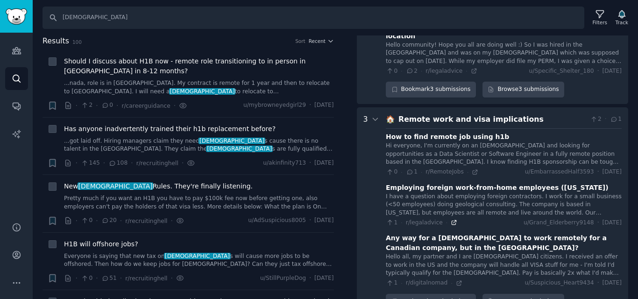
click at [451, 220] on icon at bounding box center [454, 223] width 7 height 7
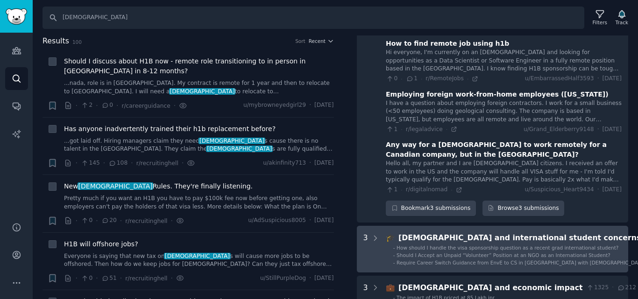
click at [499, 260] on span "Require Career Switch Guidance from EnvE to CS in [GEOGRAPHIC_DATA] with [DEMOG…" at bounding box center [523, 263] width 252 height 6
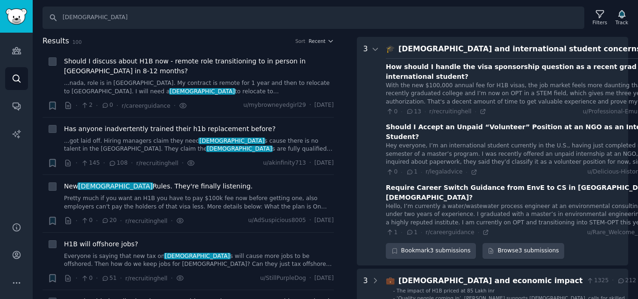
scroll to position [2980, 0]
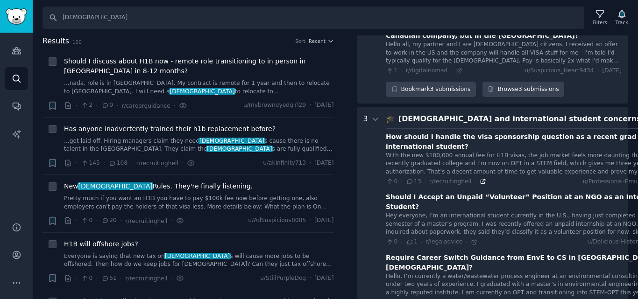
click at [481, 180] on icon at bounding box center [483, 182] width 4 height 4
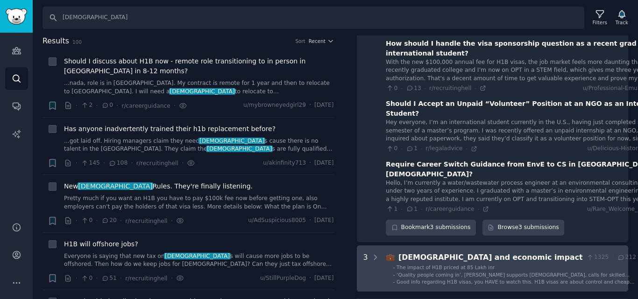
click at [493, 264] on li "- The impact of H1B priced at 85 Lakh inr" at bounding box center [514, 267] width 243 height 7
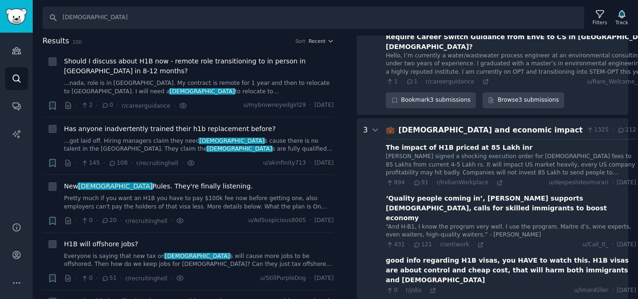
scroll to position [3201, 0]
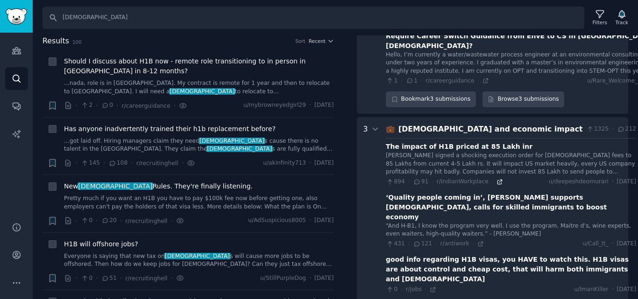
click at [497, 179] on icon at bounding box center [500, 182] width 7 height 7
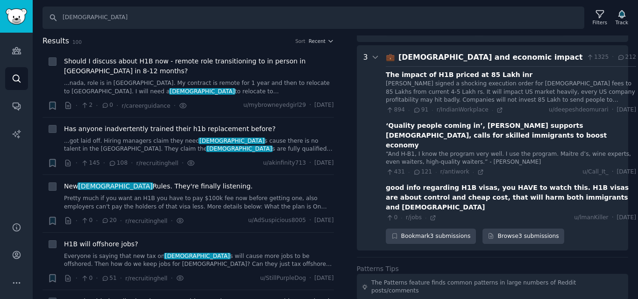
scroll to position [3274, 0]
